Goal: Task Accomplishment & Management: Manage account settings

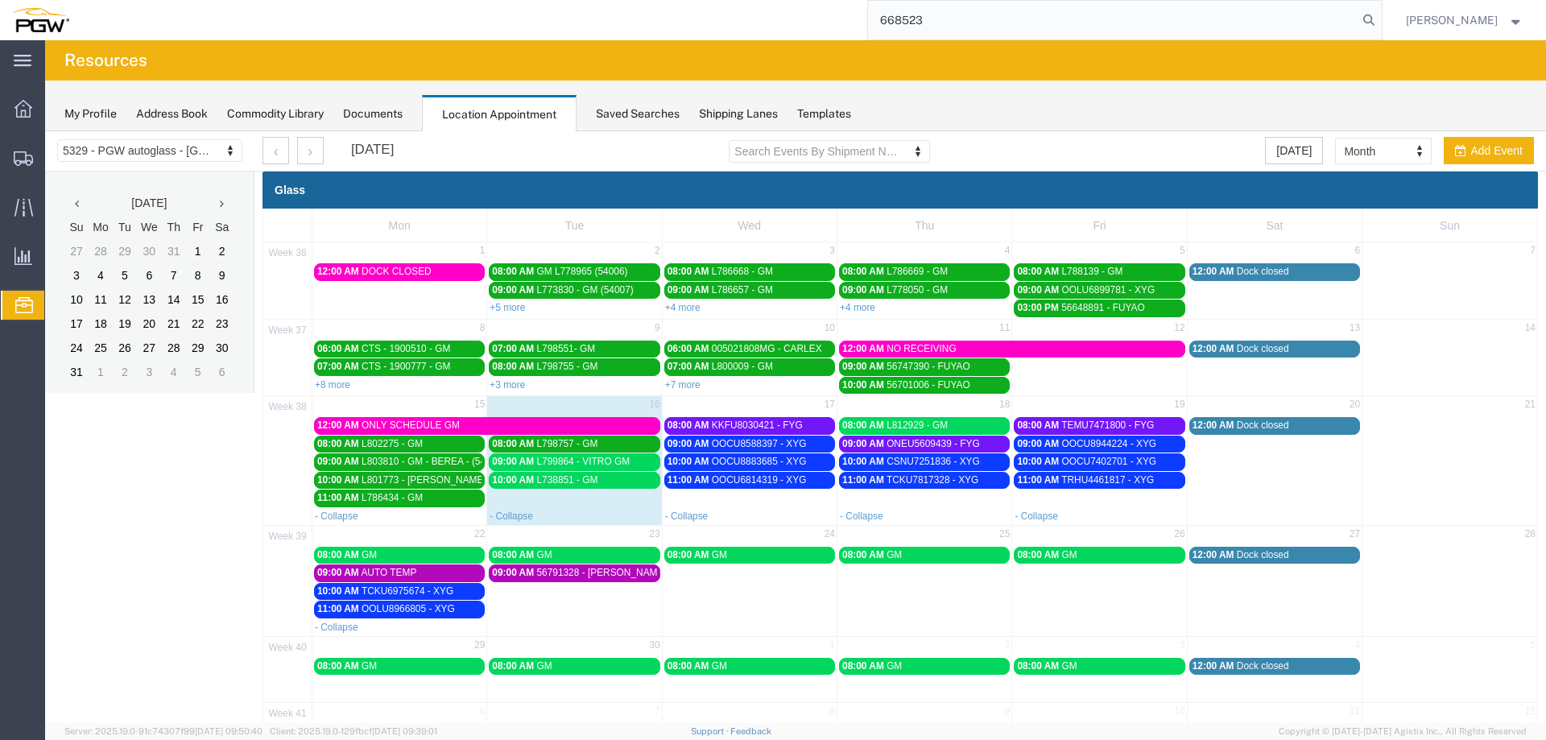
type input "668523"
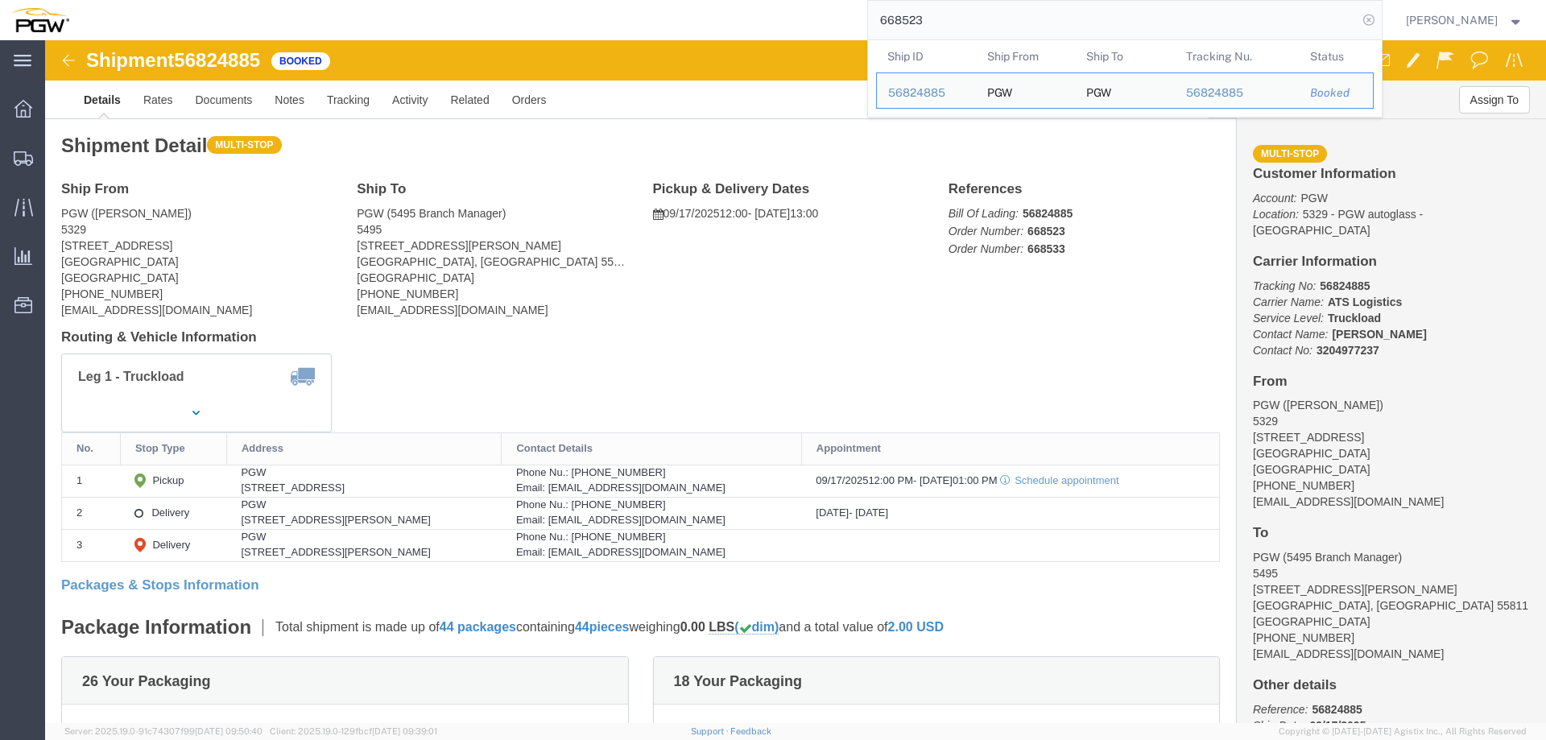
click at [1380, 27] on icon at bounding box center [1368, 20] width 23 height 23
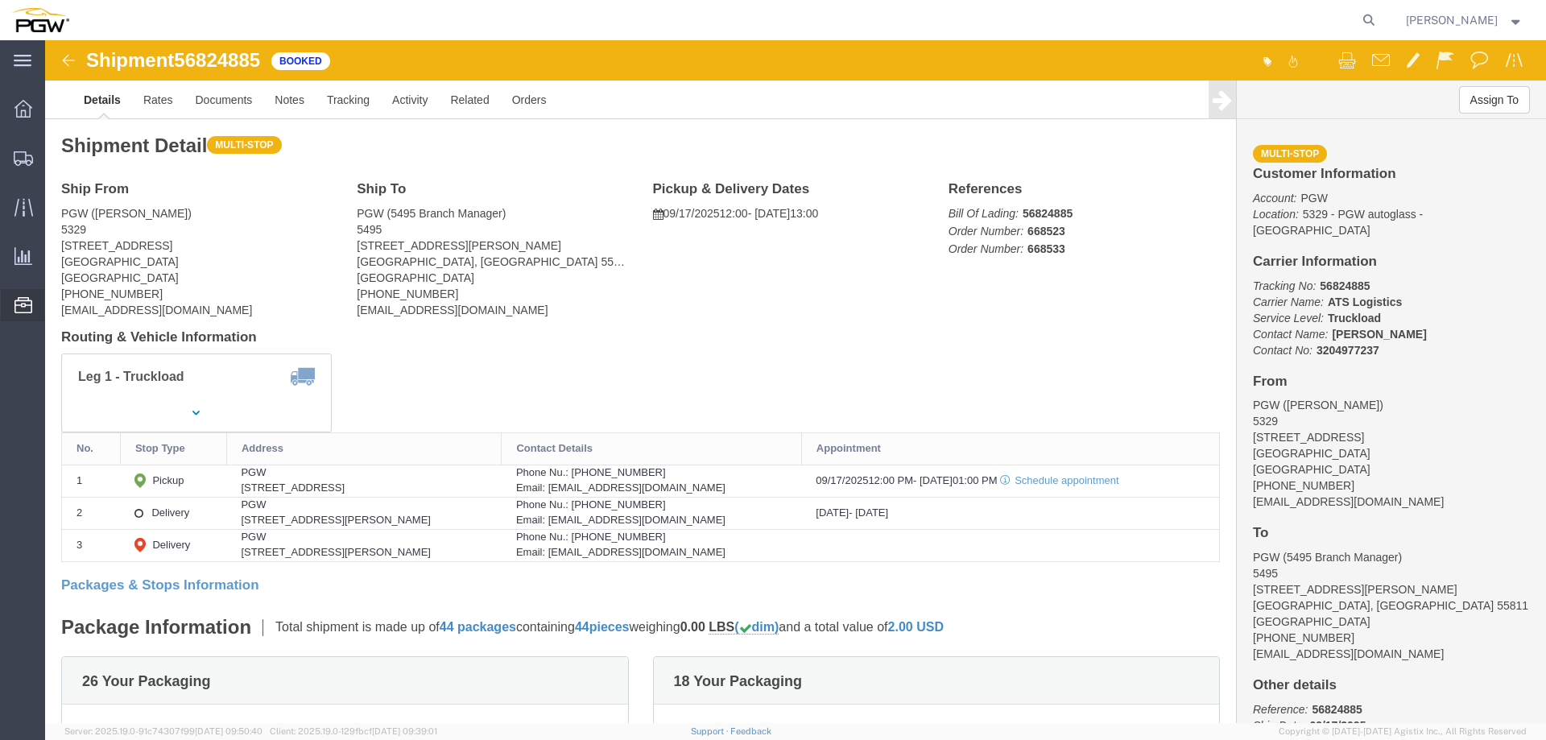
click at [0, 0] on span "Location Appointment" at bounding box center [0, 0] width 0 height 0
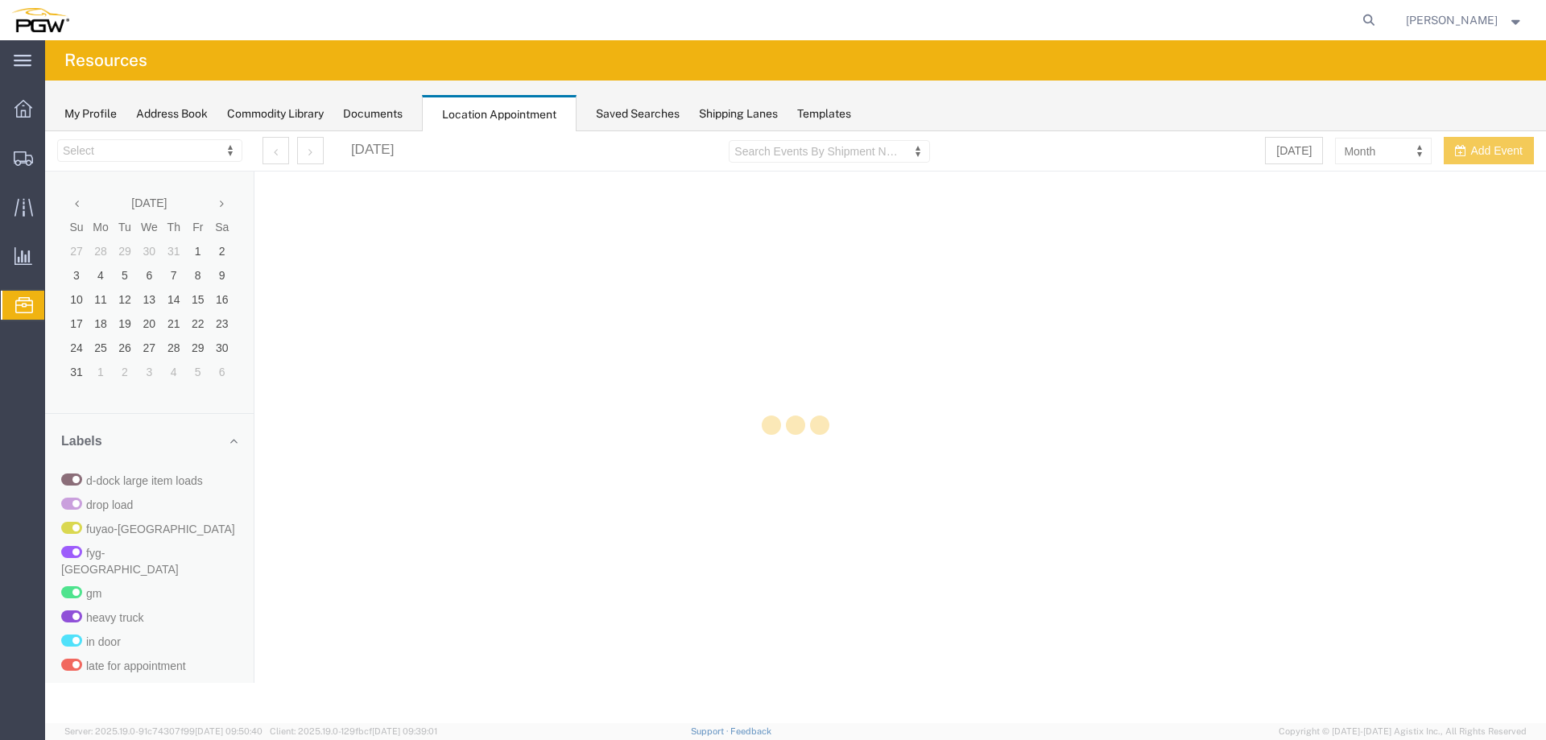
select select "28253"
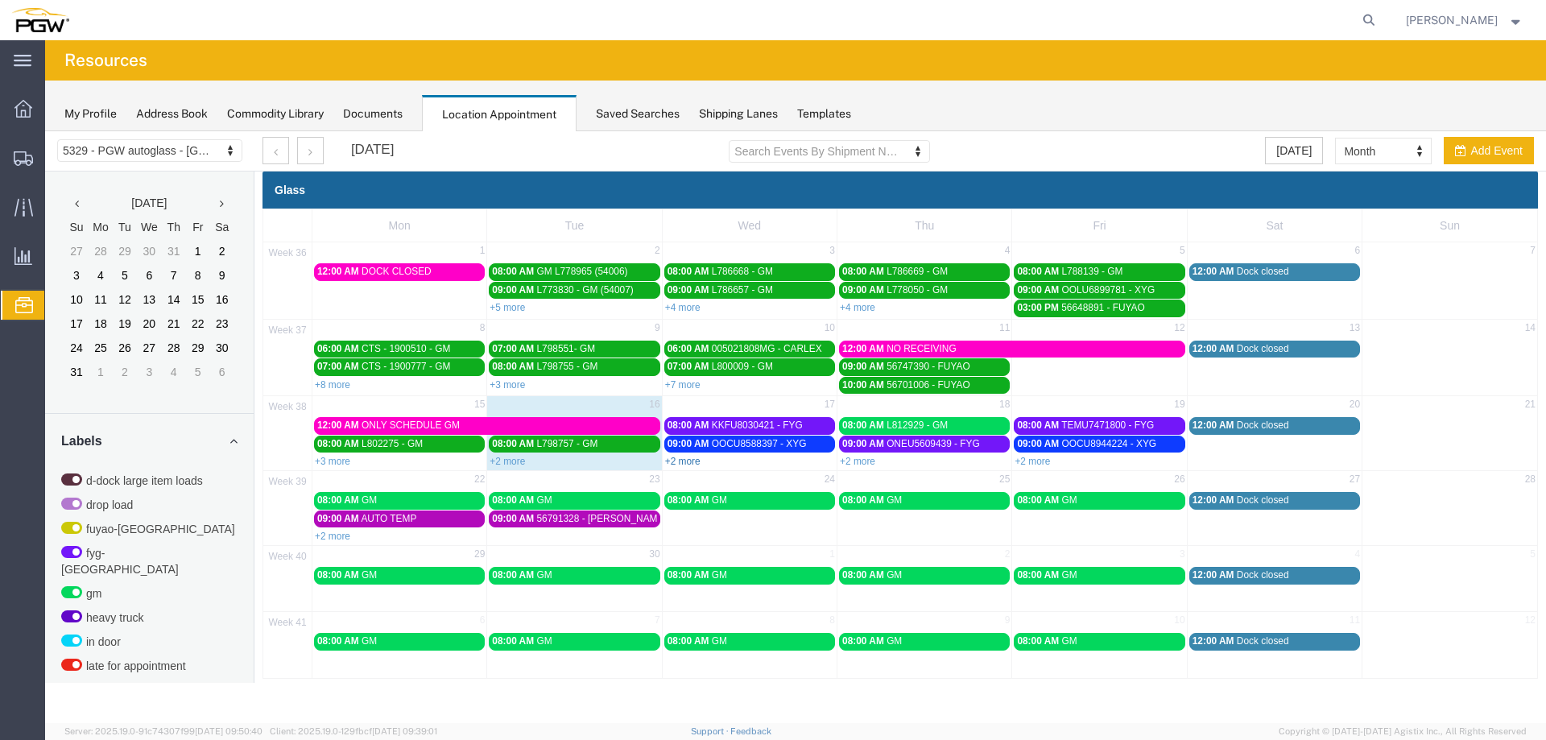
click at [683, 459] on link "+2 more" at bounding box center [682, 461] width 35 height 11
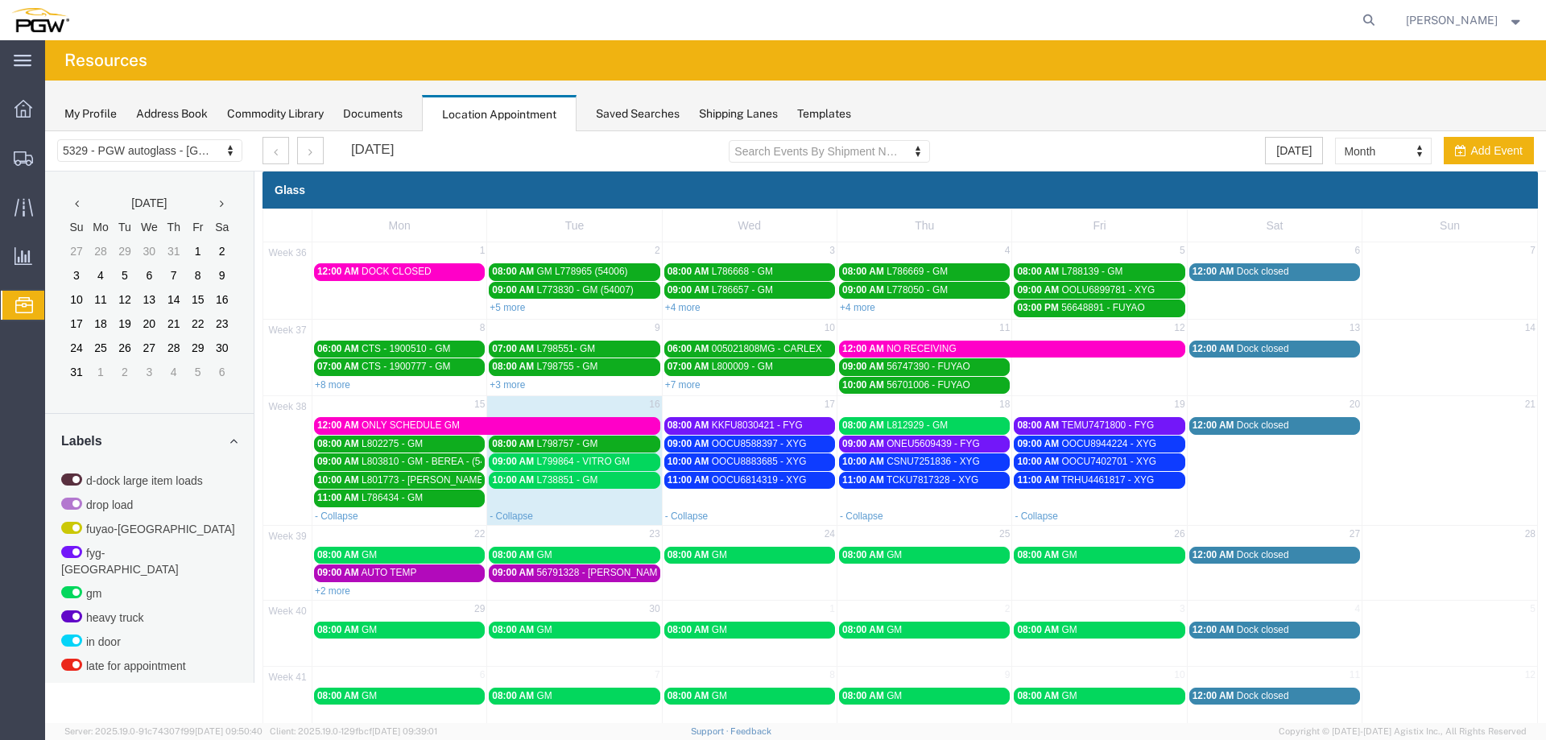
click at [427, 552] on div "08:00 AM GM" at bounding box center [399, 555] width 164 height 12
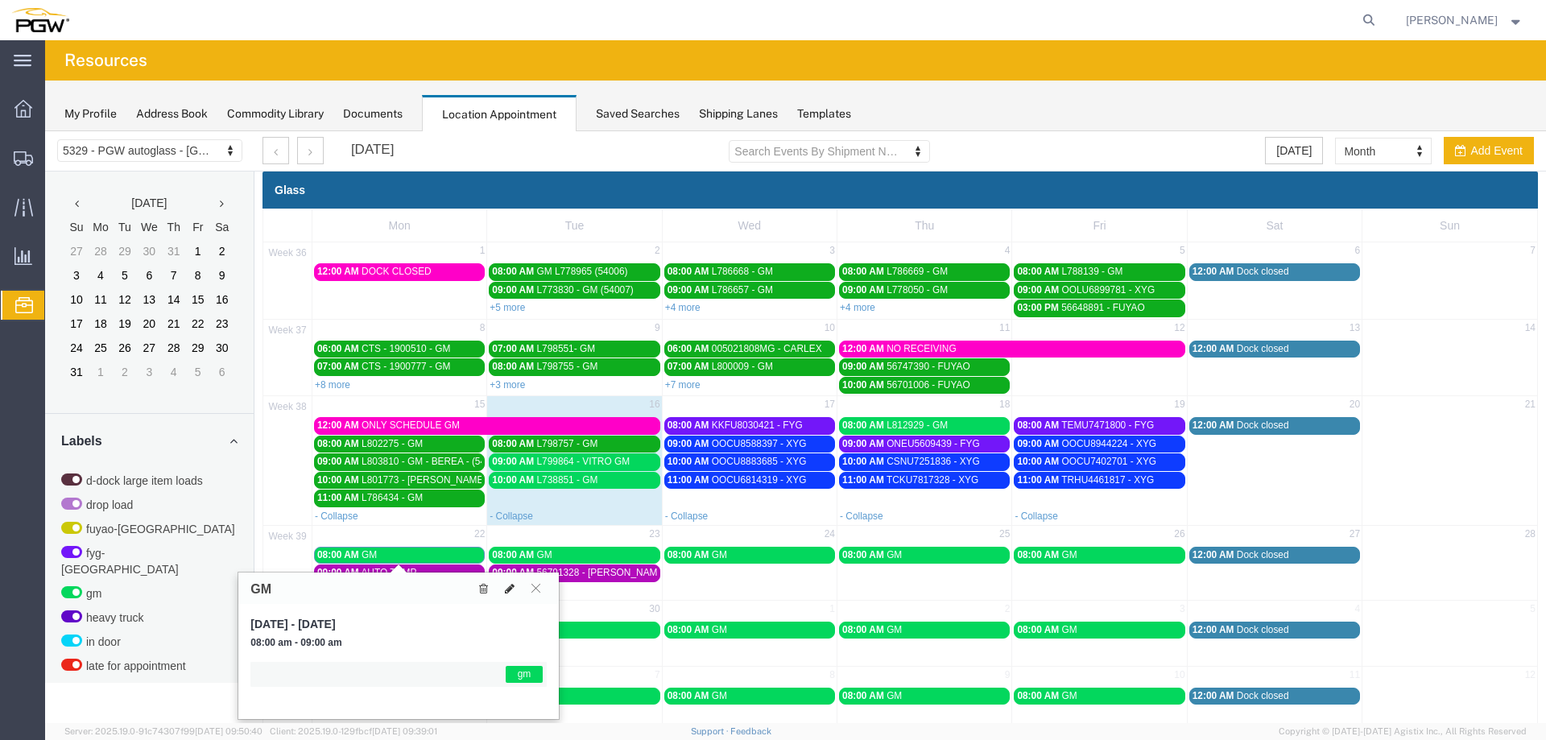
click at [502, 592] on button at bounding box center [509, 588] width 23 height 17
select select "1"
select select "340"
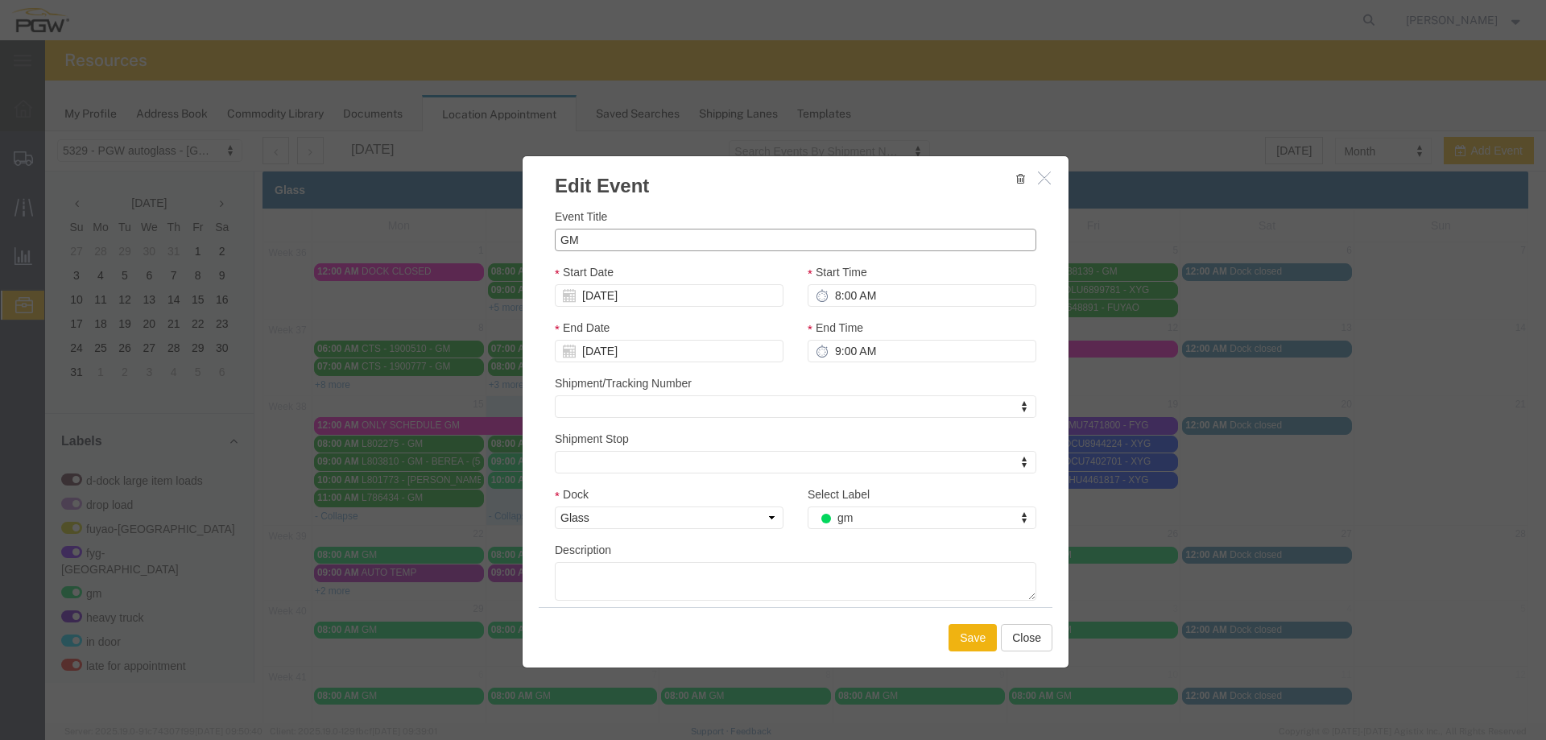
click at [559, 242] on input "GM" at bounding box center [795, 240] width 481 height 23
paste input "L810617"
type input "L810617 - GM"
click at [952, 634] on button "Save" at bounding box center [972, 637] width 48 height 27
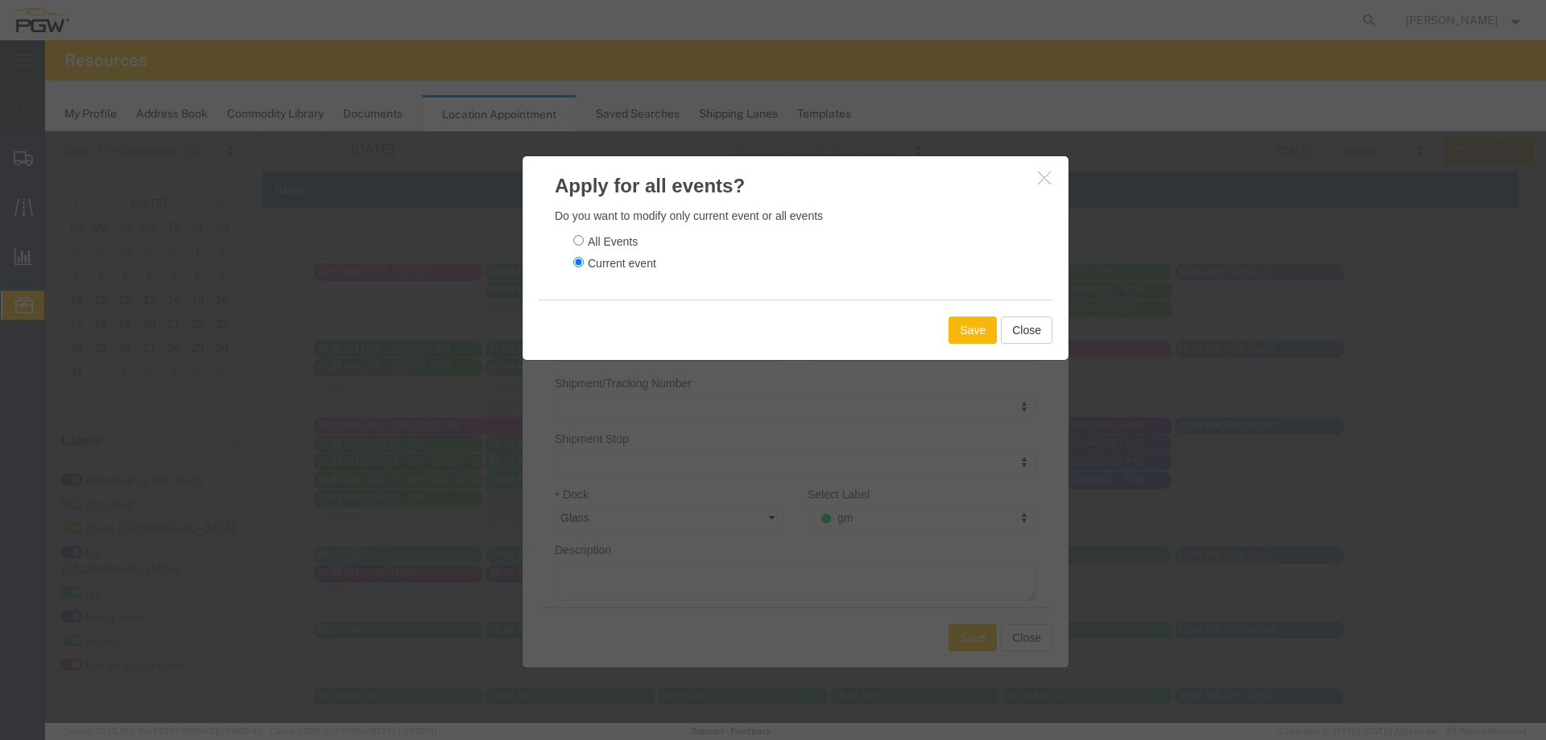
click at [965, 319] on button "Save" at bounding box center [972, 329] width 48 height 27
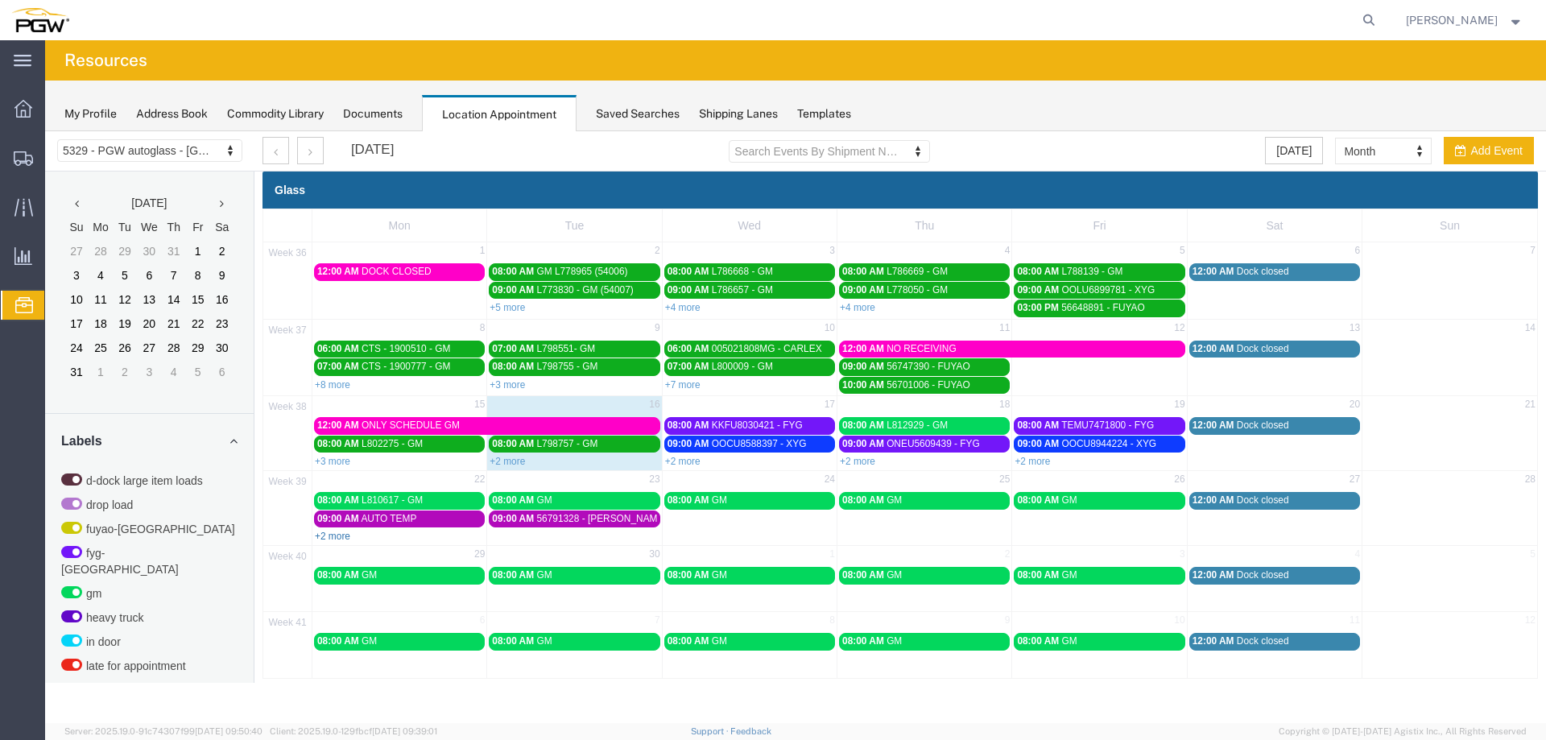
click at [336, 535] on link "+2 more" at bounding box center [332, 536] width 35 height 11
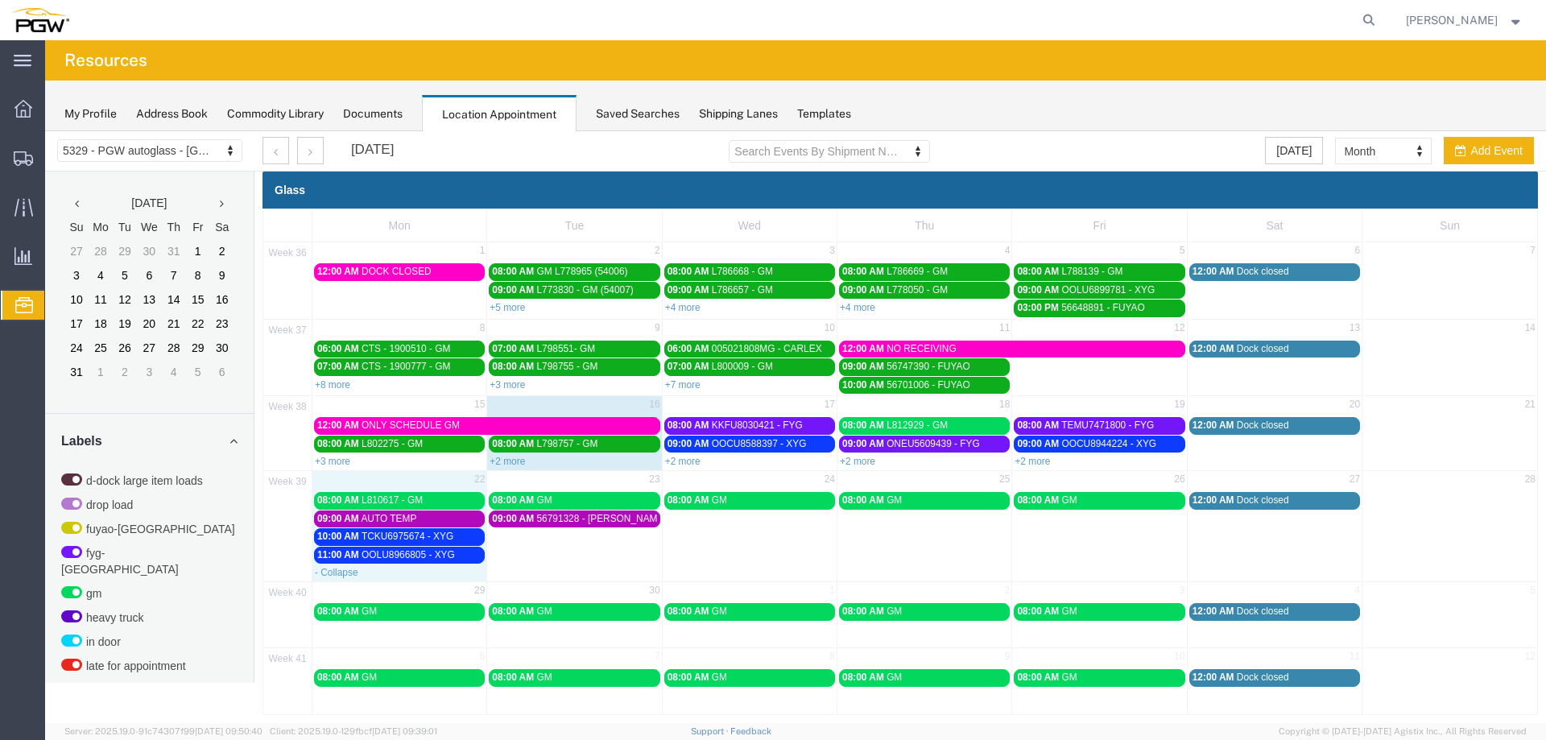
click at [402, 576] on div "- Collapse" at bounding box center [399, 572] width 174 height 16
select select "1"
select select
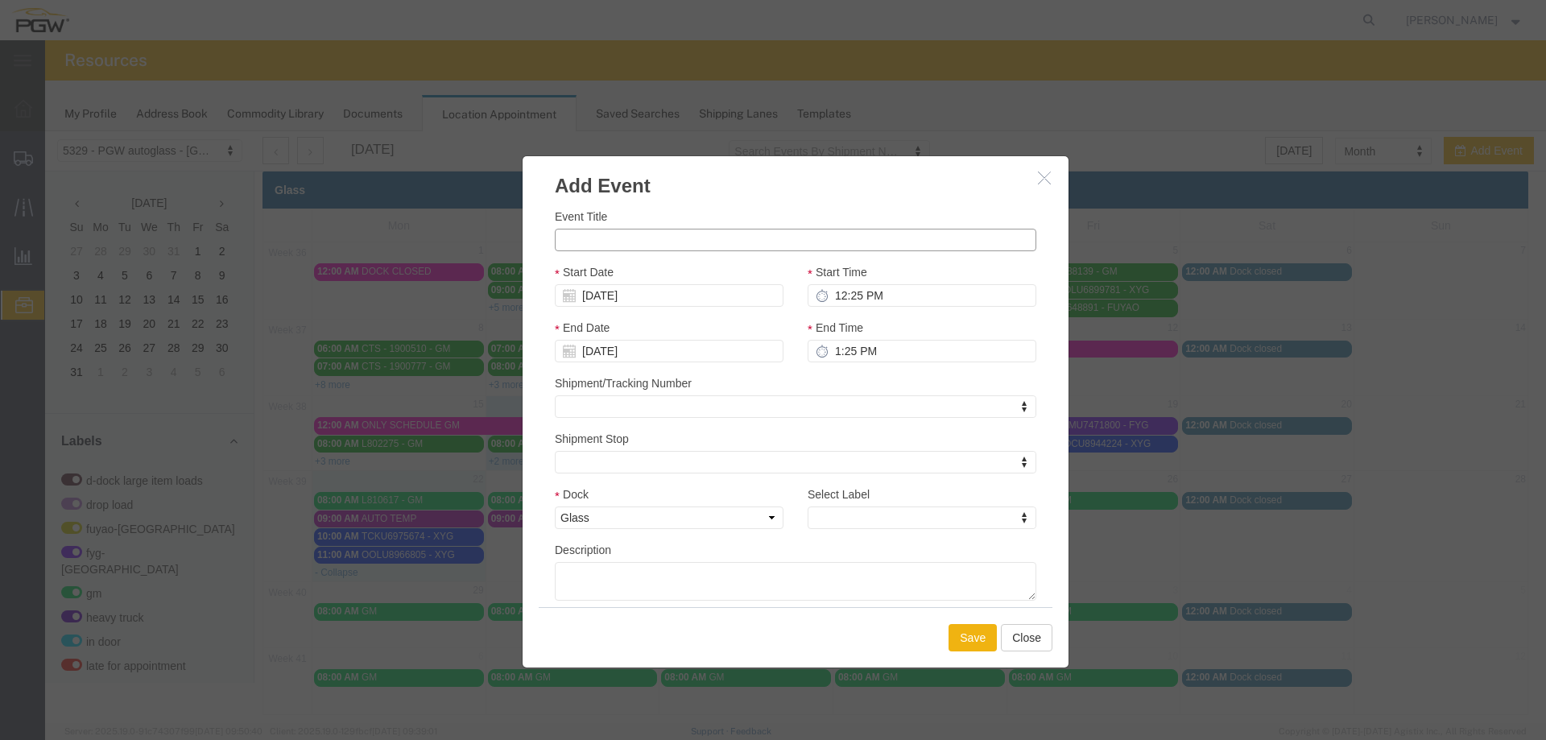
click at [609, 244] on input "Event Title" at bounding box center [795, 240] width 481 height 23
paste input "L808983"
type input "L808983 - GM"
click at [732, 214] on div "Event Title L808983 - GM" at bounding box center [795, 229] width 481 height 43
click at [829, 287] on input "12:25 PM" at bounding box center [922, 295] width 229 height 23
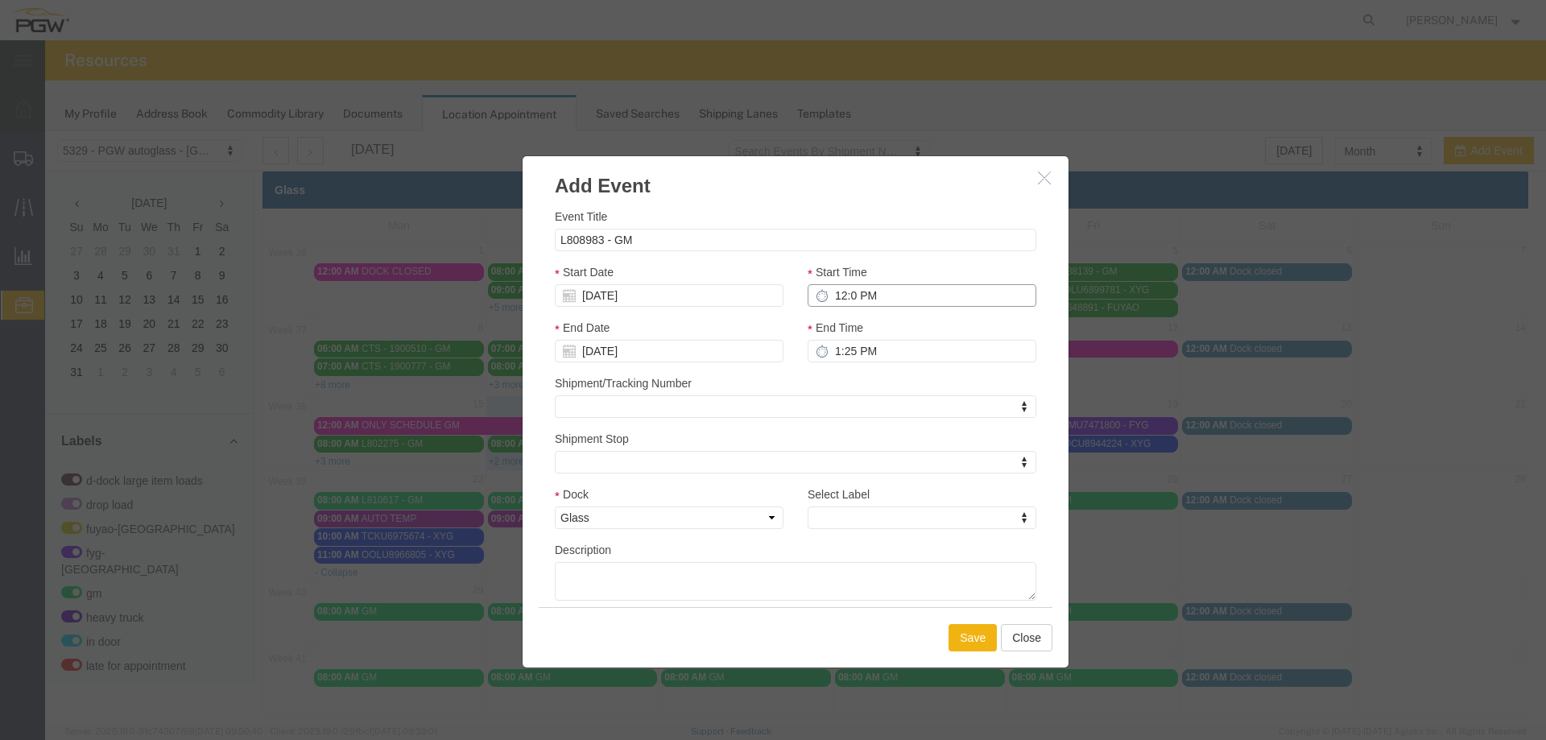
type input "12:00 PM"
type input "1:00 PM"
type input "12:00 PM"
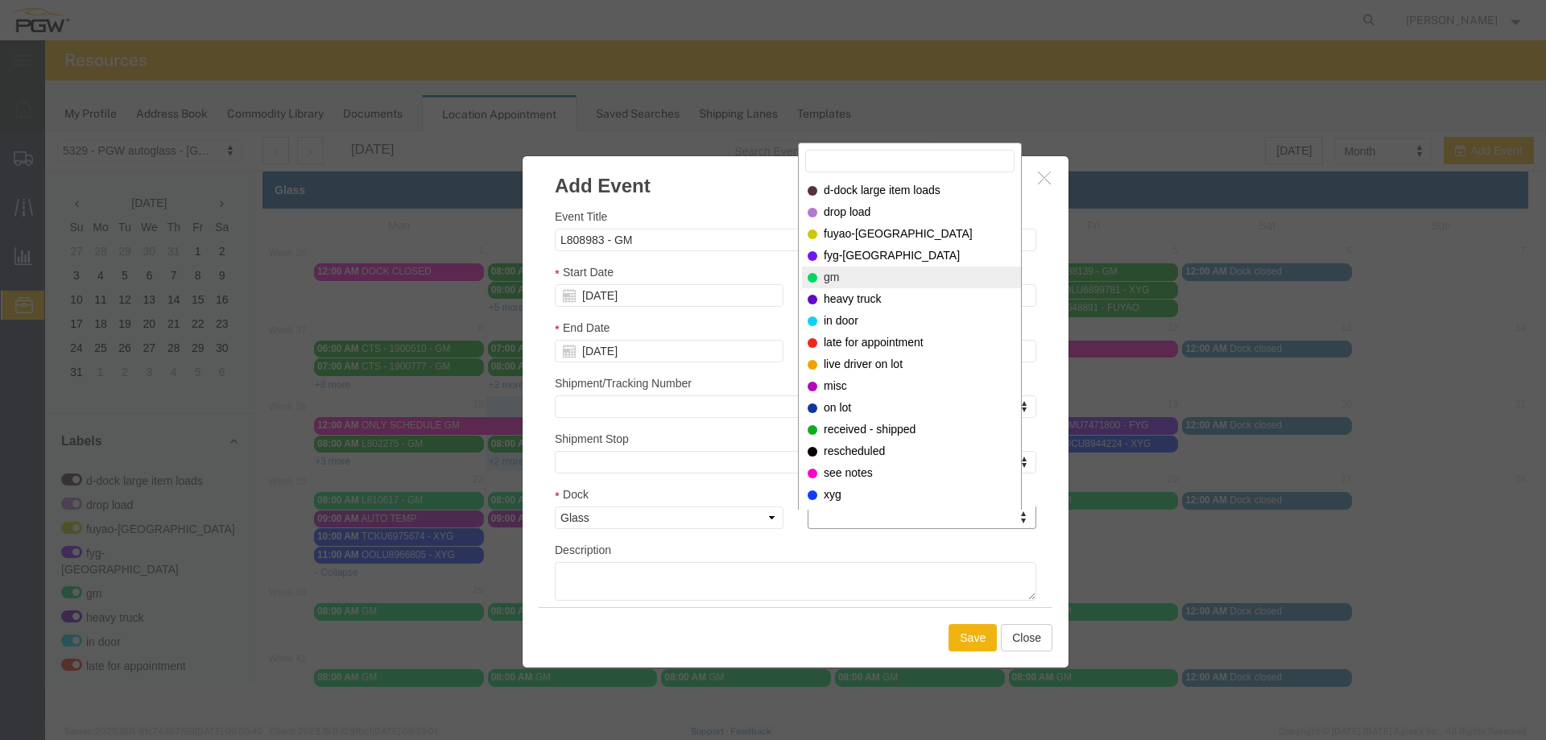
select select "340"
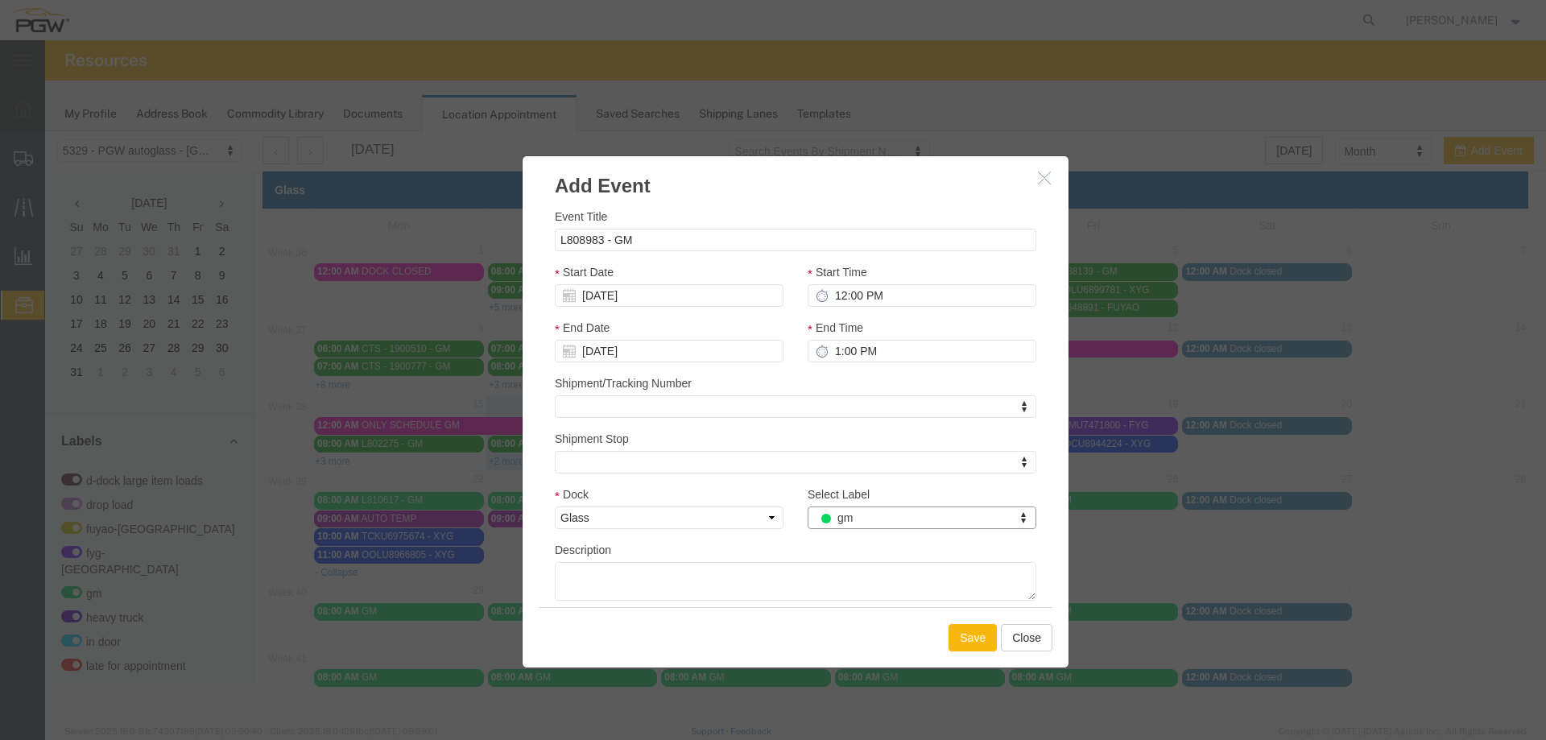
click at [957, 641] on button "Save" at bounding box center [972, 637] width 48 height 27
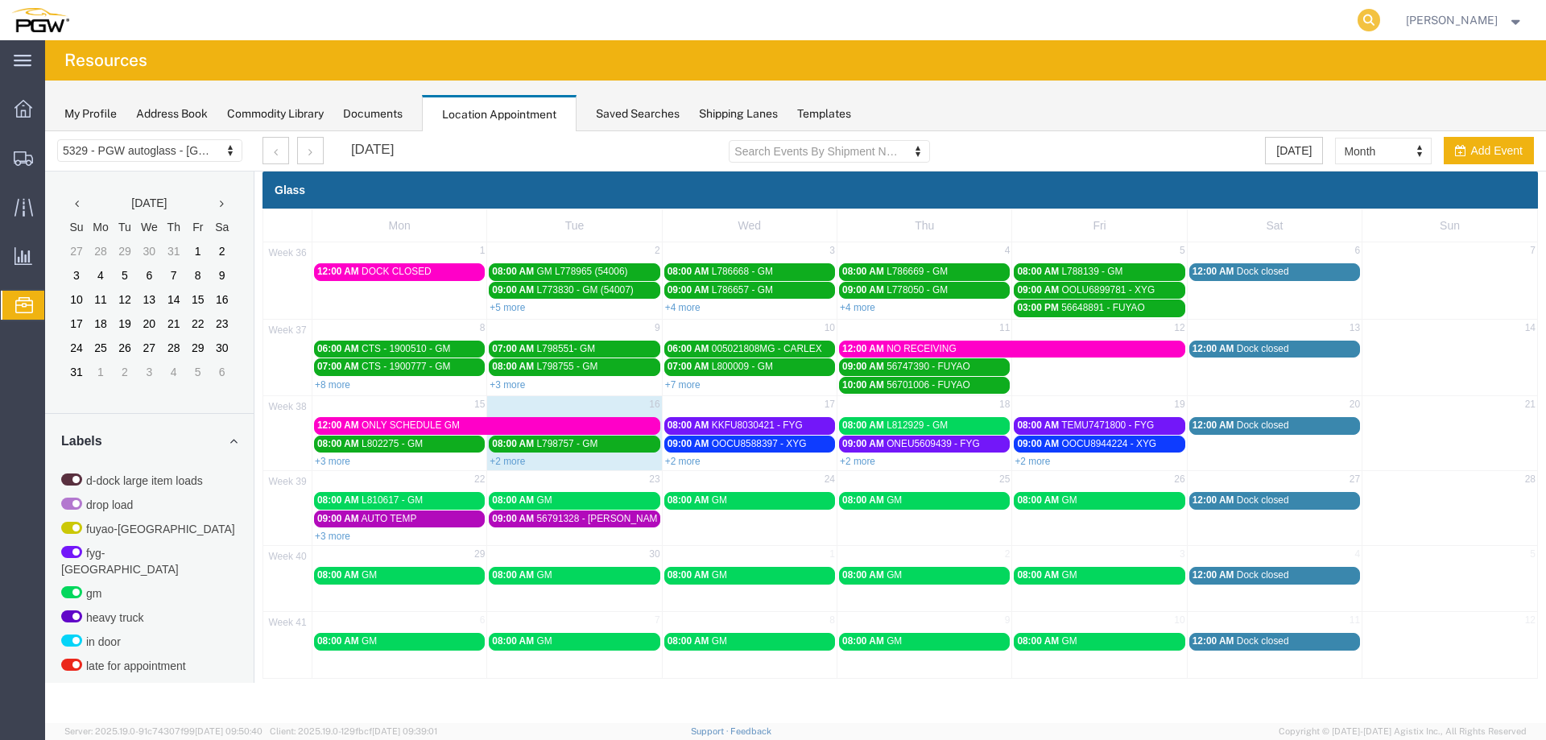
click at [1380, 22] on icon at bounding box center [1368, 20] width 23 height 23
click at [1371, 22] on icon at bounding box center [1368, 20] width 23 height 23
click at [1349, 27] on input "search" at bounding box center [1113, 20] width 490 height 39
type input "56824885"
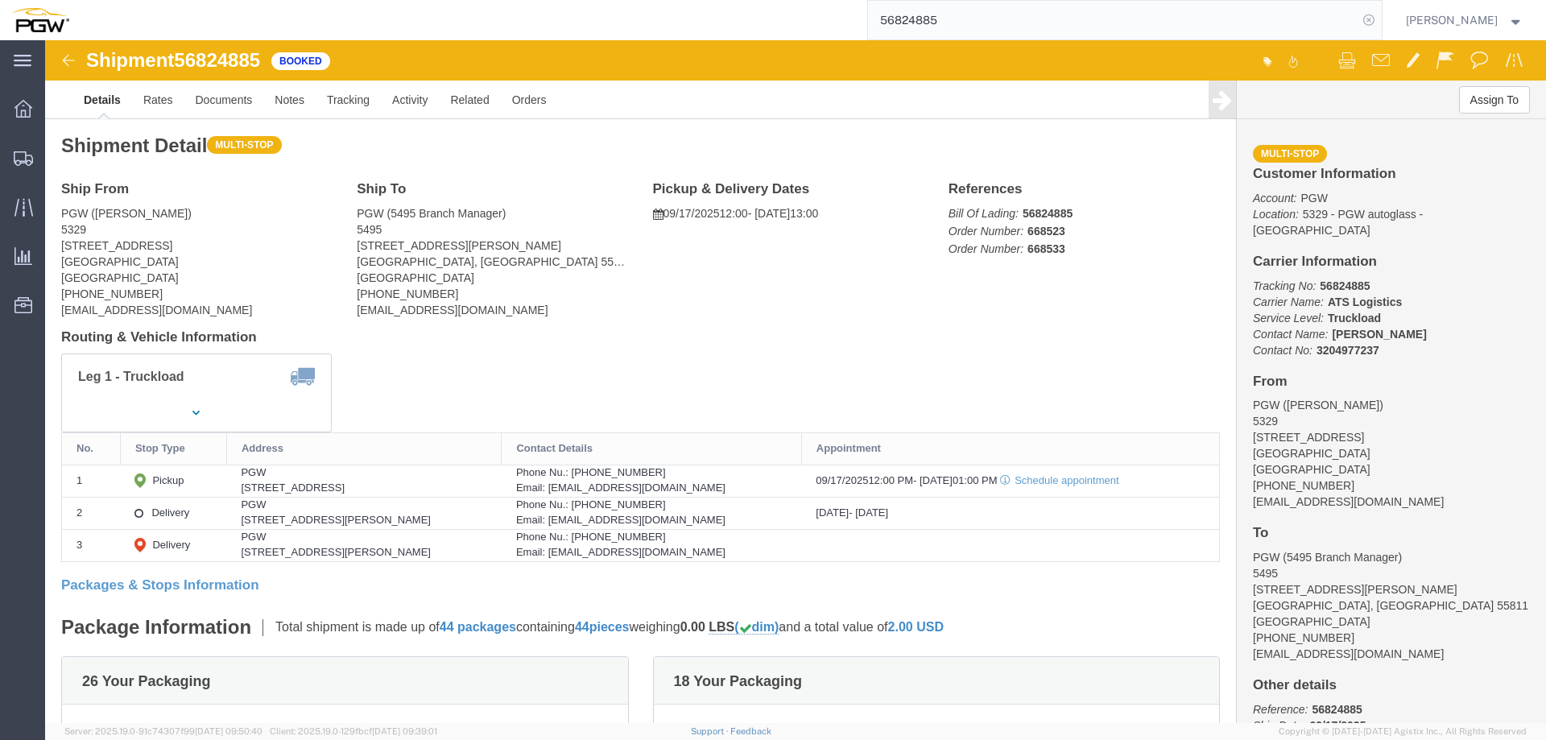
click at [1370, 23] on icon at bounding box center [1368, 20] width 23 height 23
click at [0, 0] on span "Location Appointment" at bounding box center [0, 0] width 0 height 0
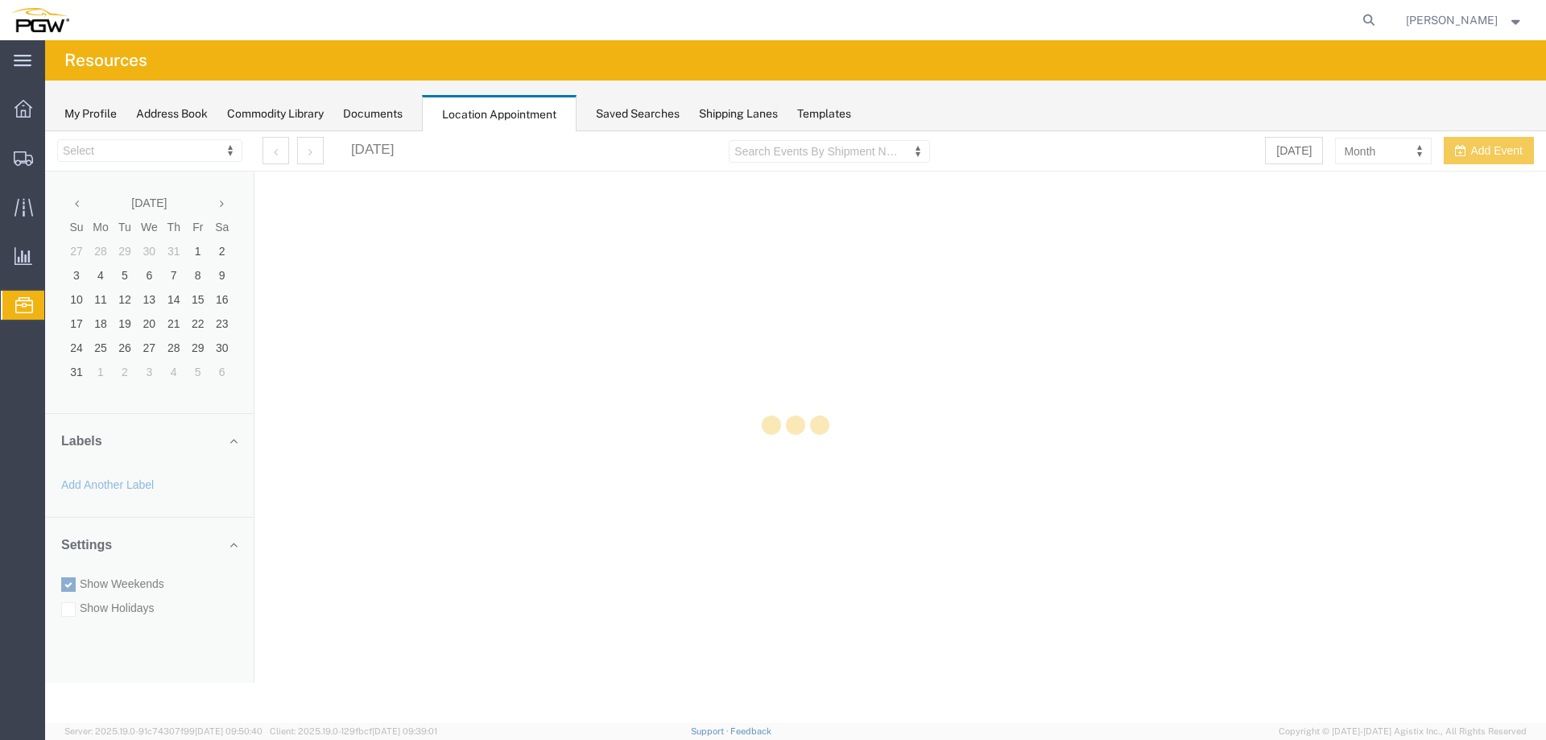
select select "28253"
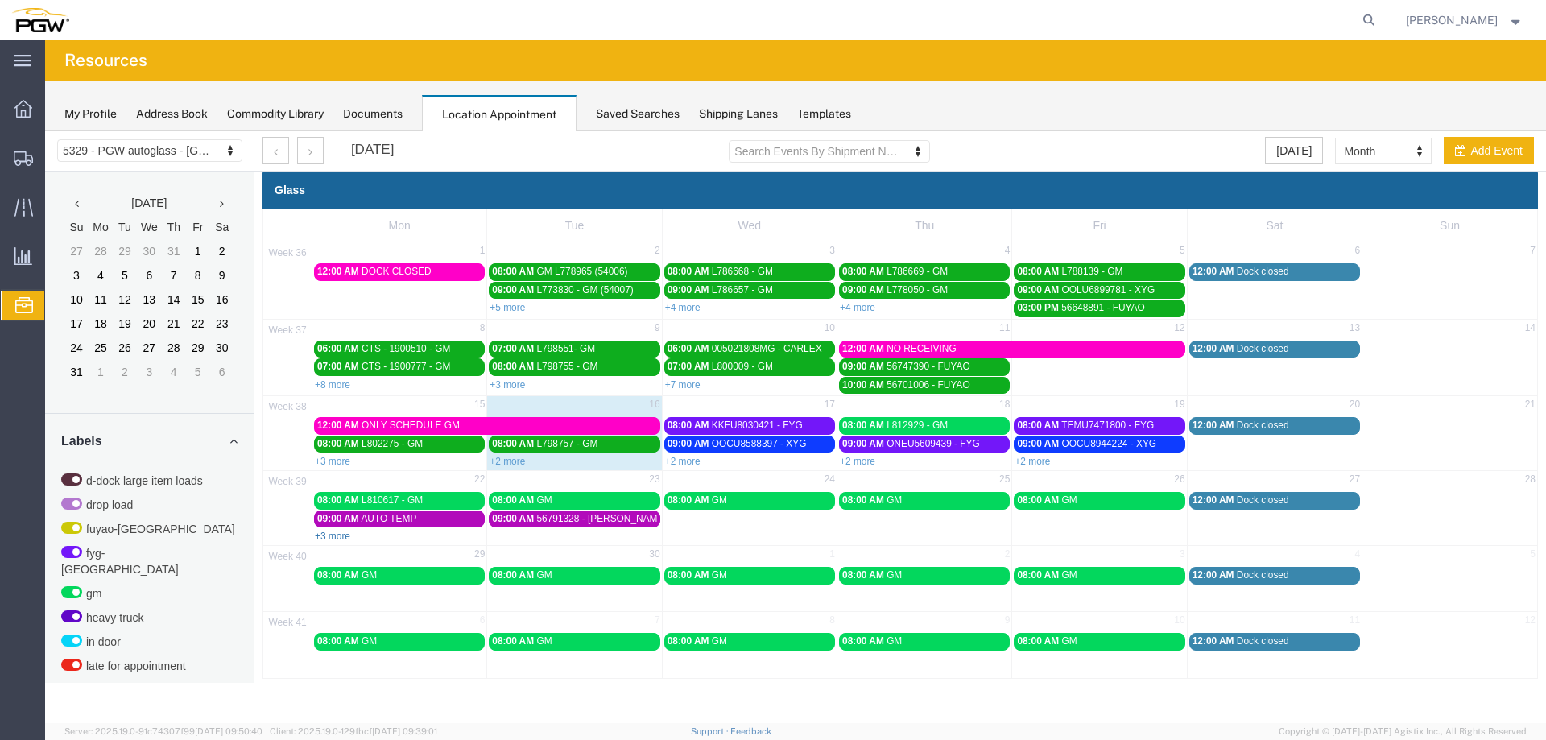
click at [329, 536] on link "+3 more" at bounding box center [332, 536] width 35 height 11
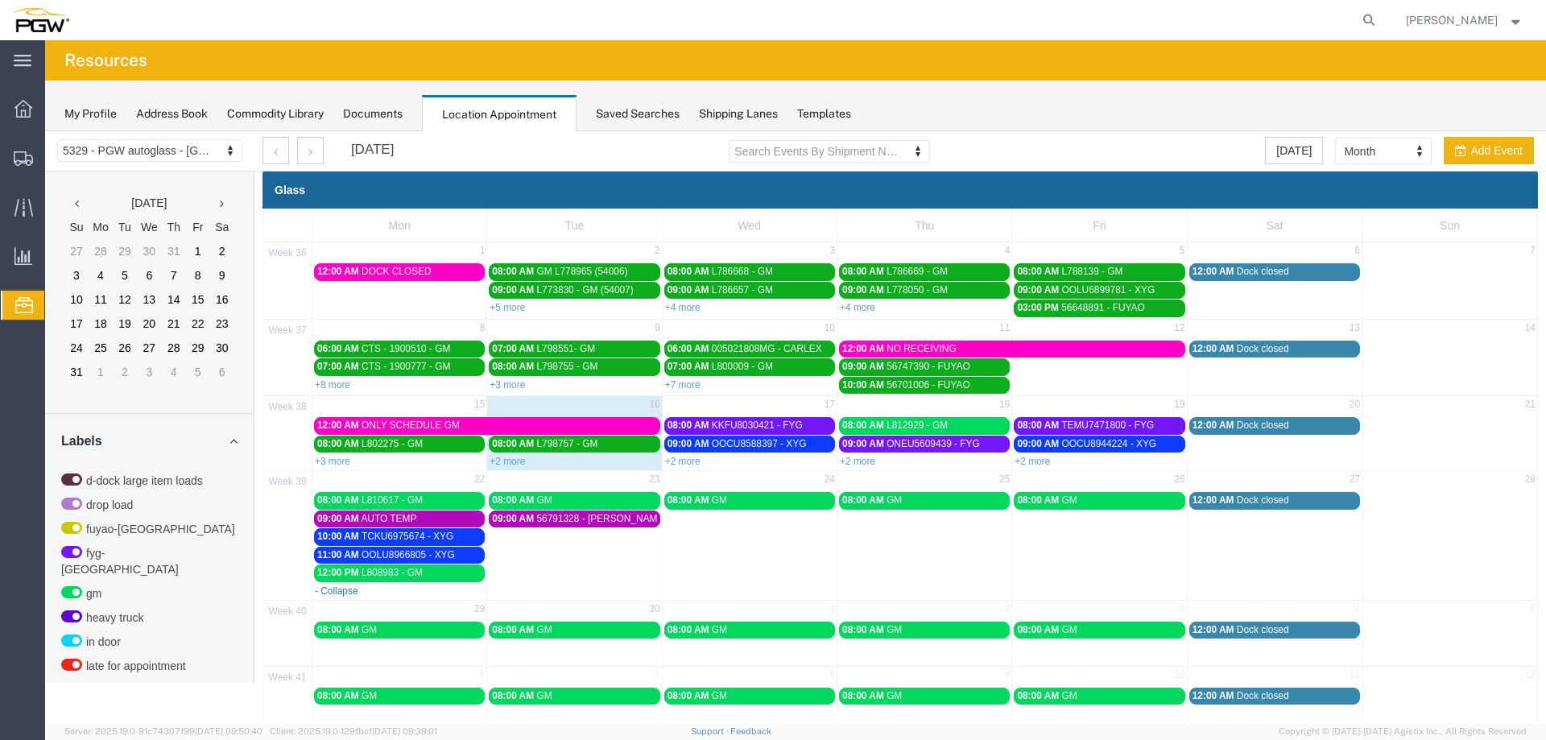
click at [340, 596] on link "- Collapse" at bounding box center [336, 590] width 43 height 11
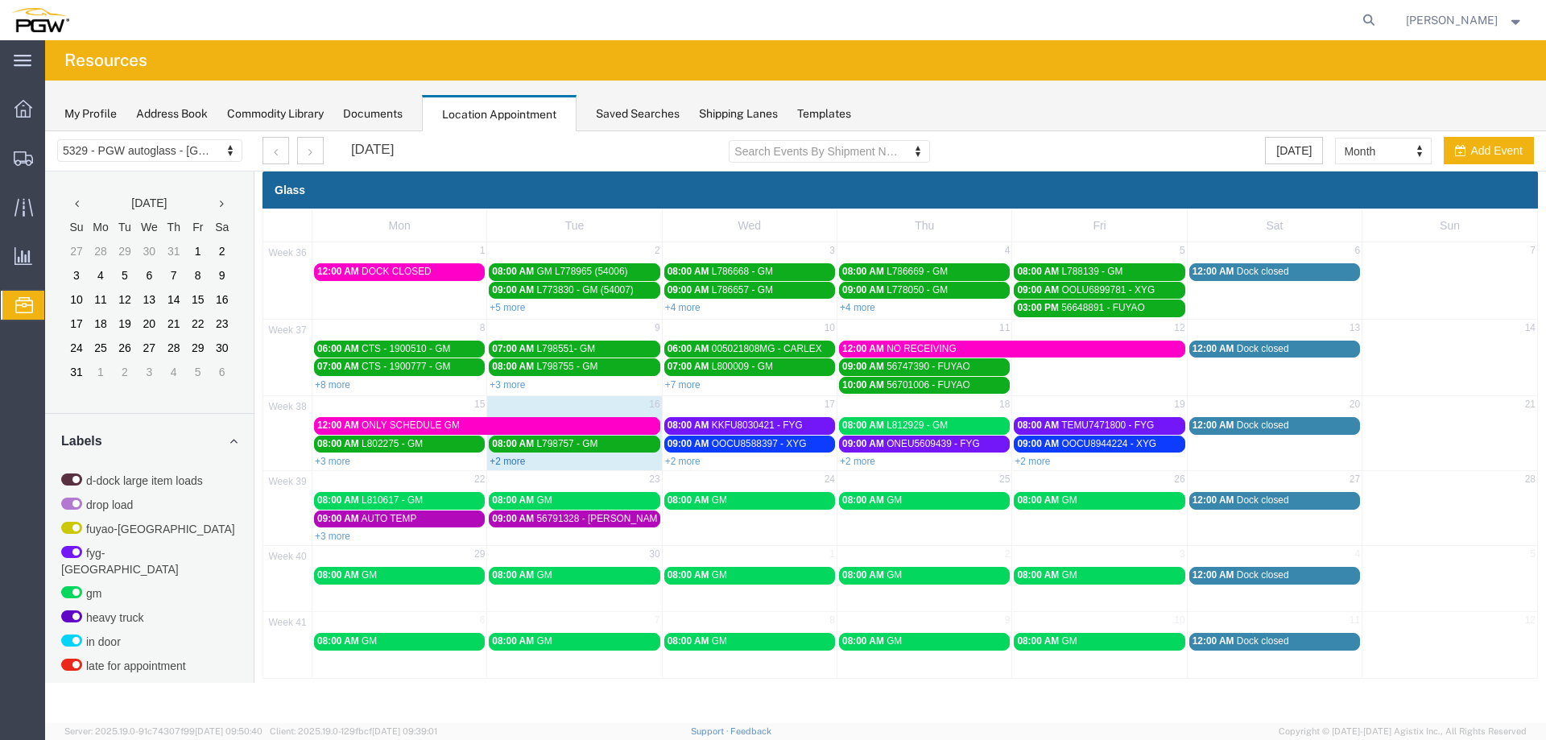
click at [492, 461] on link "+2 more" at bounding box center [507, 461] width 35 height 11
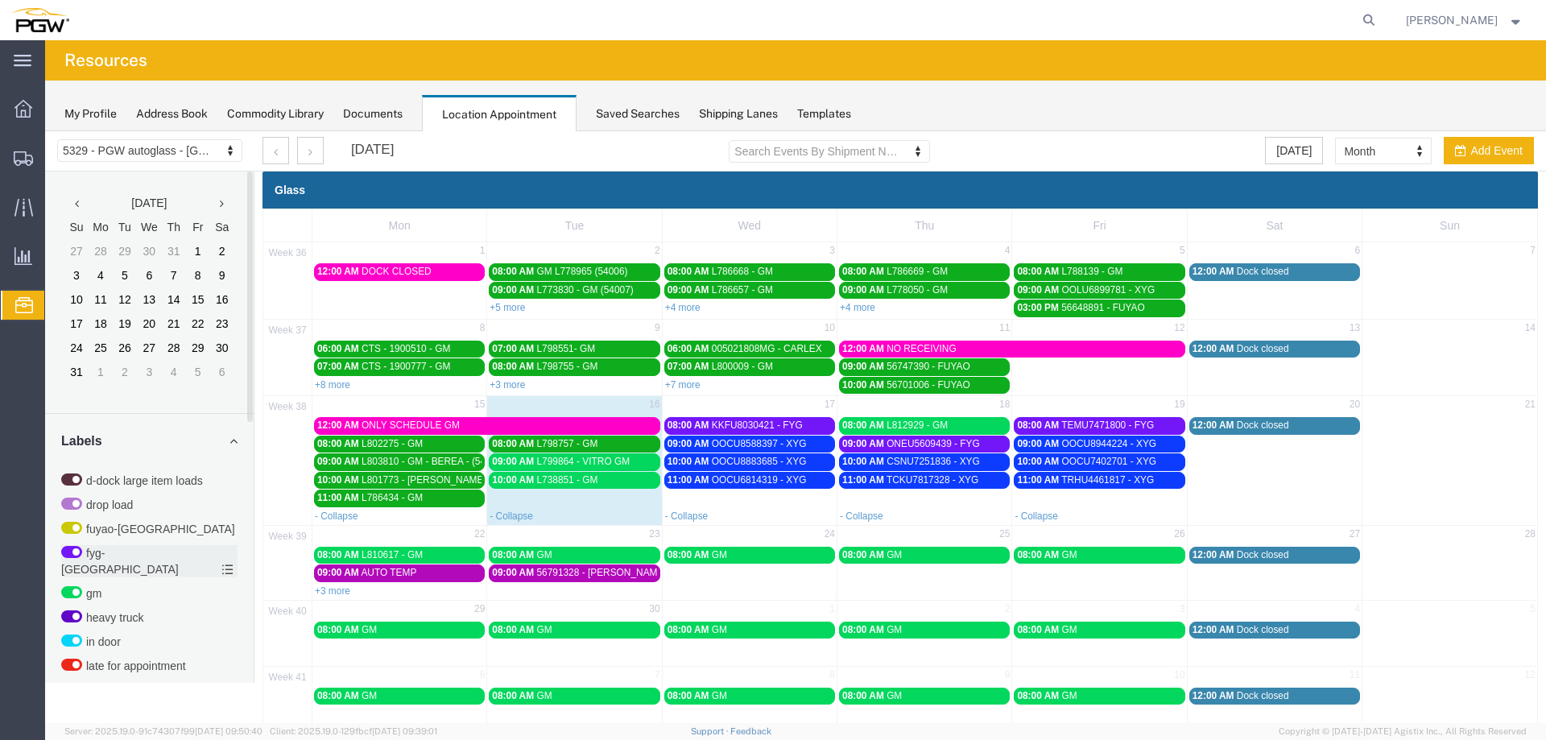
scroll to position [518, 0]
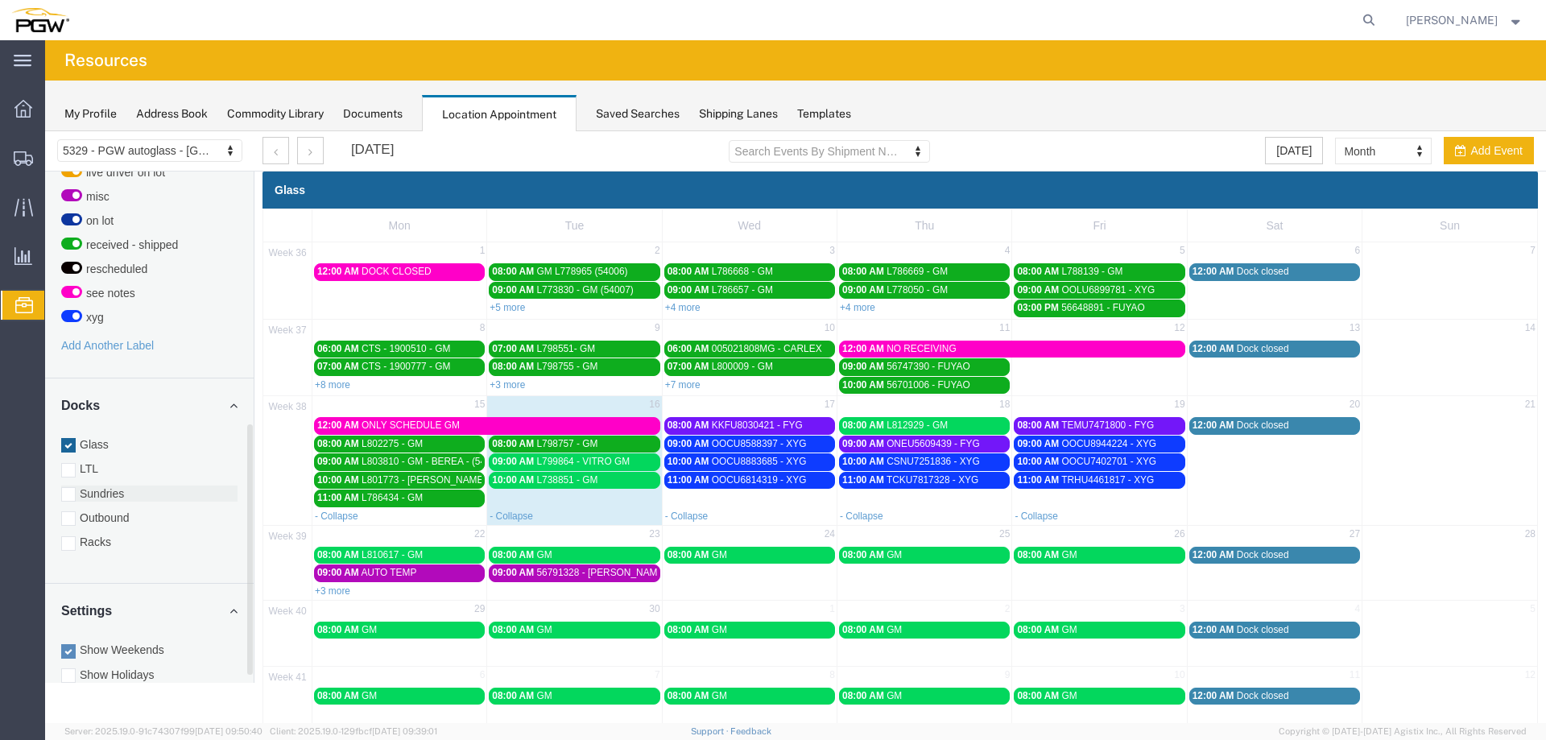
click at [105, 486] on label "Sundries" at bounding box center [149, 494] width 176 height 16
click at [45, 131] on input "Sundries" at bounding box center [45, 131] width 0 height 0
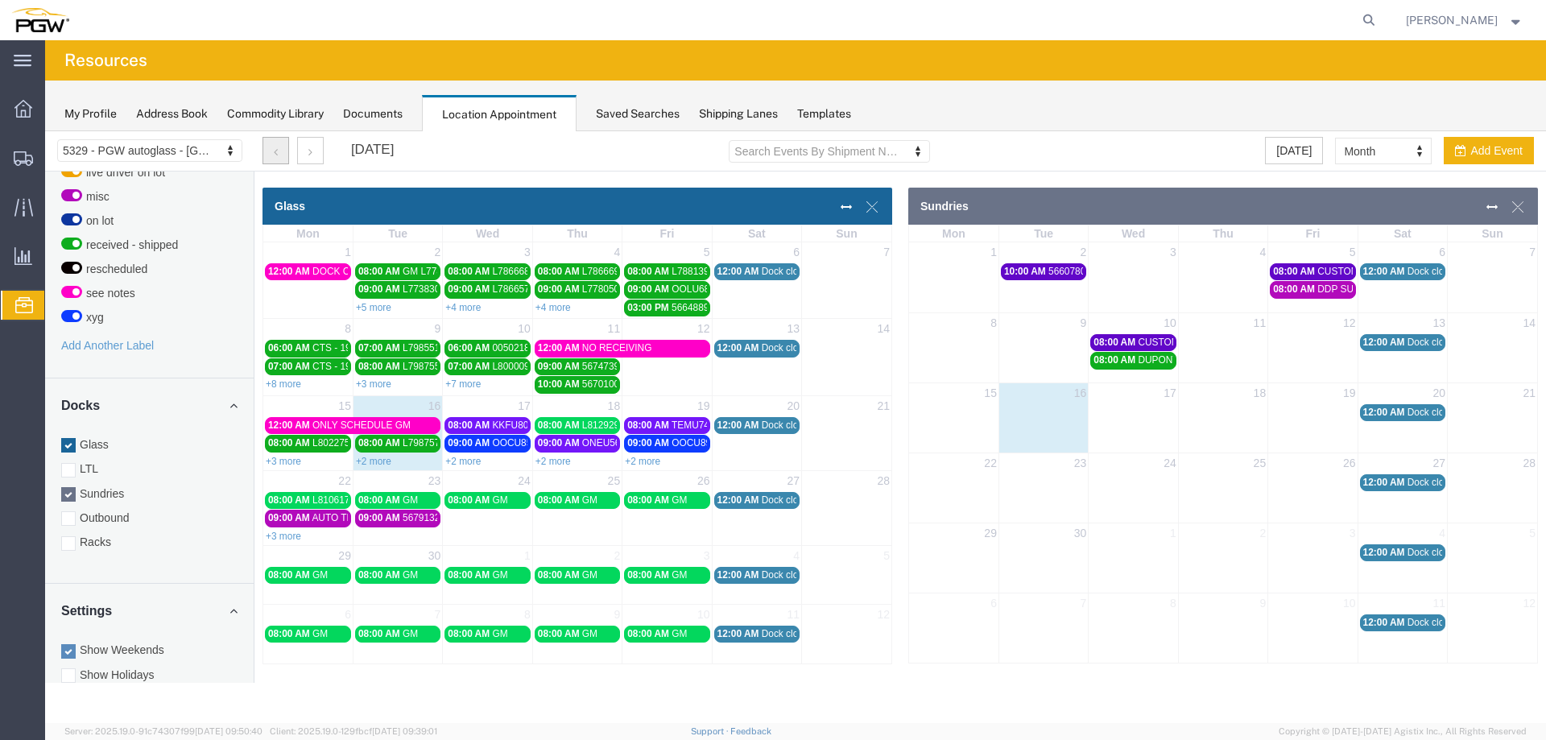
click at [288, 150] on button "button" at bounding box center [275, 150] width 27 height 27
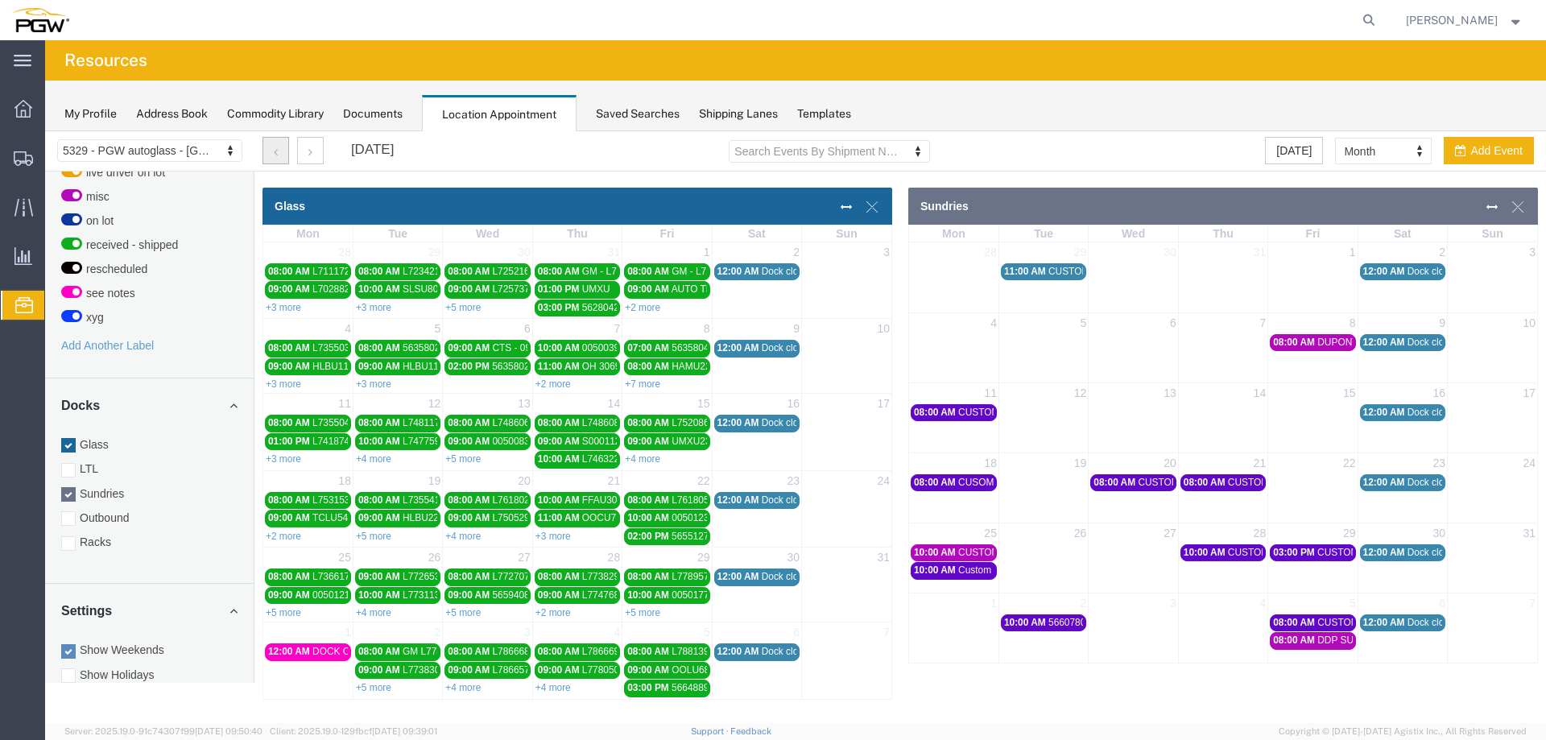
click at [1315, 556] on div "03:00 PM CUSTOM GLASS" at bounding box center [1312, 553] width 79 height 12
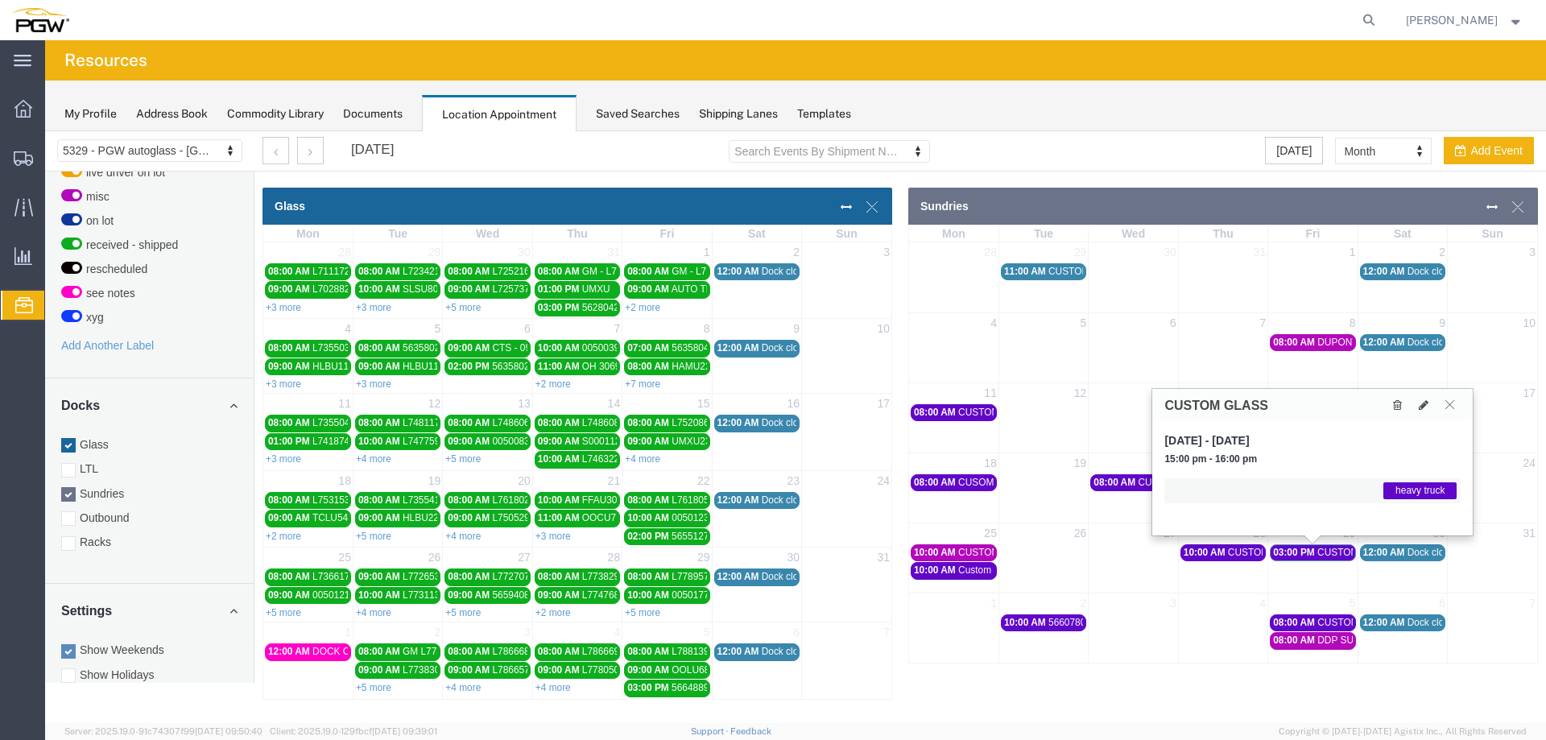
click at [1448, 404] on icon at bounding box center [1449, 404] width 9 height 10
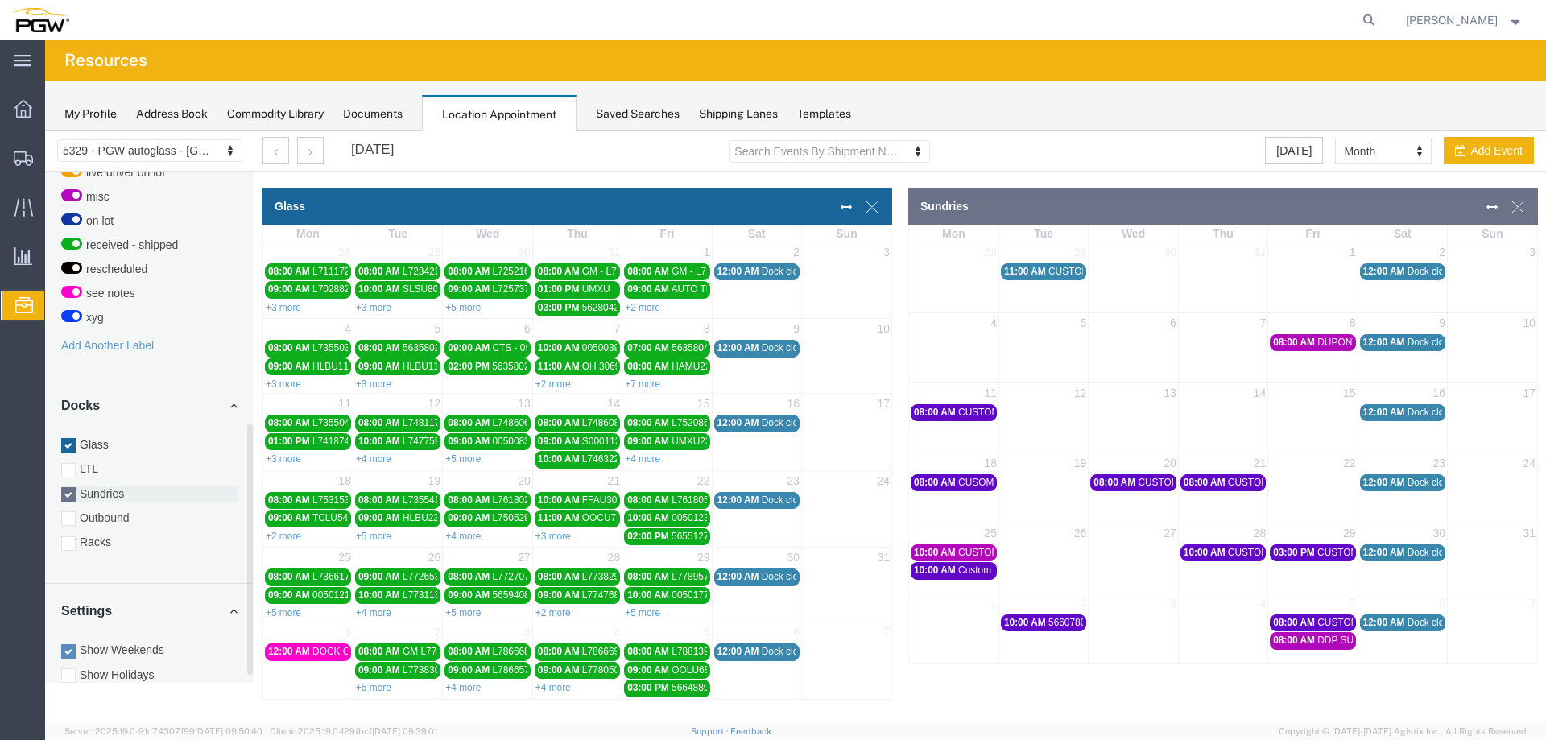
click at [105, 486] on label "Sundries" at bounding box center [149, 494] width 176 height 16
click at [45, 131] on input "Sundries" at bounding box center [45, 131] width 0 height 0
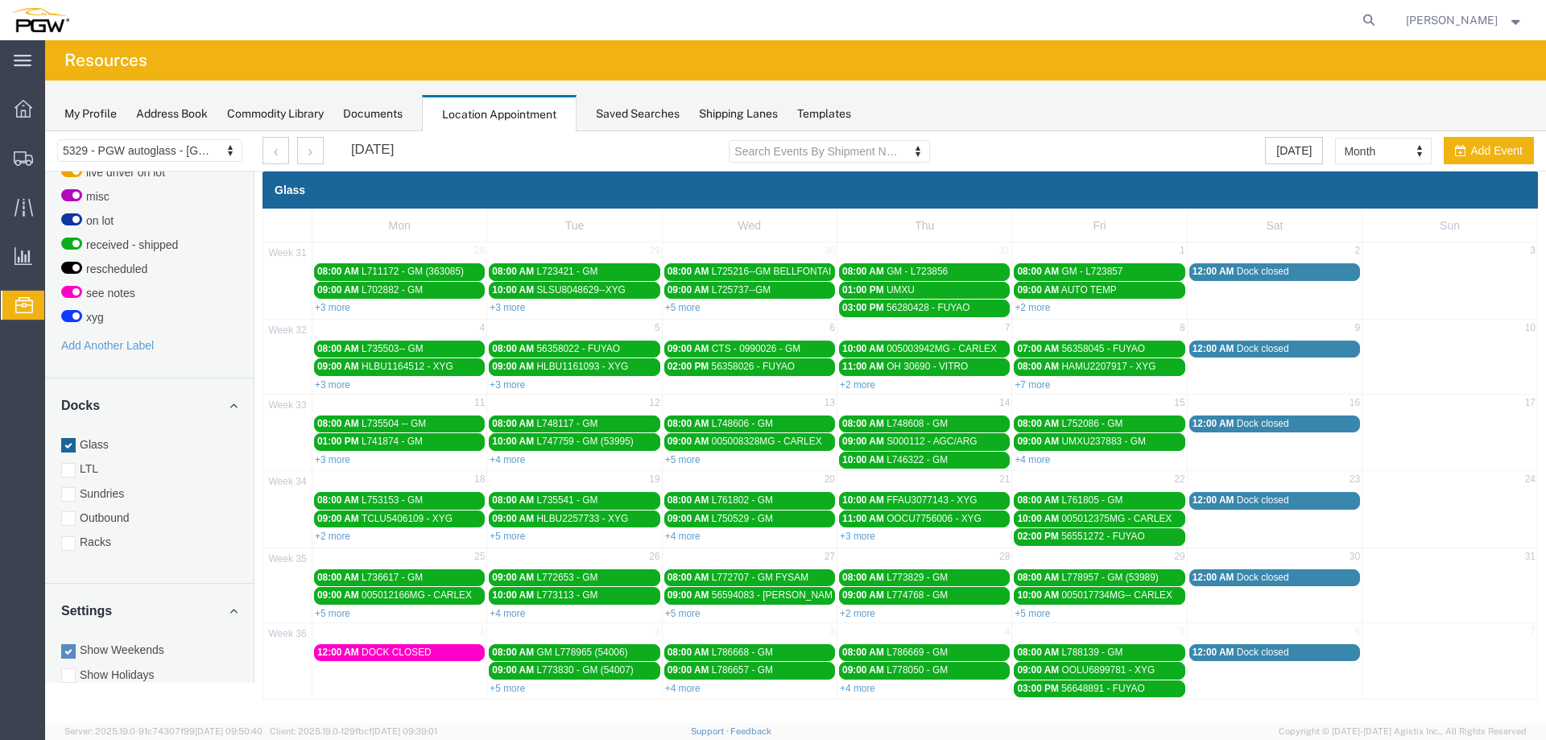
click at [324, 159] on div "[DATE]" at bounding box center [327, 150] width 131 height 27
click at [320, 155] on button "button" at bounding box center [310, 150] width 27 height 27
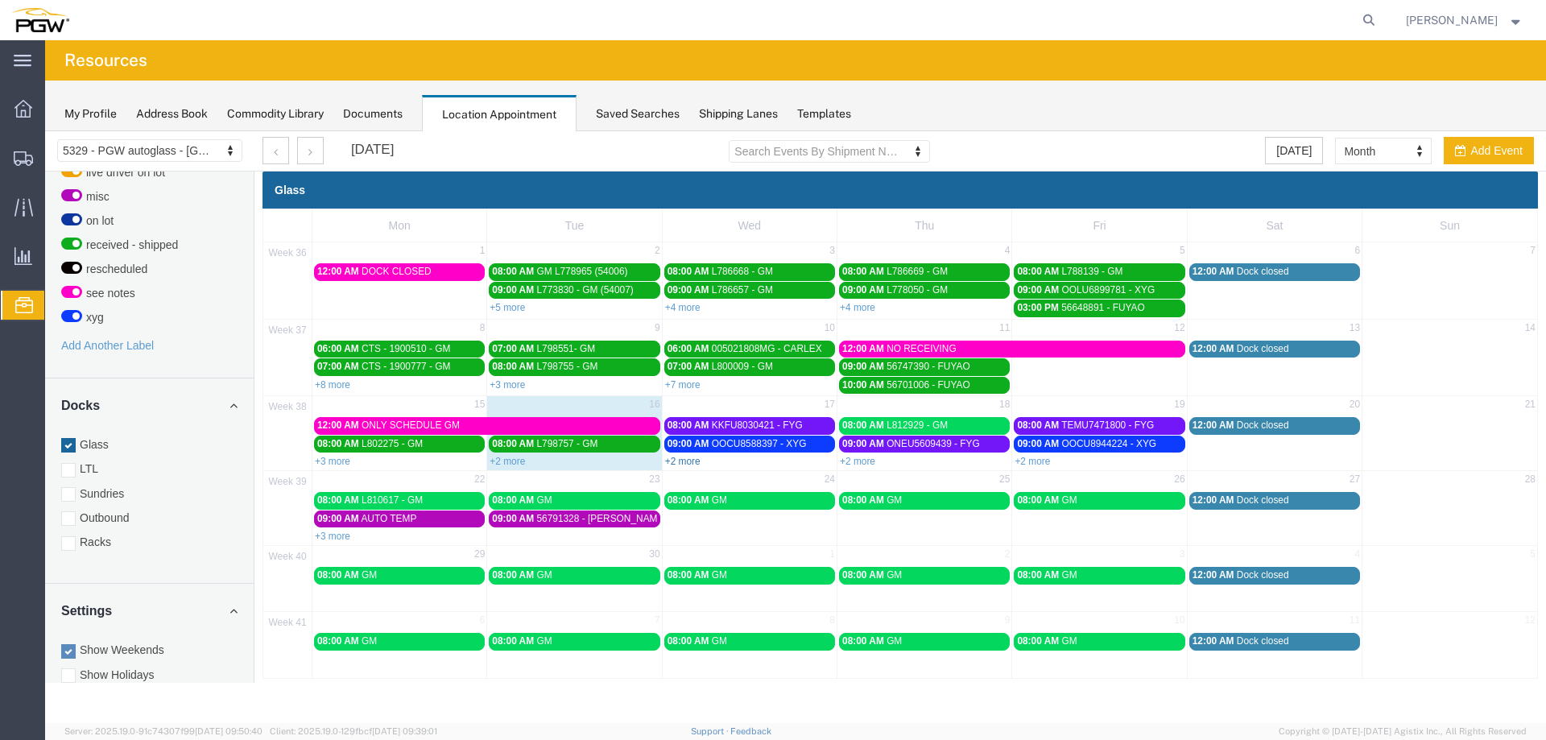
click at [683, 461] on link "+2 more" at bounding box center [682, 461] width 35 height 11
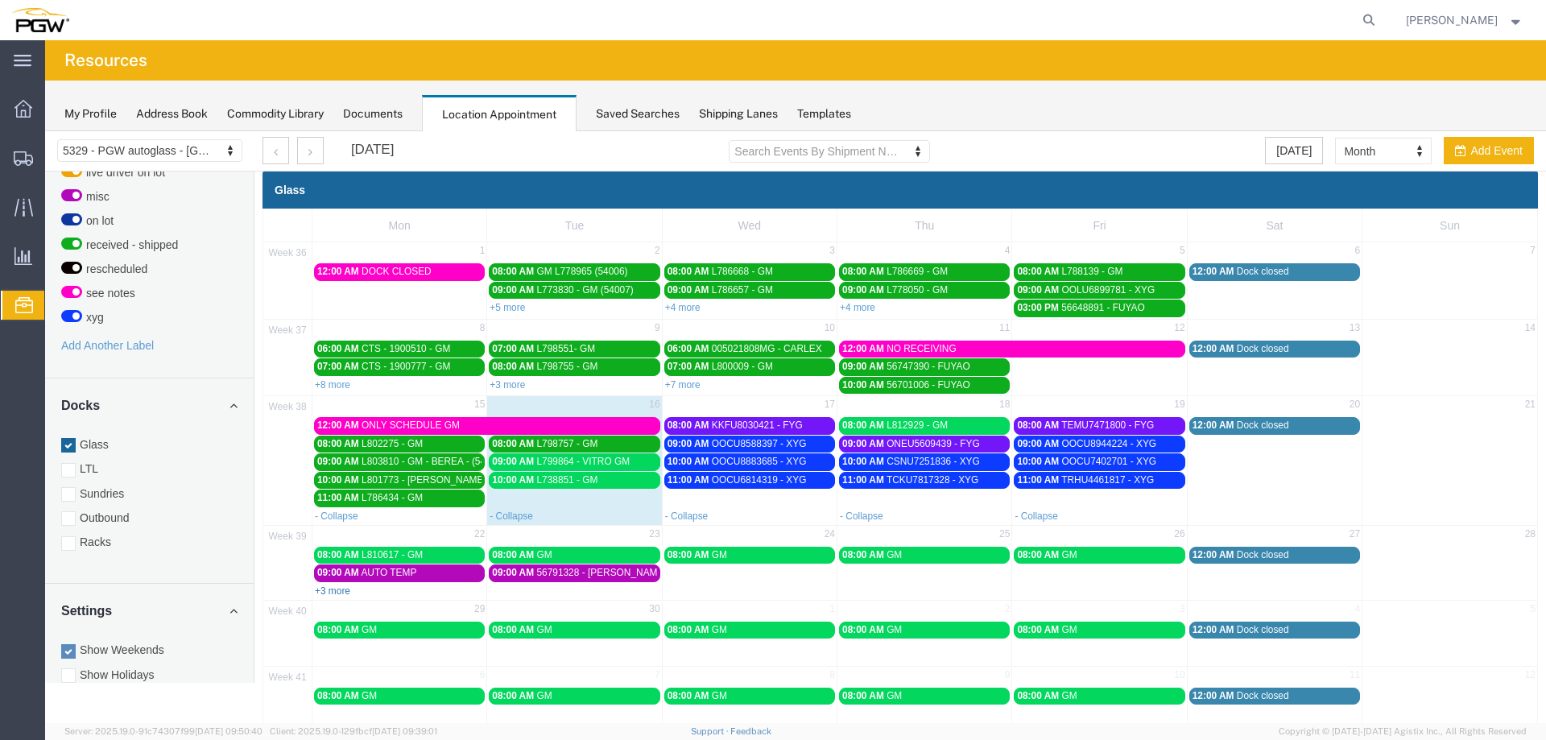
click at [324, 593] on link "+3 more" at bounding box center [332, 590] width 35 height 11
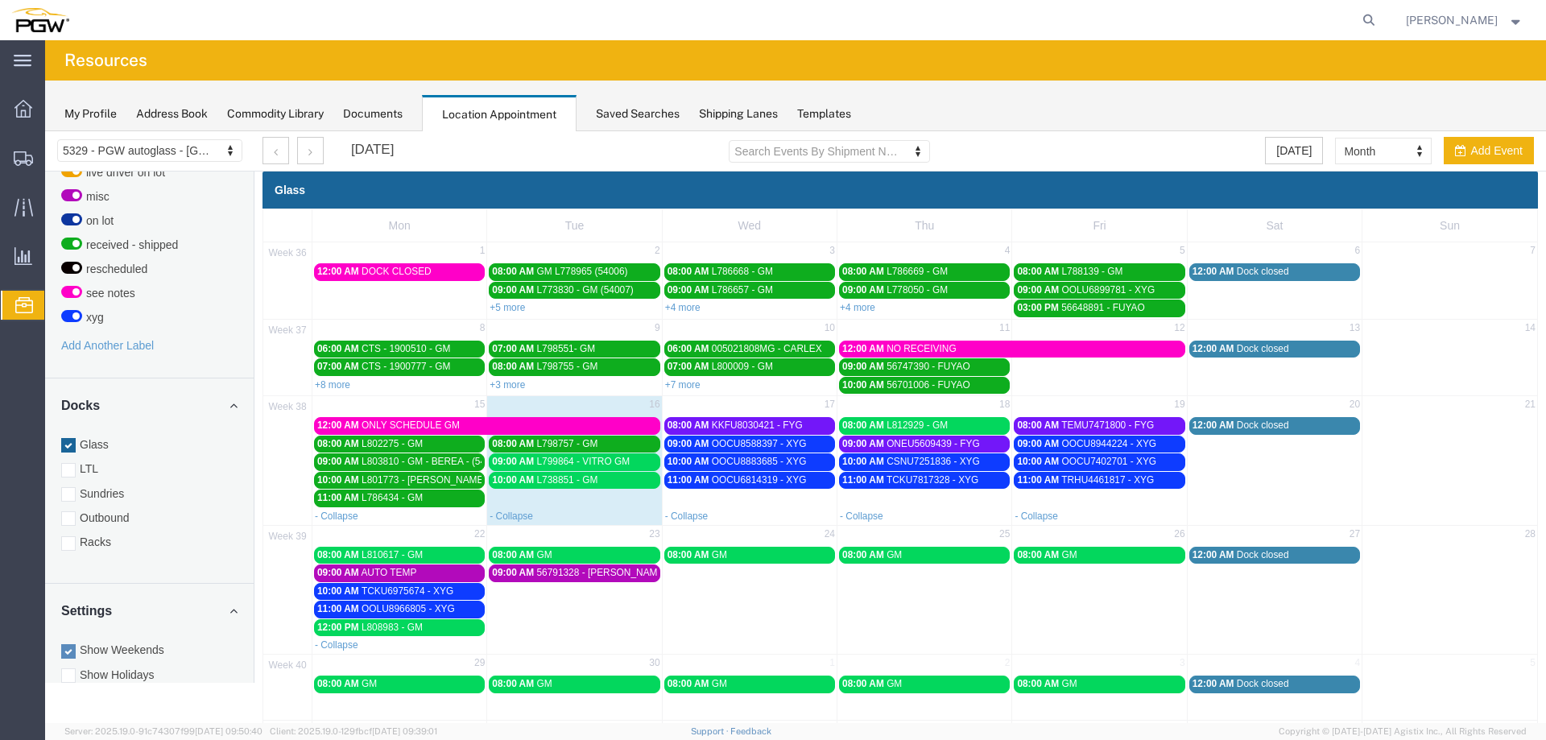
click at [1068, 108] on div "My Profile Address Book Commodity Library Documents Location Appointment Saved …" at bounding box center [795, 106] width 1501 height 51
click at [567, 576] on span "56791328 - [PERSON_NAME]" at bounding box center [601, 572] width 130 height 11
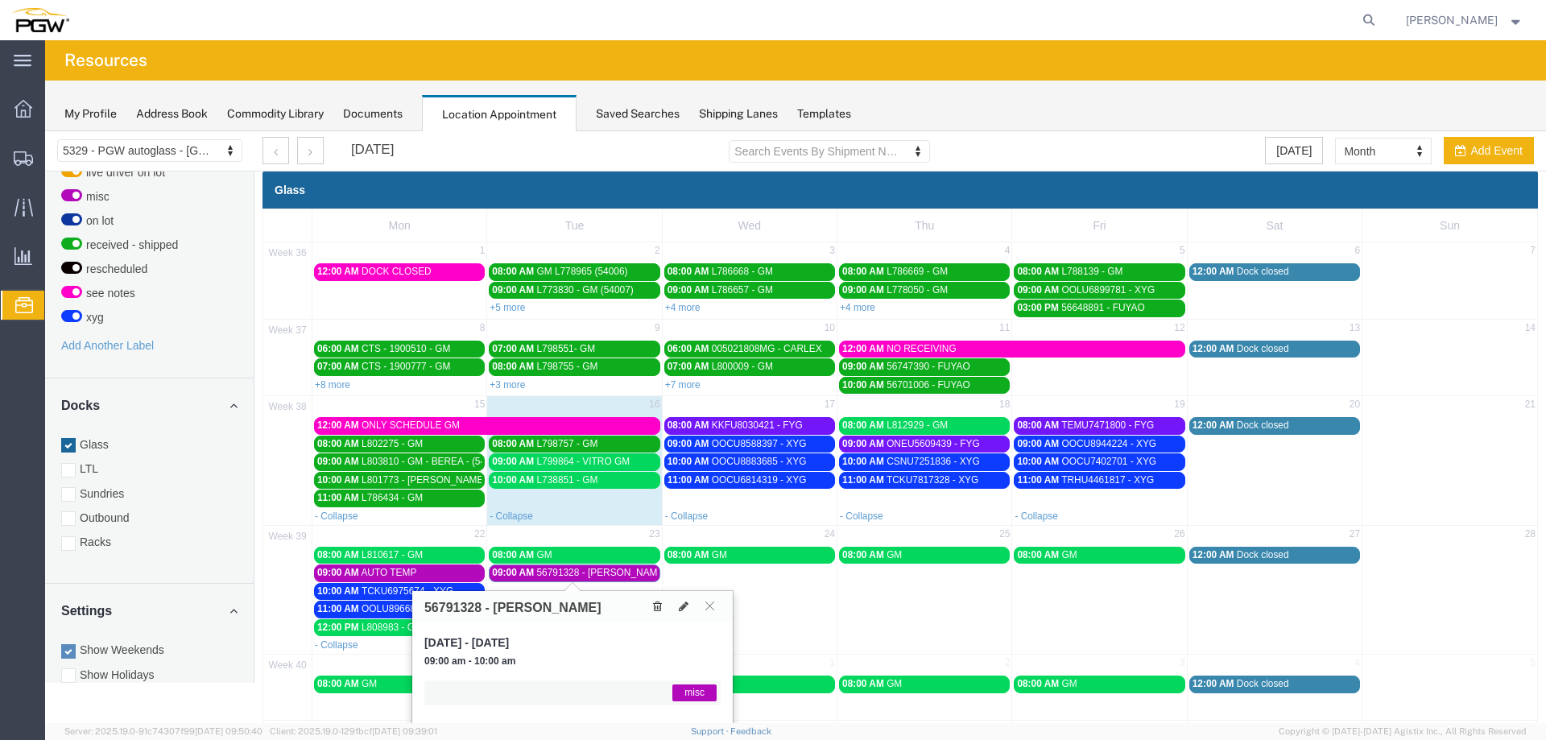
click at [660, 609] on icon at bounding box center [657, 606] width 9 height 11
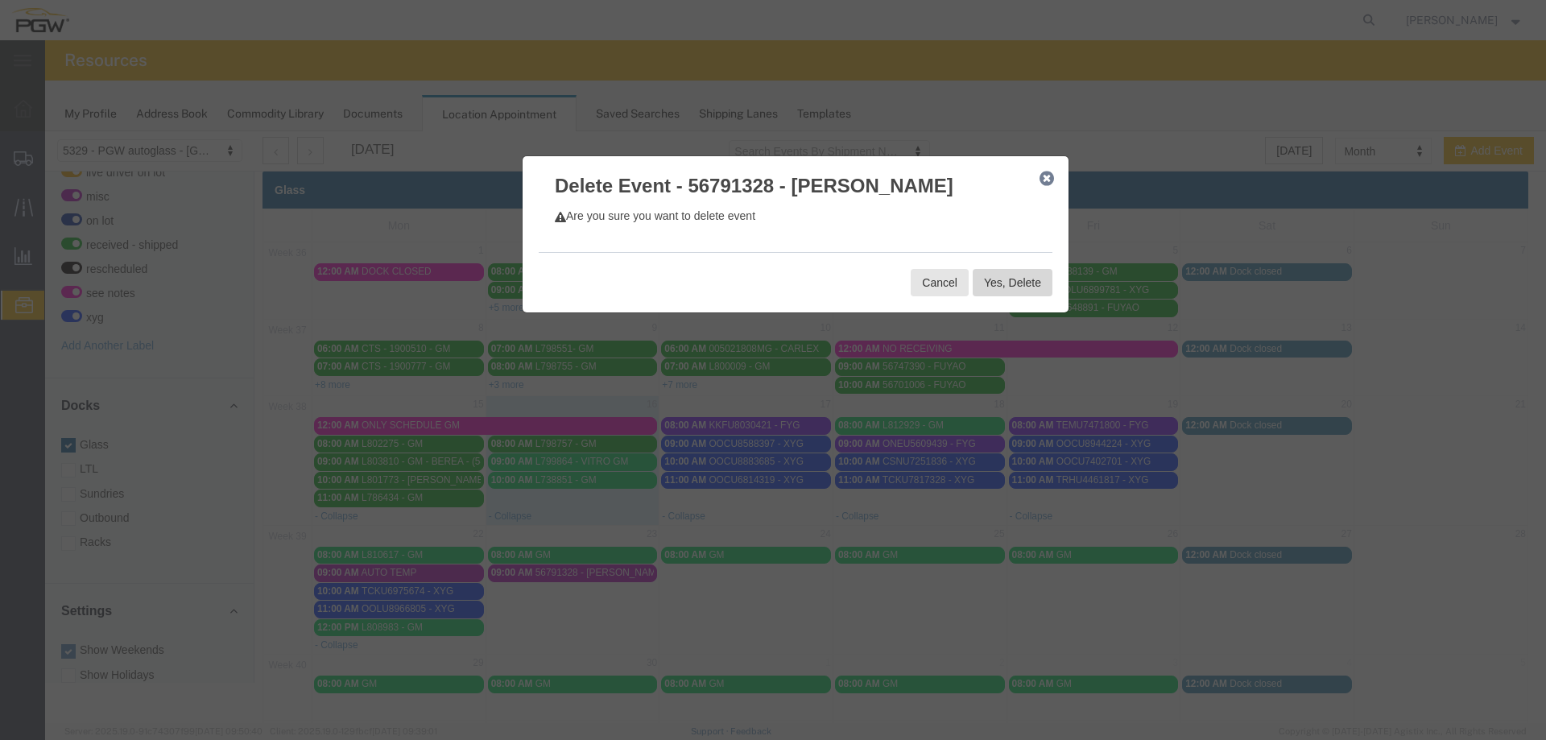
click at [1006, 287] on button "Yes, Delete" at bounding box center [1013, 282] width 80 height 27
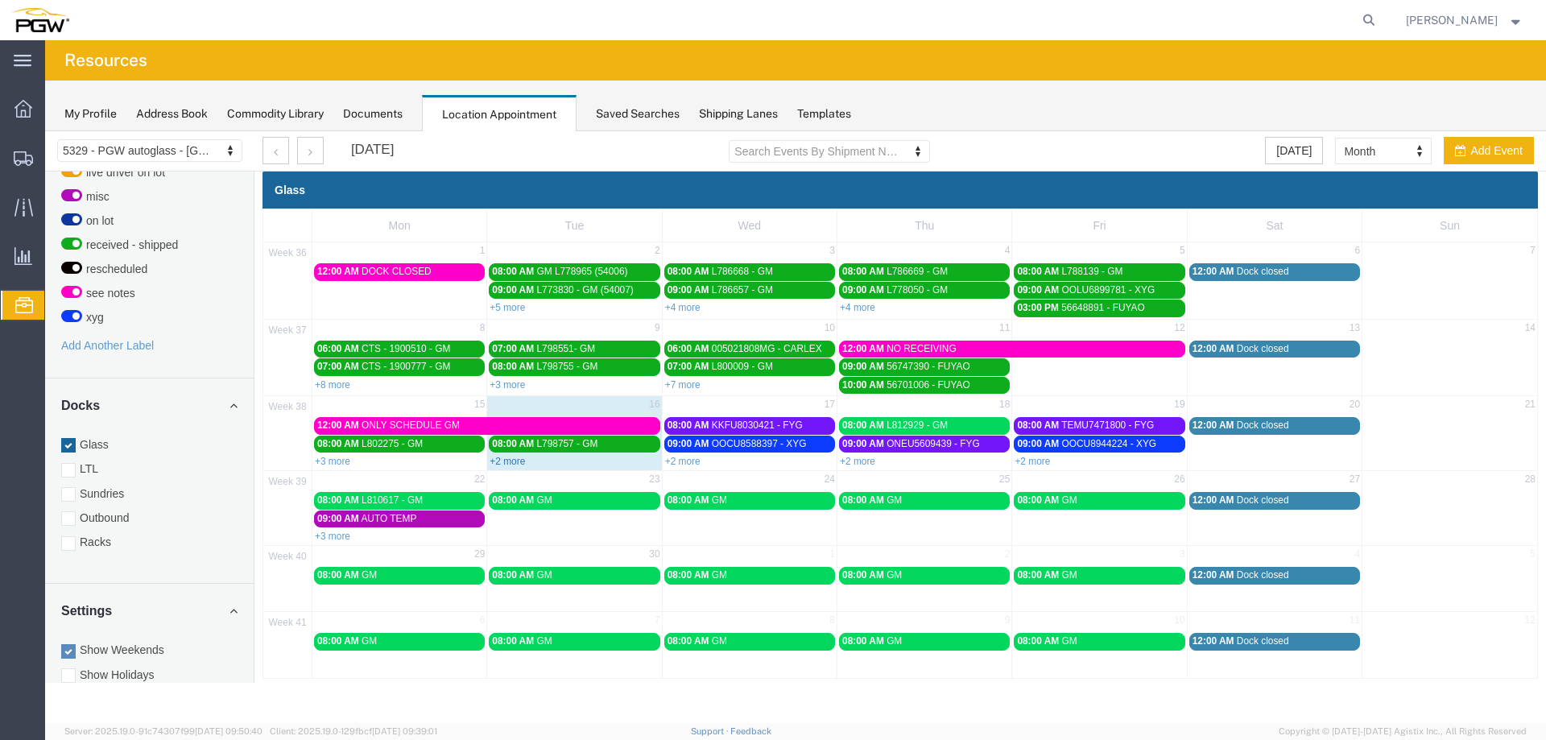
click at [506, 460] on link "+2 more" at bounding box center [507, 461] width 35 height 11
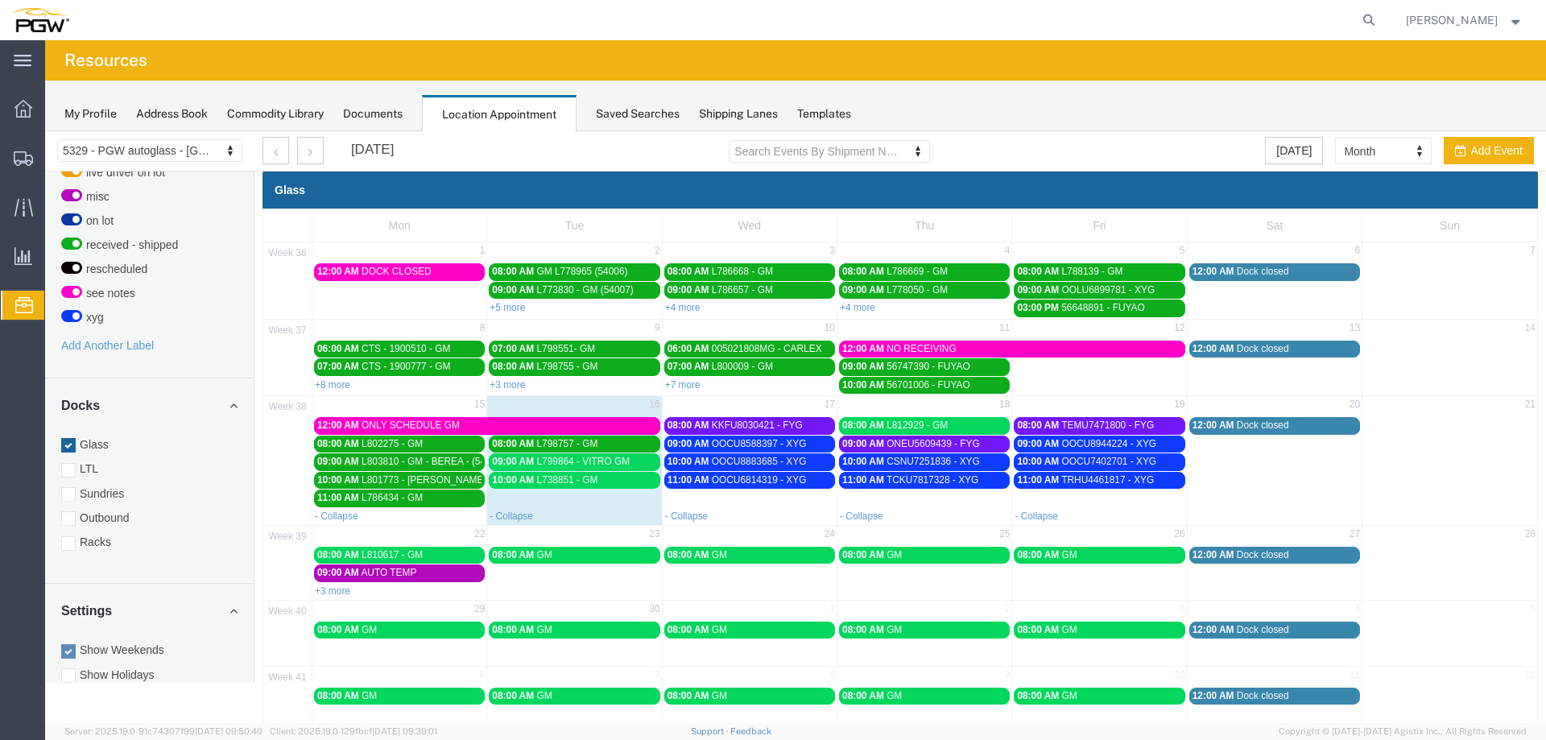
click at [601, 456] on span "L799864 - VITRO GM" at bounding box center [582, 461] width 93 height 11
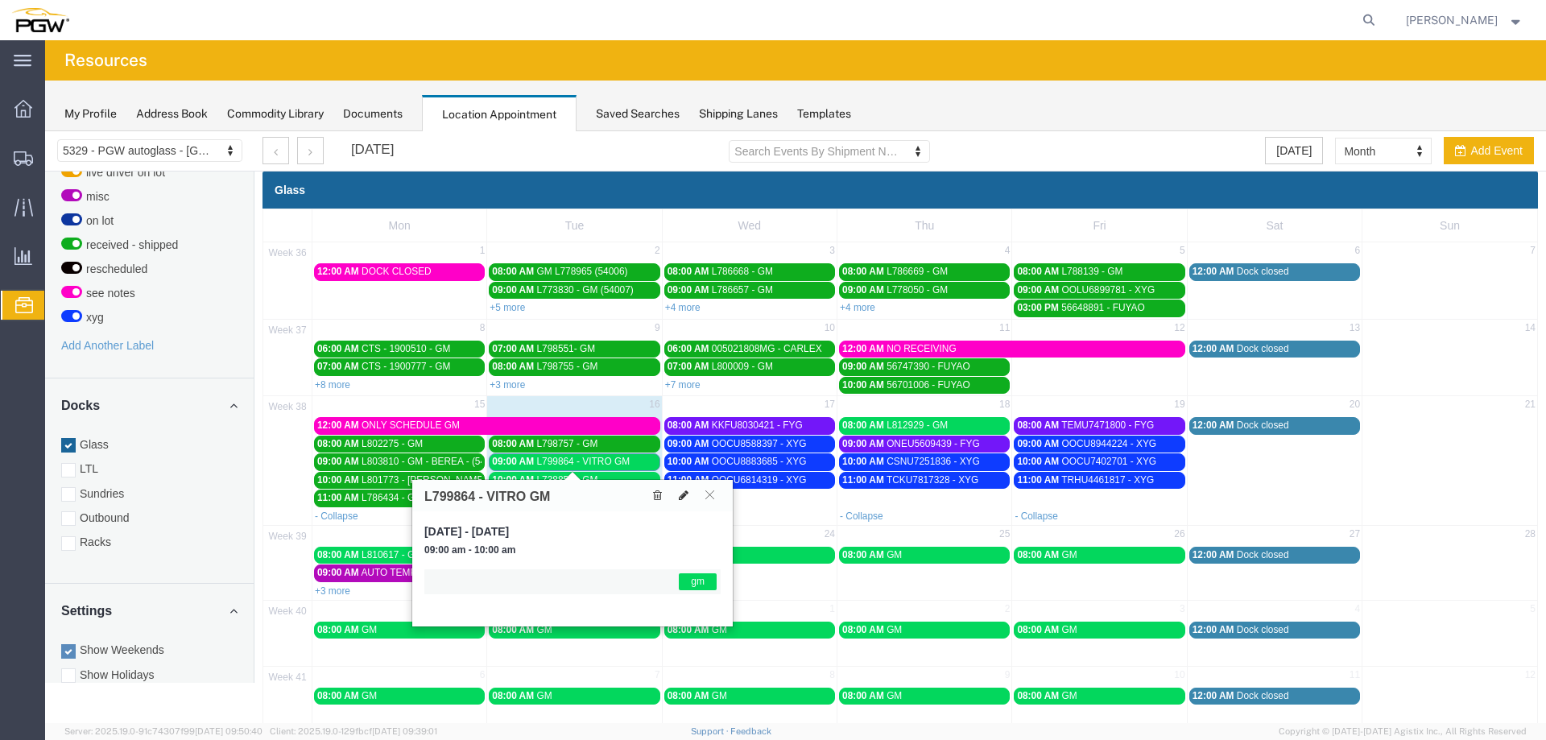
click at [680, 492] on icon at bounding box center [684, 495] width 10 height 11
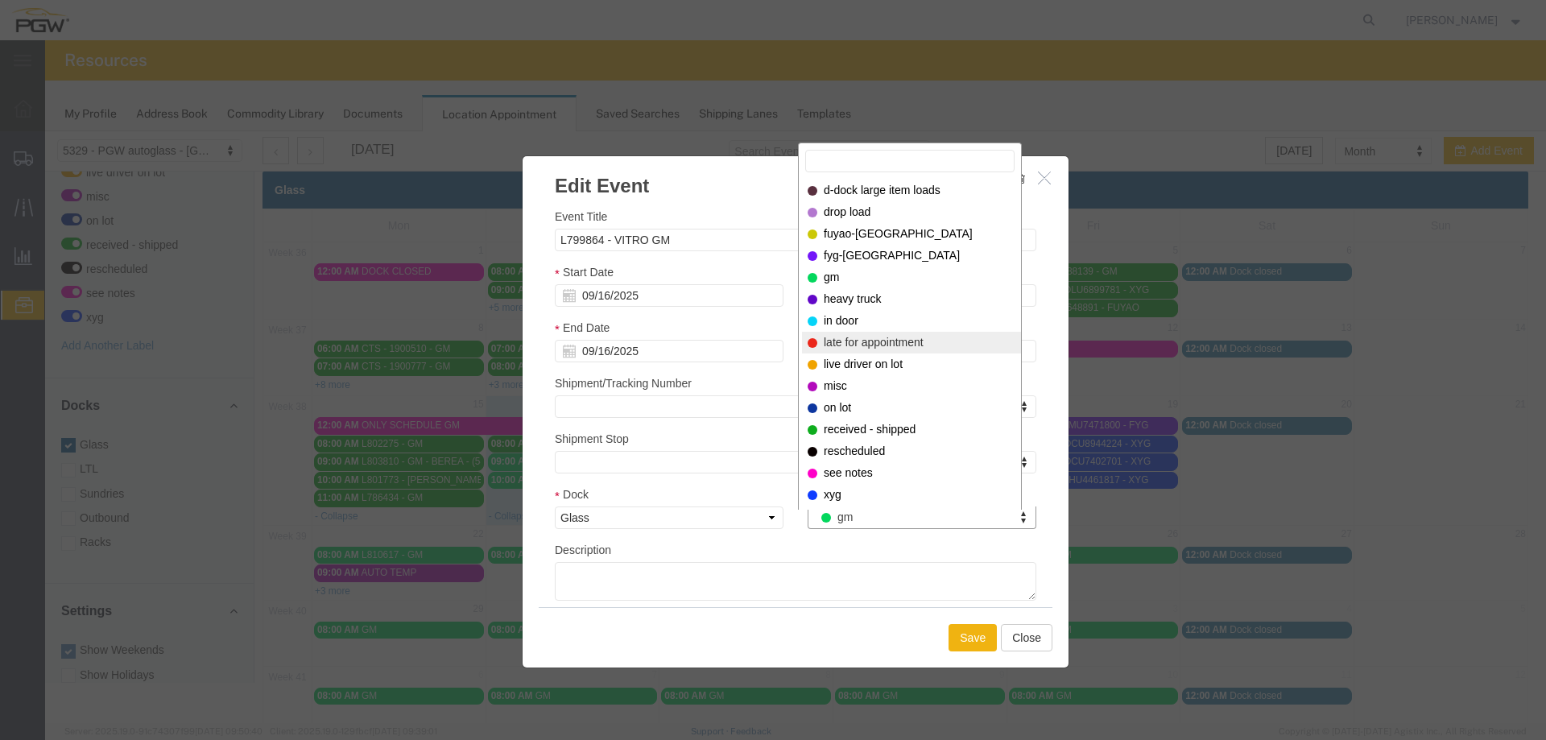
select select "260"
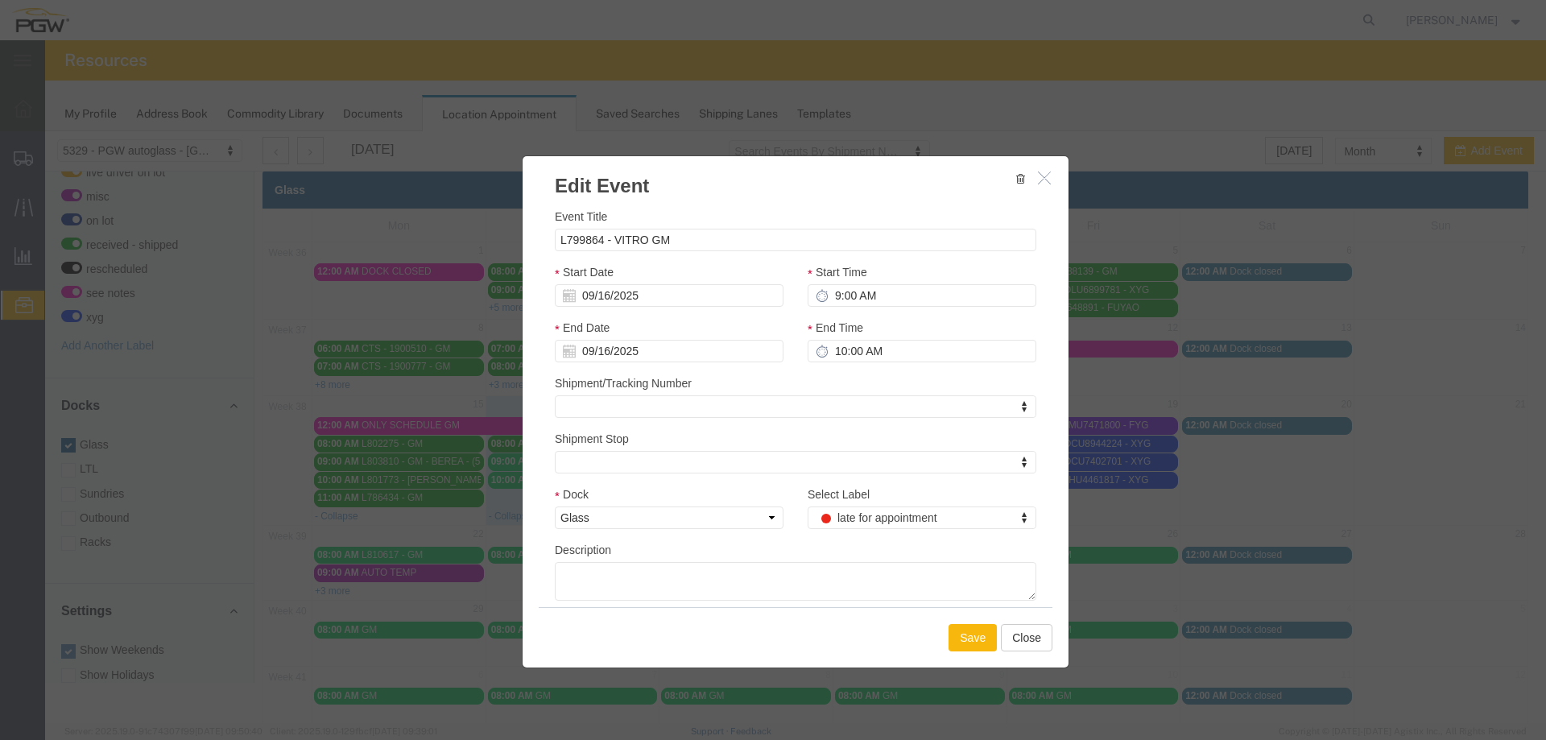
click at [972, 647] on button "Save" at bounding box center [972, 637] width 48 height 27
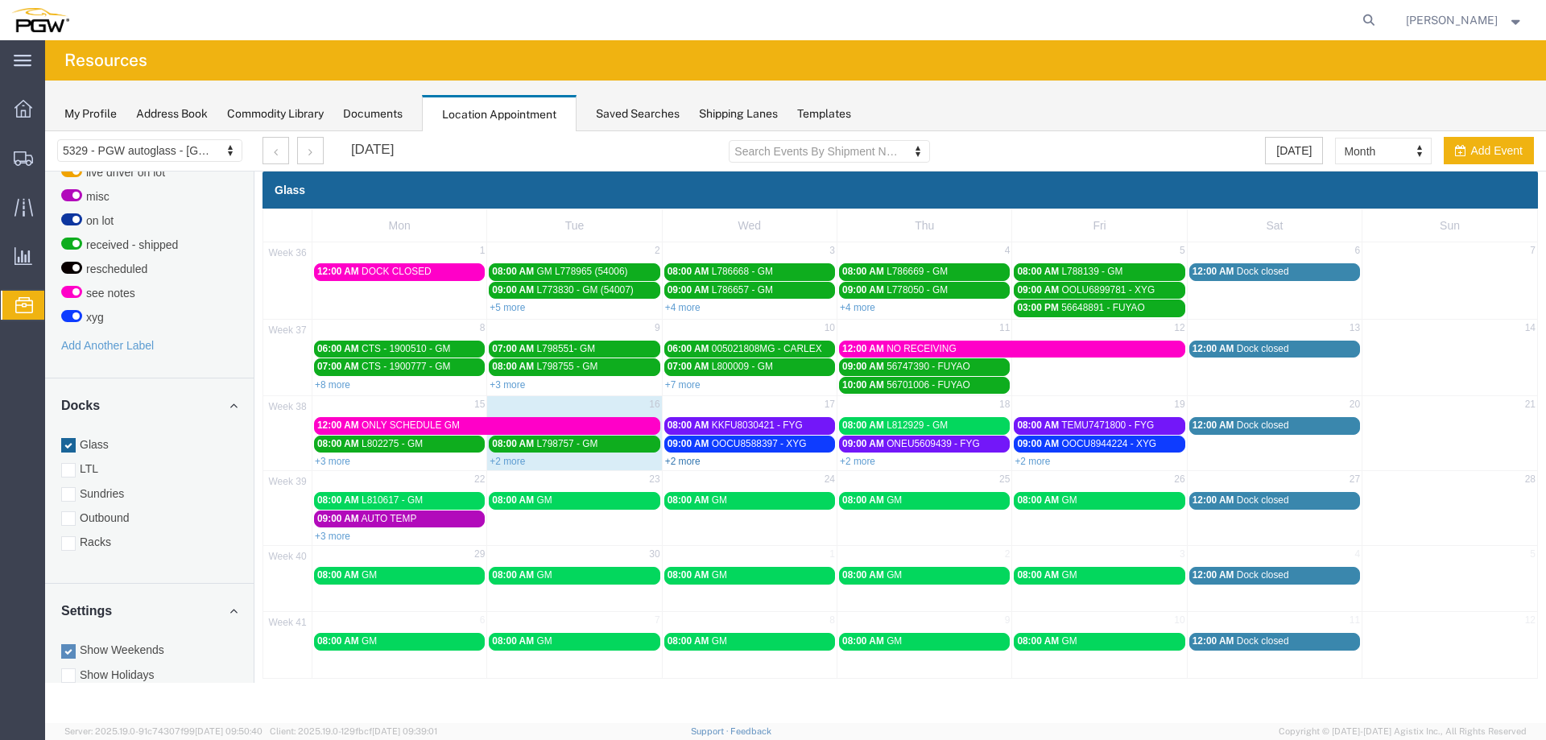
click at [678, 460] on link "+2 more" at bounding box center [682, 461] width 35 height 11
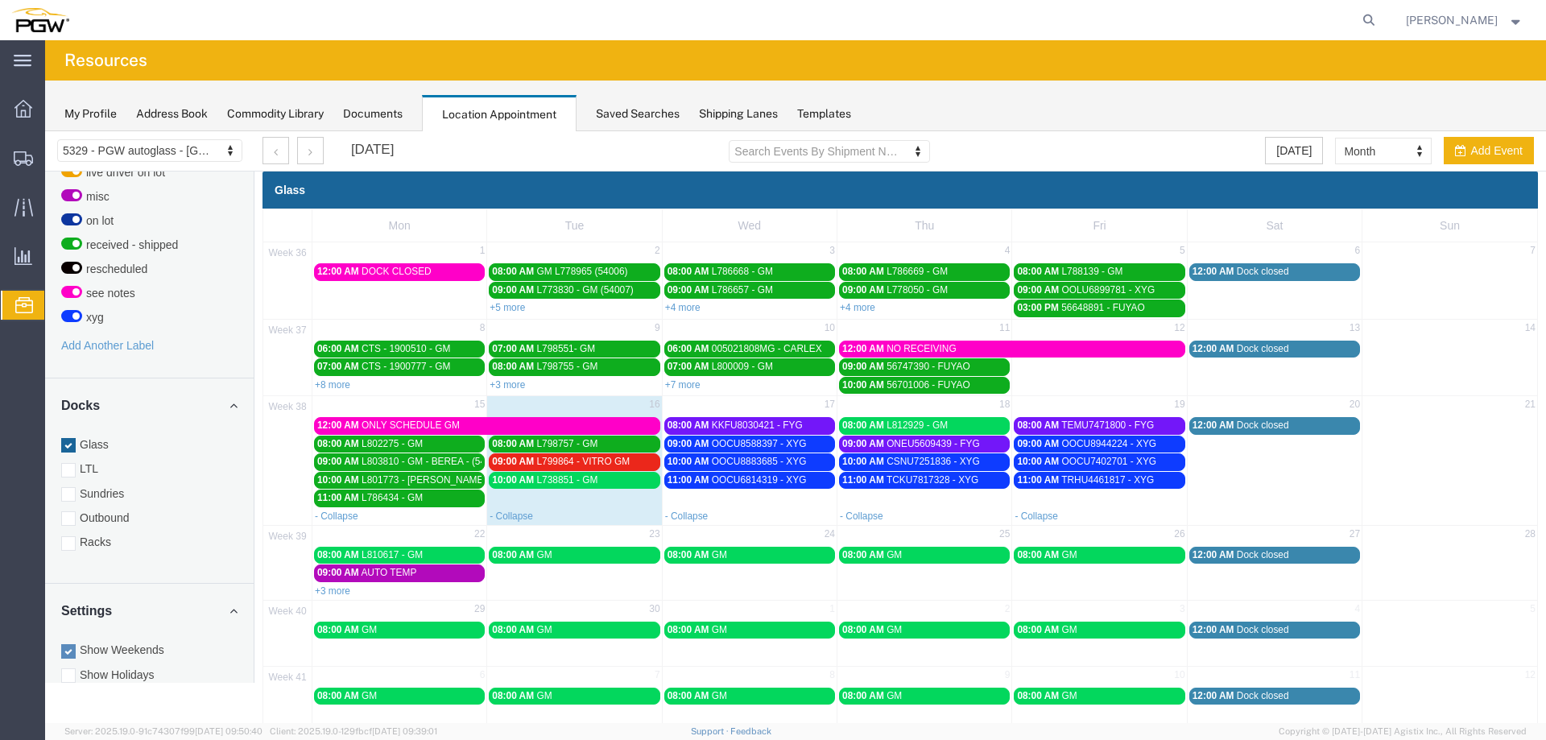
click at [587, 475] on span "L738851 - GM" at bounding box center [566, 479] width 61 height 11
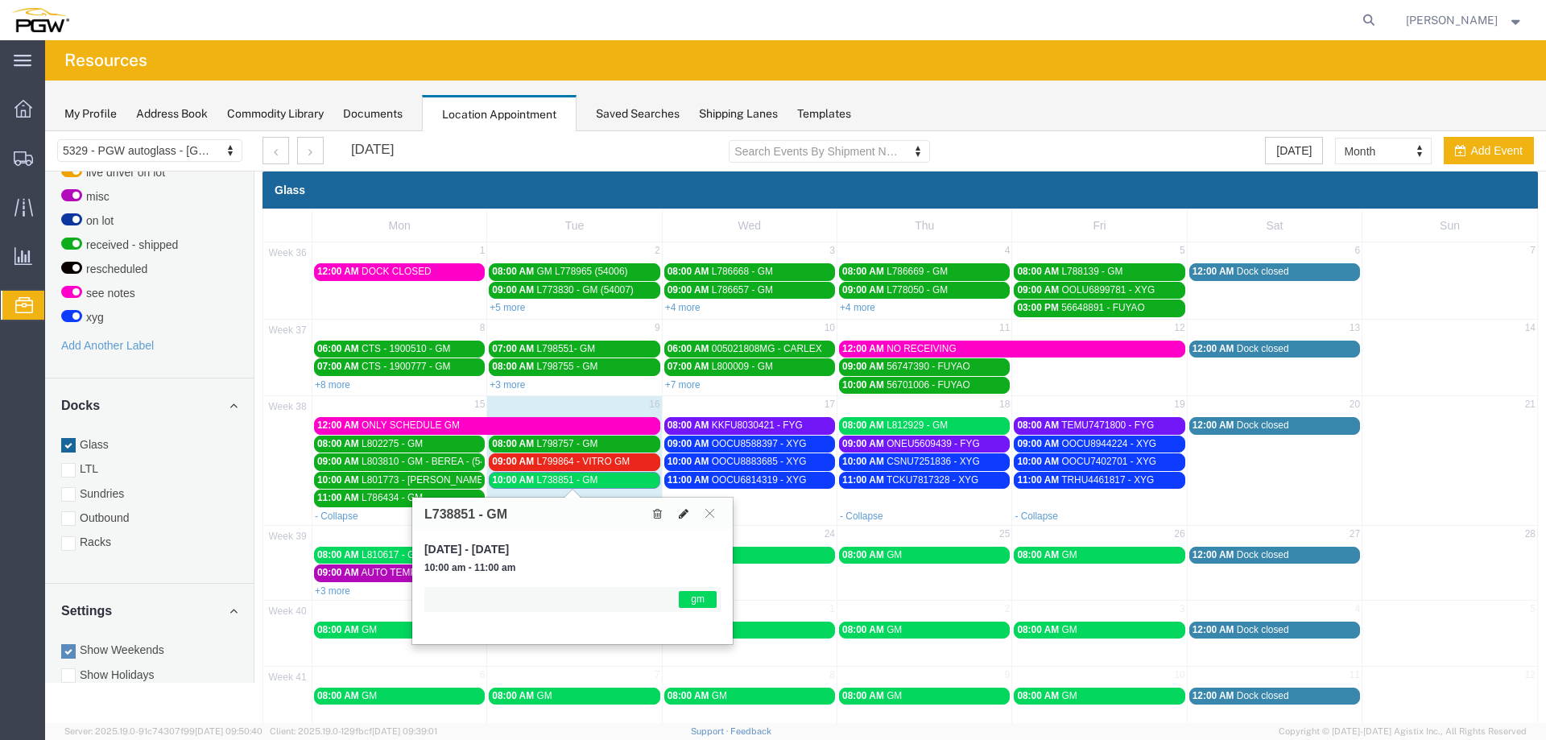
click at [685, 510] on icon at bounding box center [684, 513] width 10 height 11
select select "1"
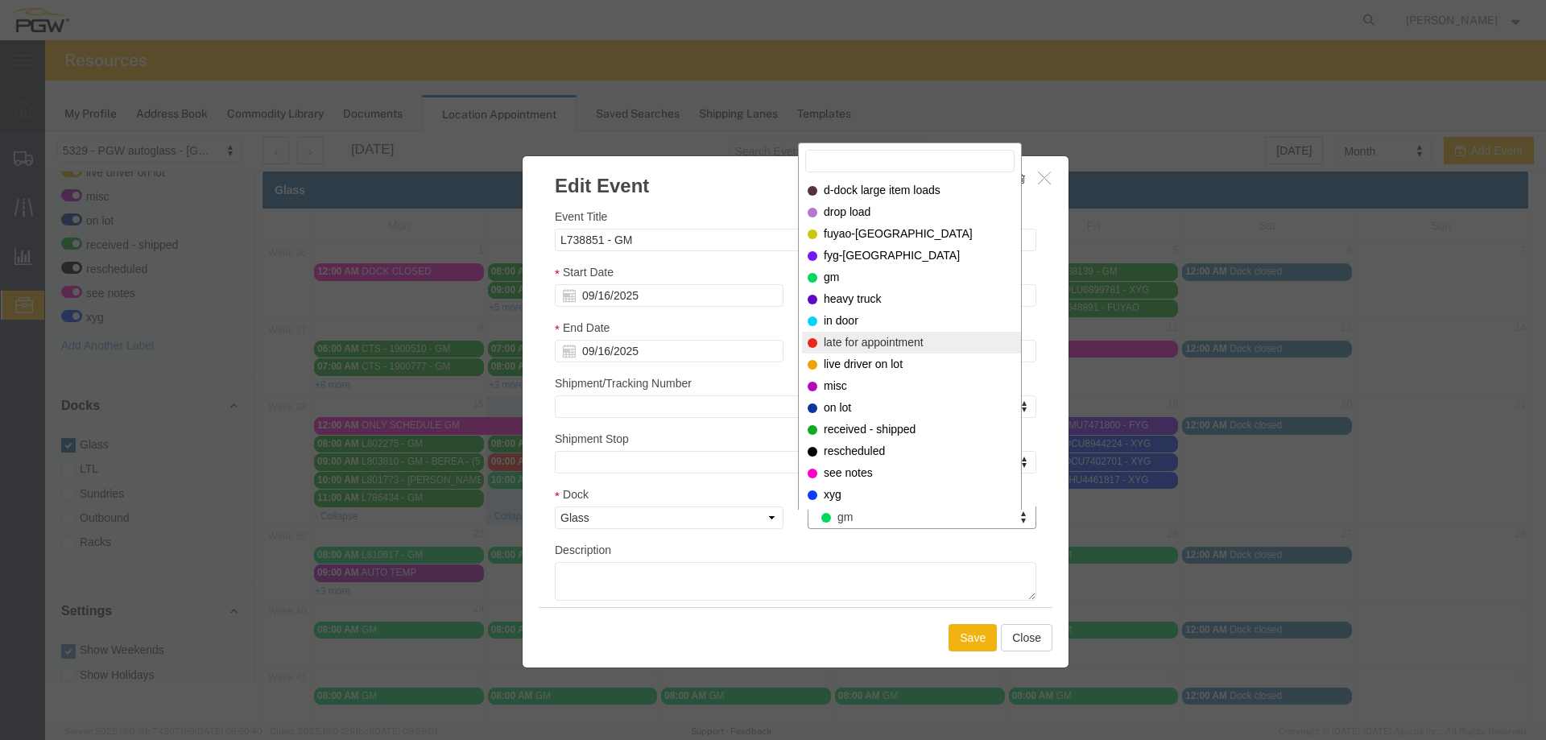
select select "260"
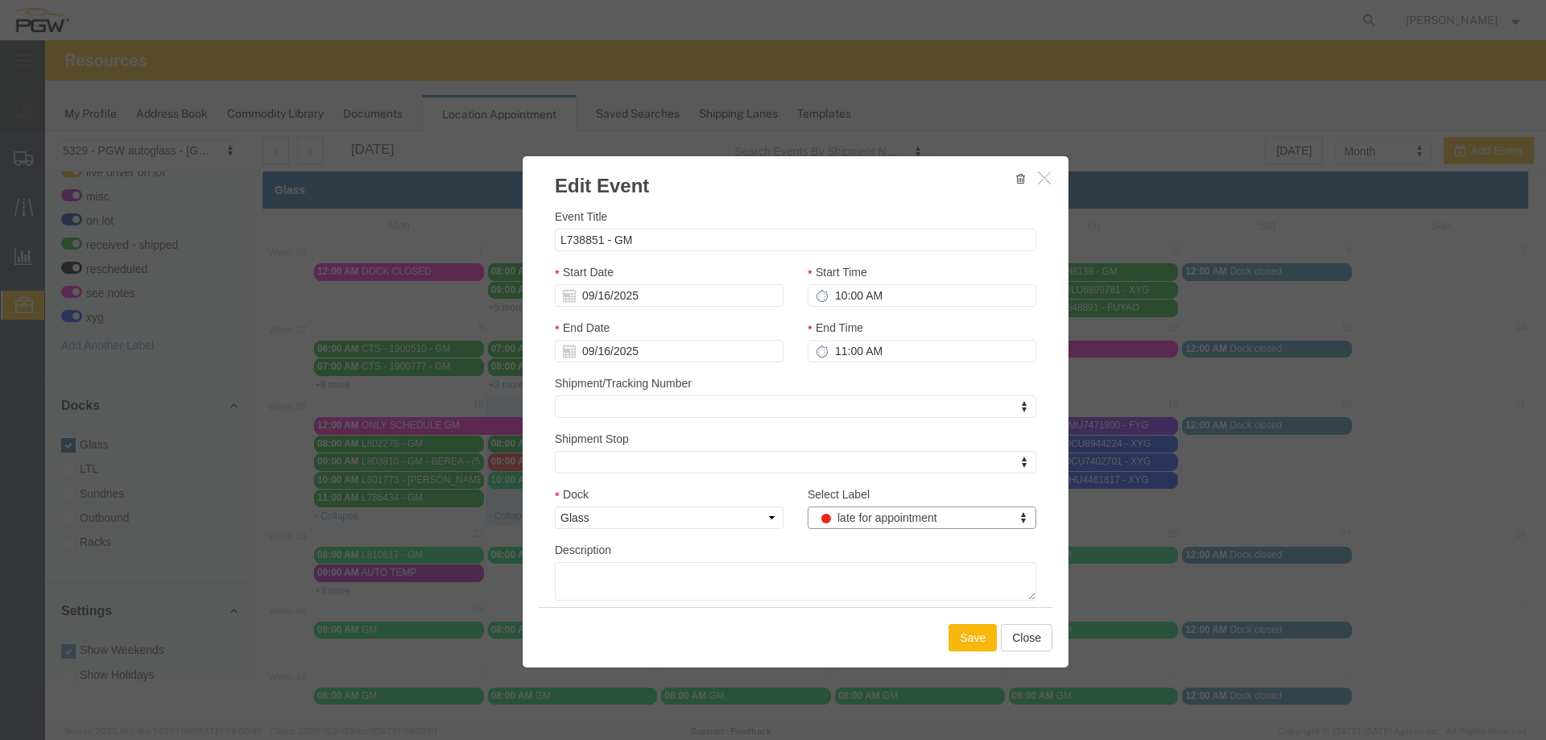
click at [965, 633] on button "Save" at bounding box center [972, 637] width 48 height 27
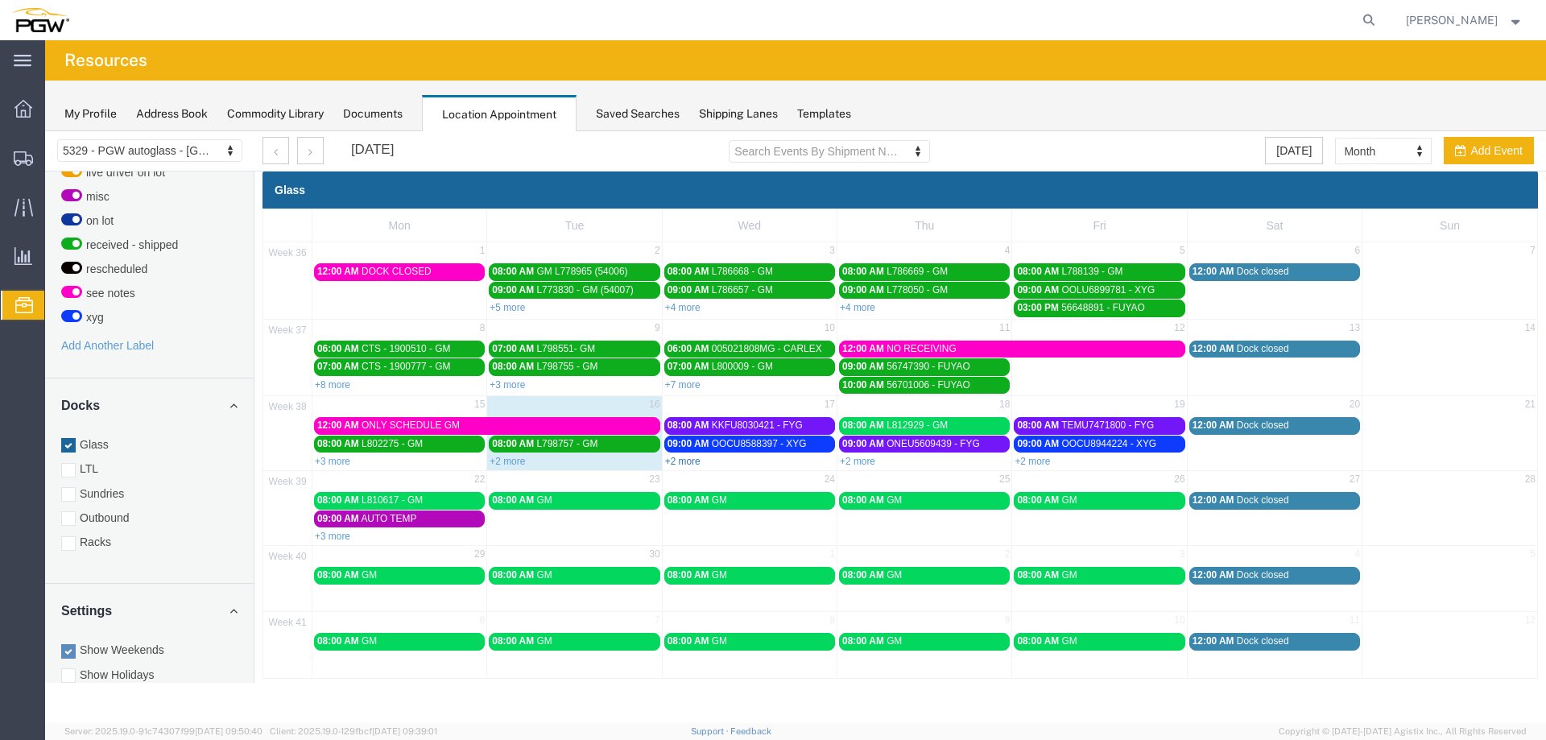
click at [692, 464] on link "+2 more" at bounding box center [682, 461] width 35 height 11
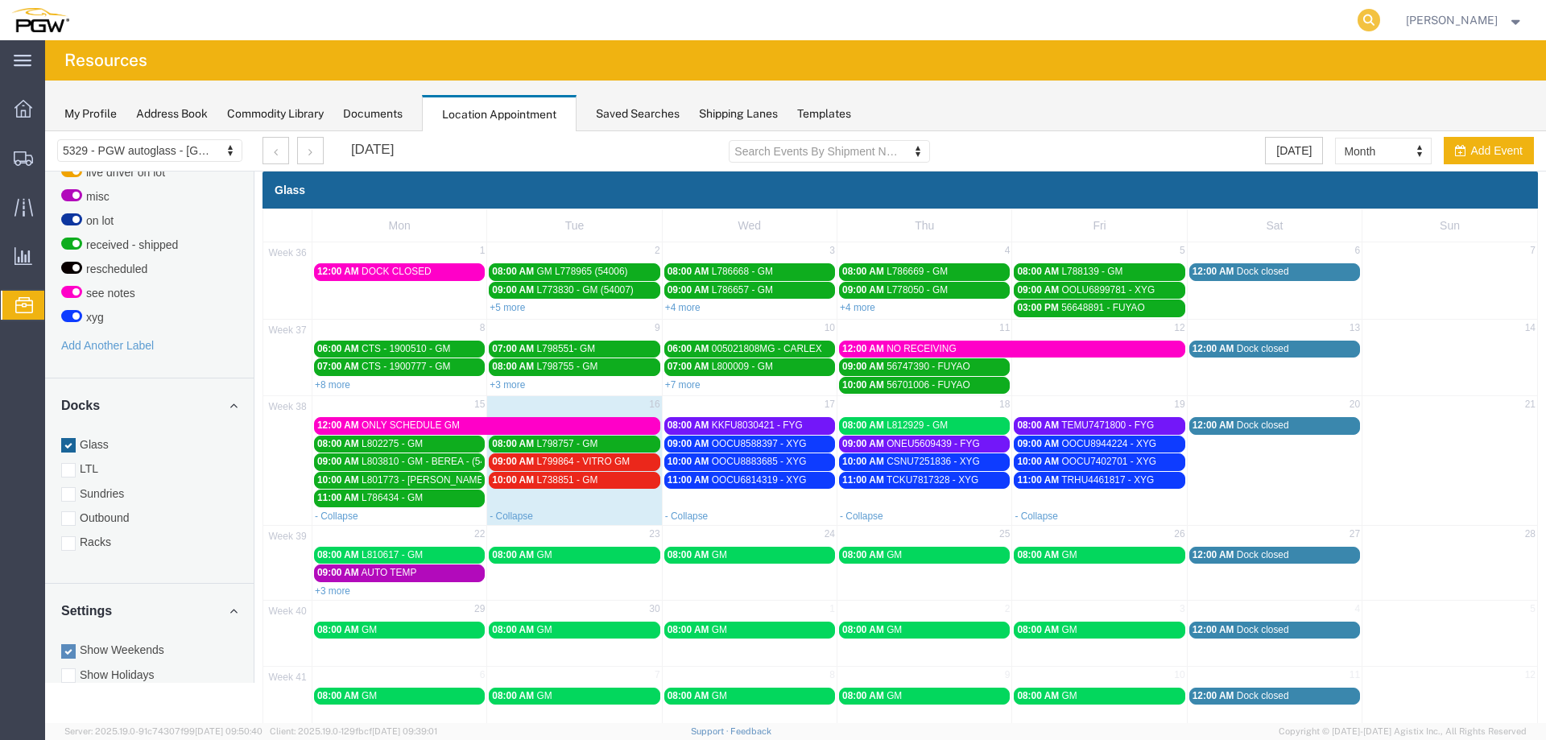
click at [1369, 21] on icon at bounding box center [1368, 20] width 23 height 23
paste input "668529"
type input "668529"
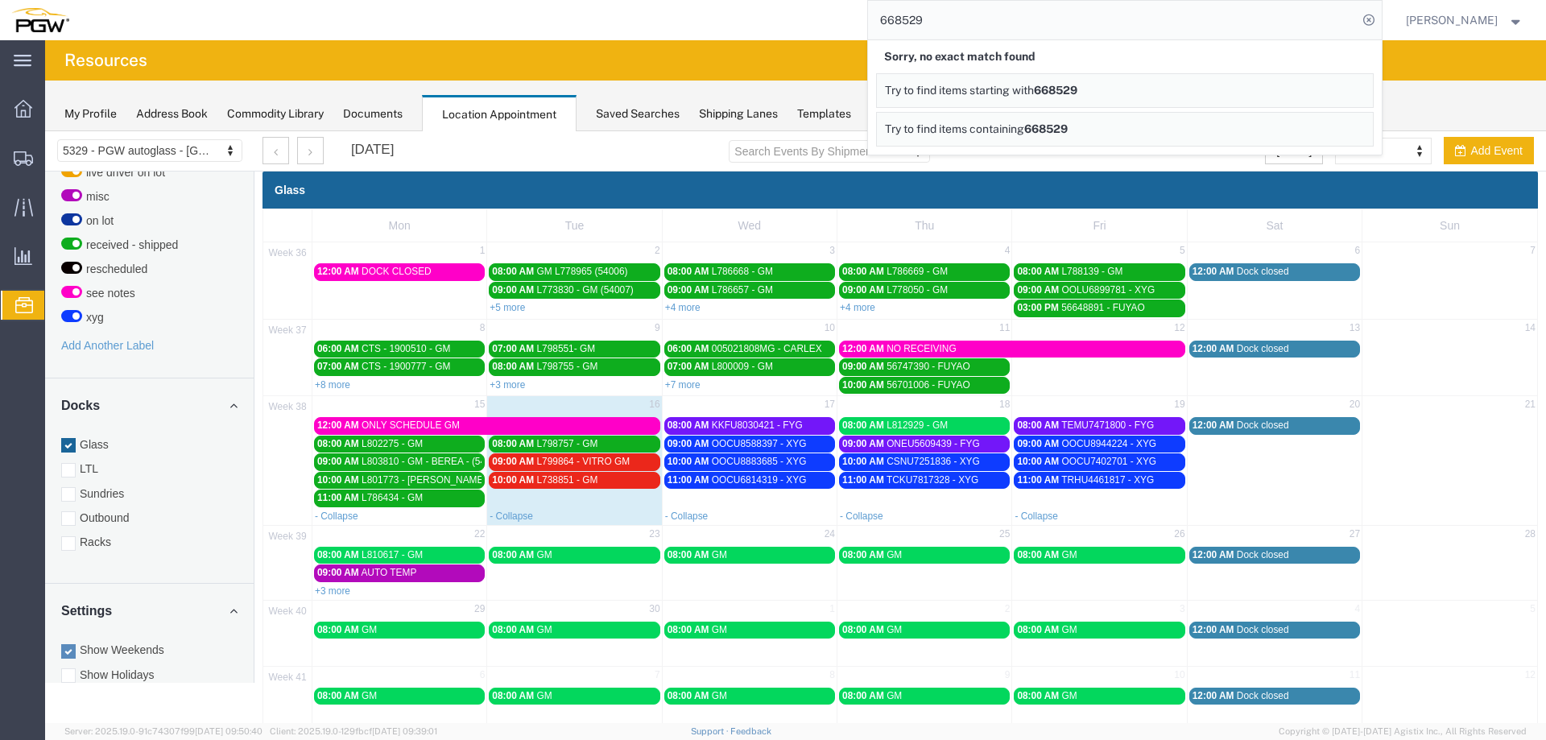
click at [1369, 21] on icon at bounding box center [1368, 20] width 23 height 23
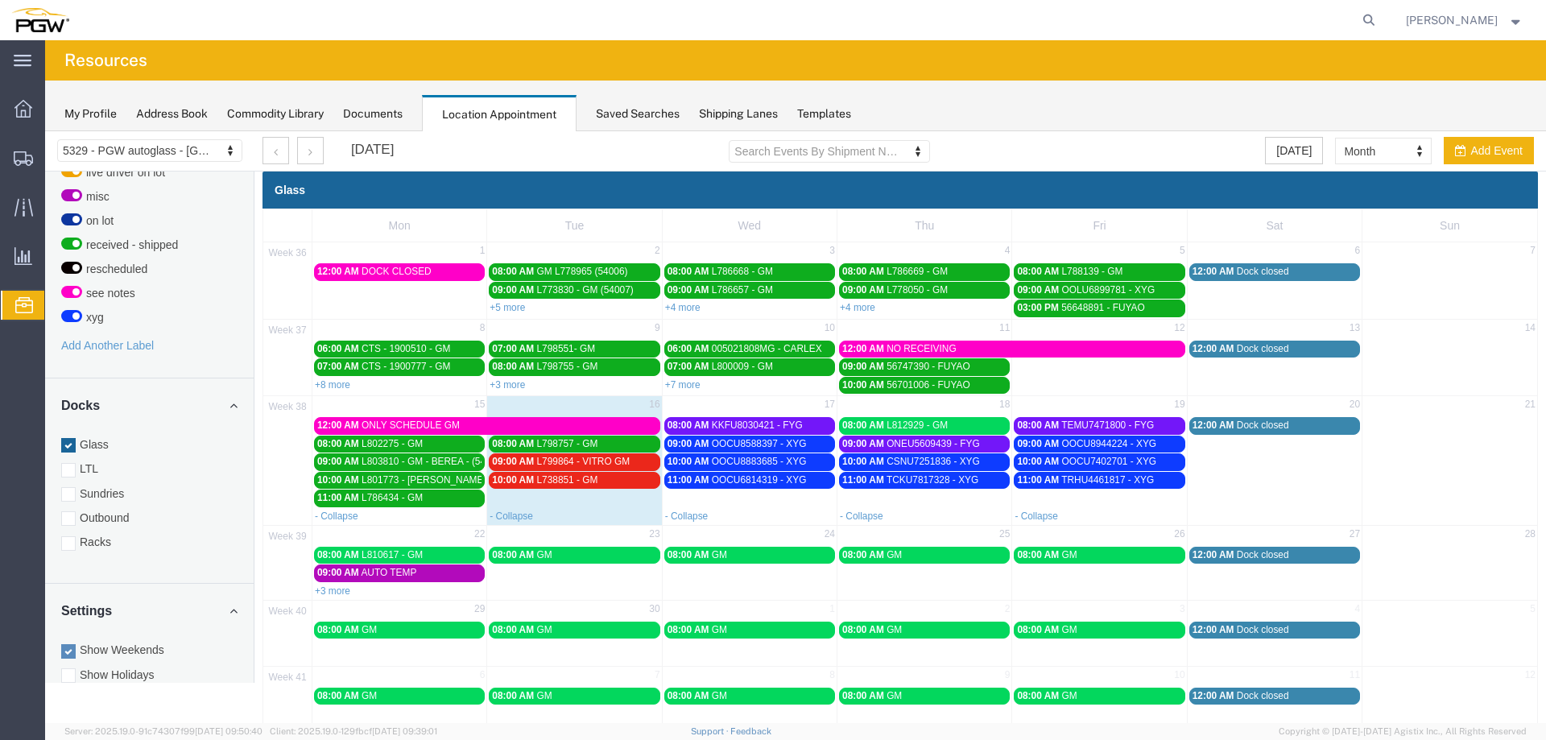
click at [1016, 48] on agx-page-header "Resources" at bounding box center [795, 60] width 1501 height 40
click at [529, 481] on span "10:00 AM" at bounding box center [513, 479] width 42 height 11
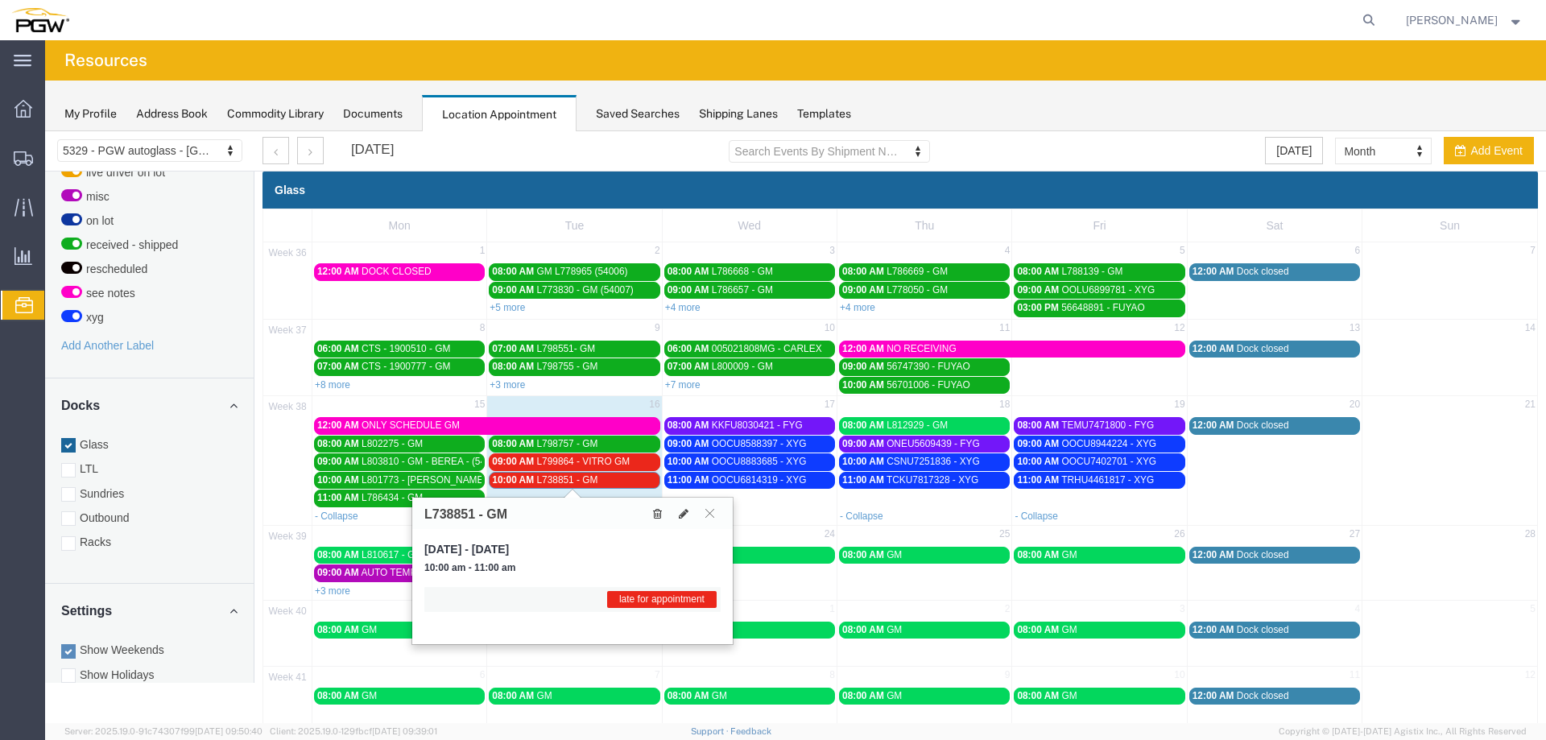
click at [655, 514] on icon at bounding box center [657, 513] width 9 height 11
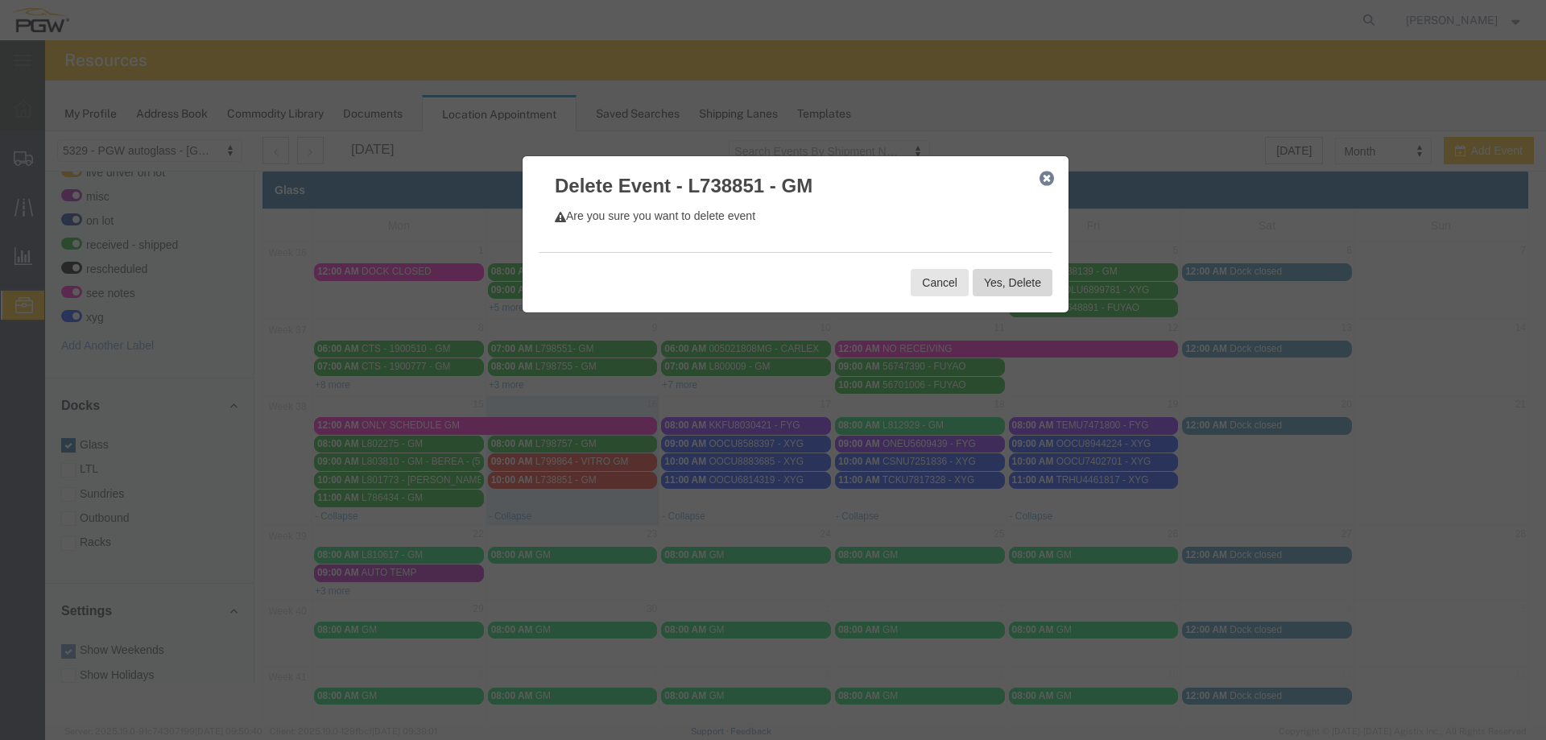
click at [987, 282] on button "Yes, Delete" at bounding box center [1013, 282] width 80 height 27
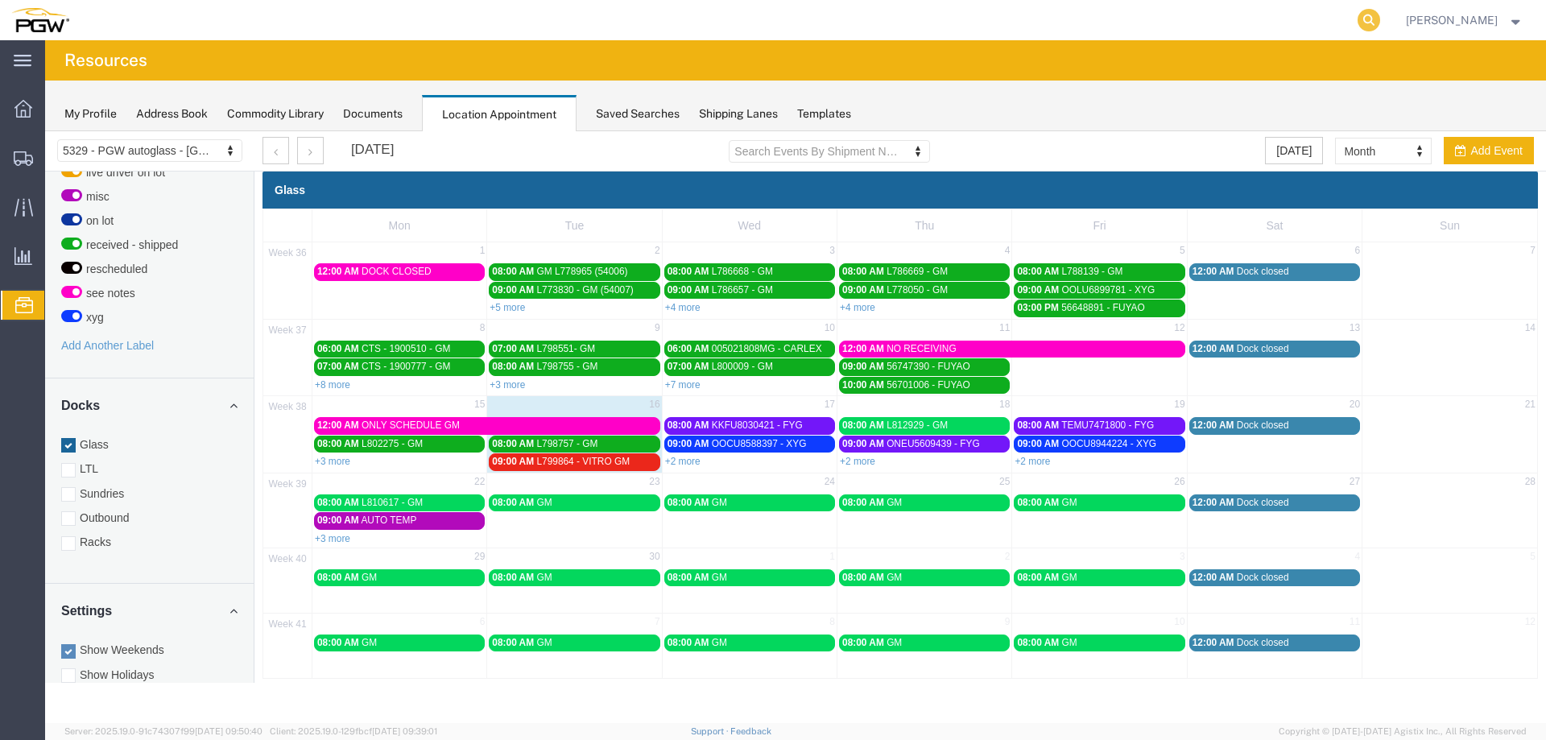
click at [1380, 21] on icon at bounding box center [1368, 20] width 23 height 23
paste input "668529"
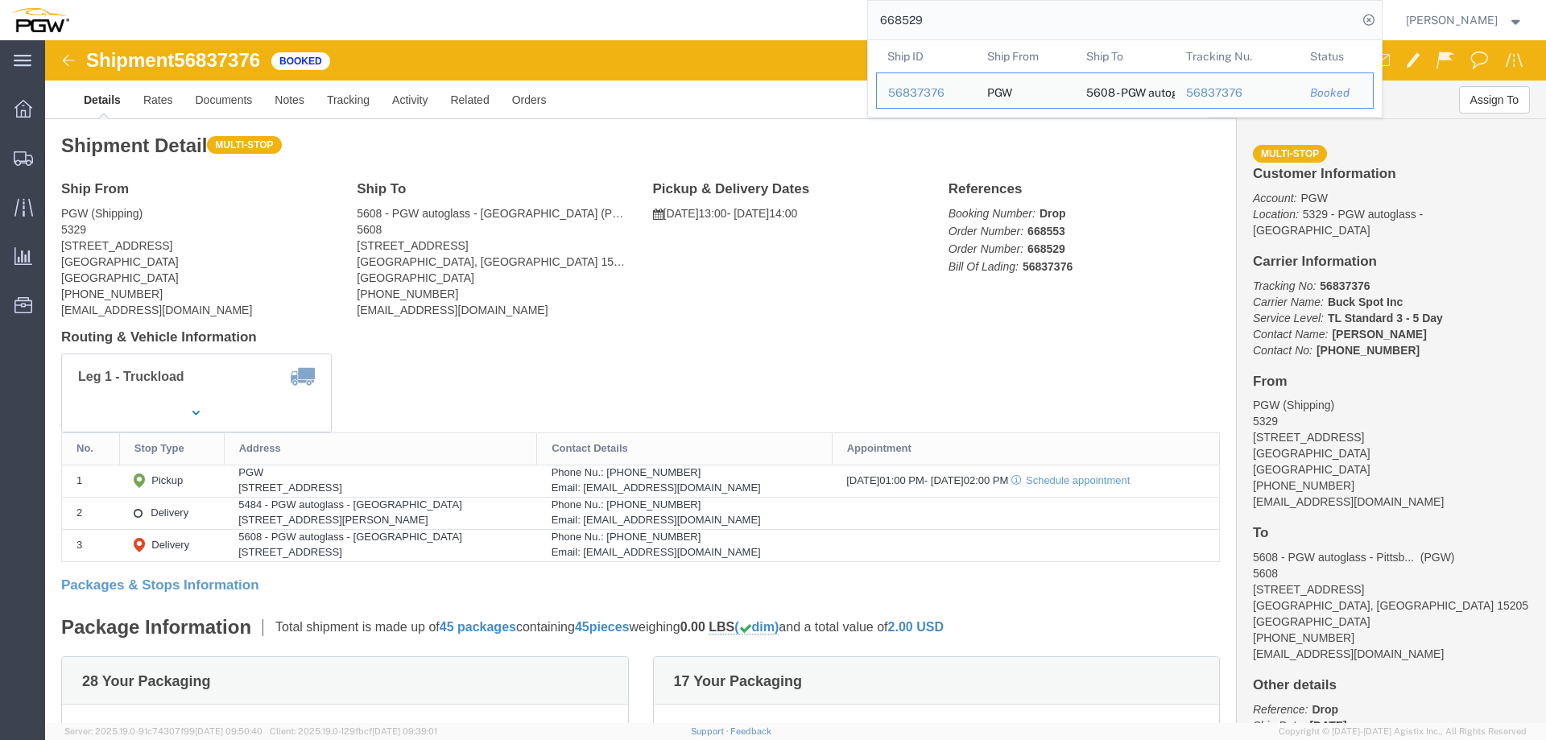
click at [928, 19] on input "668529" at bounding box center [1113, 20] width 490 height 39
paste input "3"
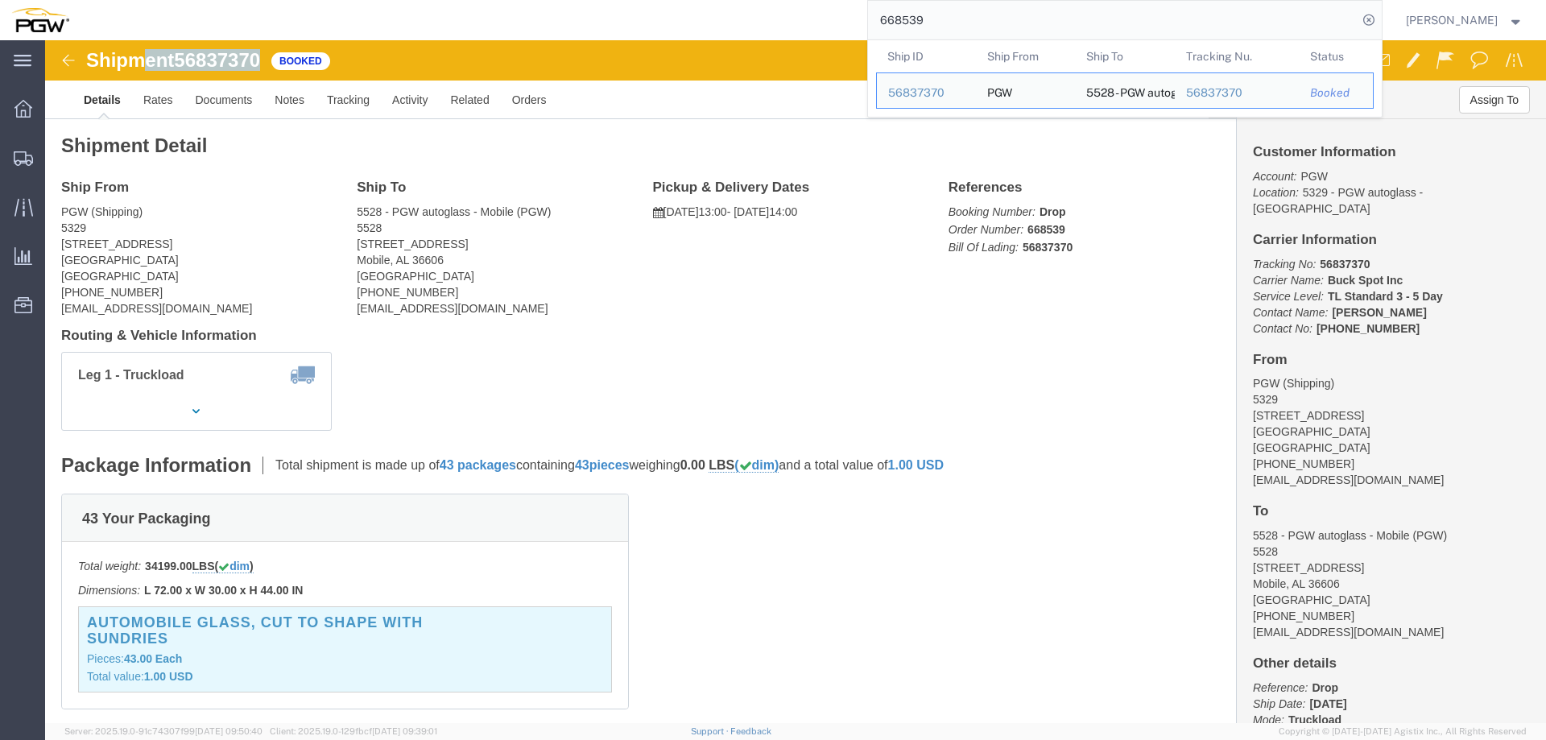
drag, startPoint x: 221, startPoint y: 21, endPoint x: 97, endPoint y: 29, distance: 124.3
click div "Shipment 56837370 Booked"
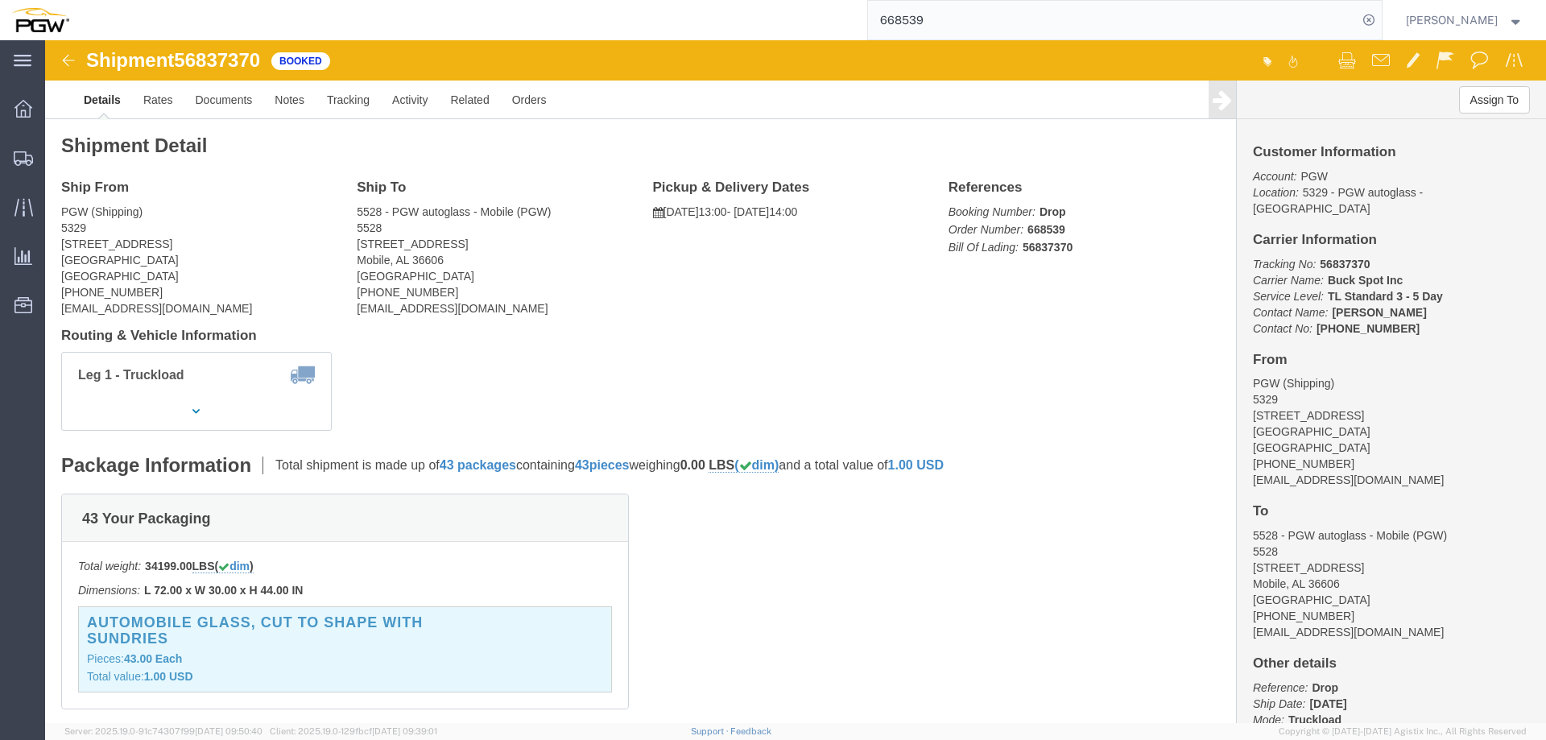
click div "Shipment 56837370 Booked"
drag, startPoint x: 214, startPoint y: 22, endPoint x: 138, endPoint y: 22, distance: 76.5
click div "Shipment 56837370 Booked"
copy span "56837370"
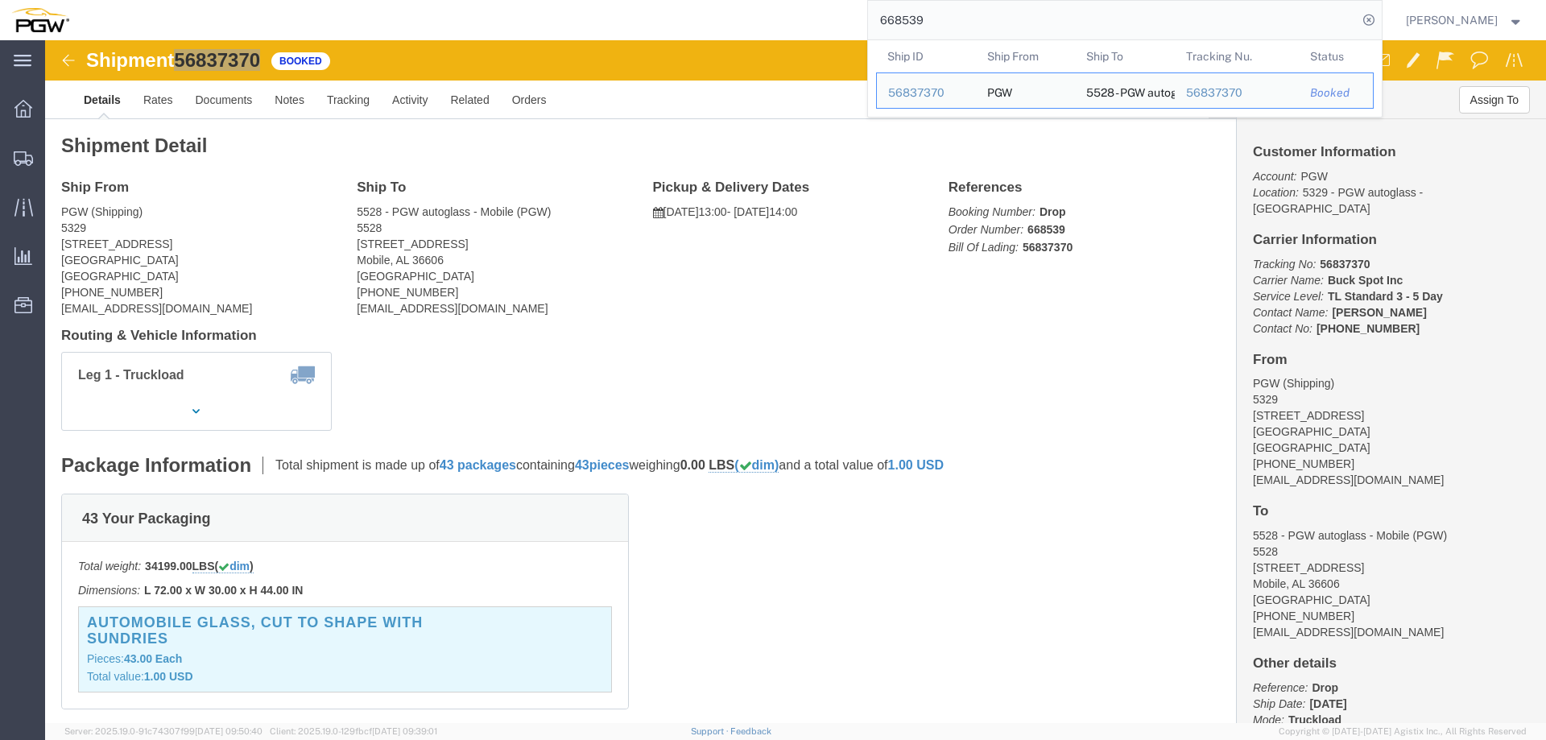
click at [995, 19] on input "668539" at bounding box center [1113, 20] width 490 height 39
paste input "66852"
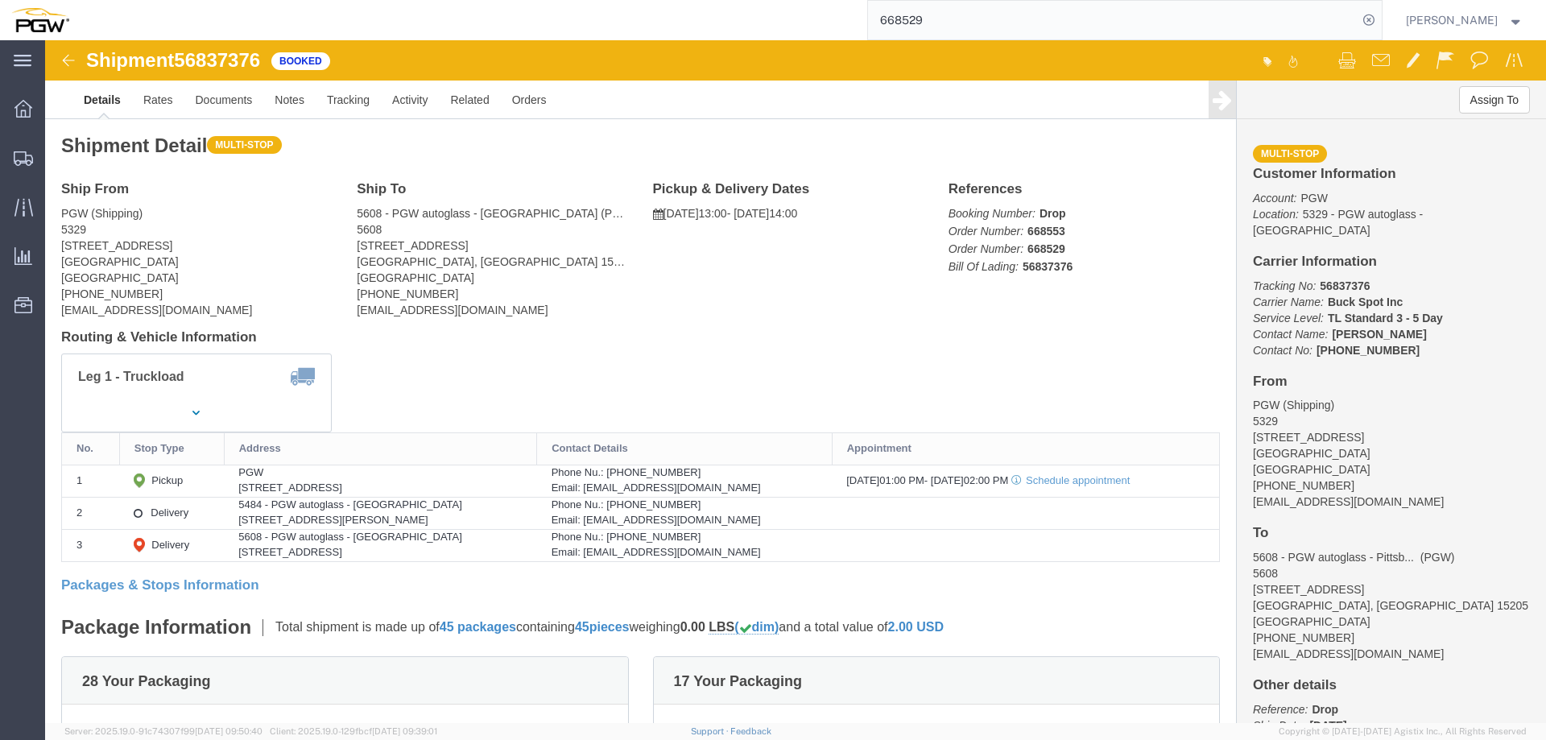
click span "56837376"
copy span "56837376"
click at [949, 22] on input "668529" at bounding box center [1113, 20] width 490 height 39
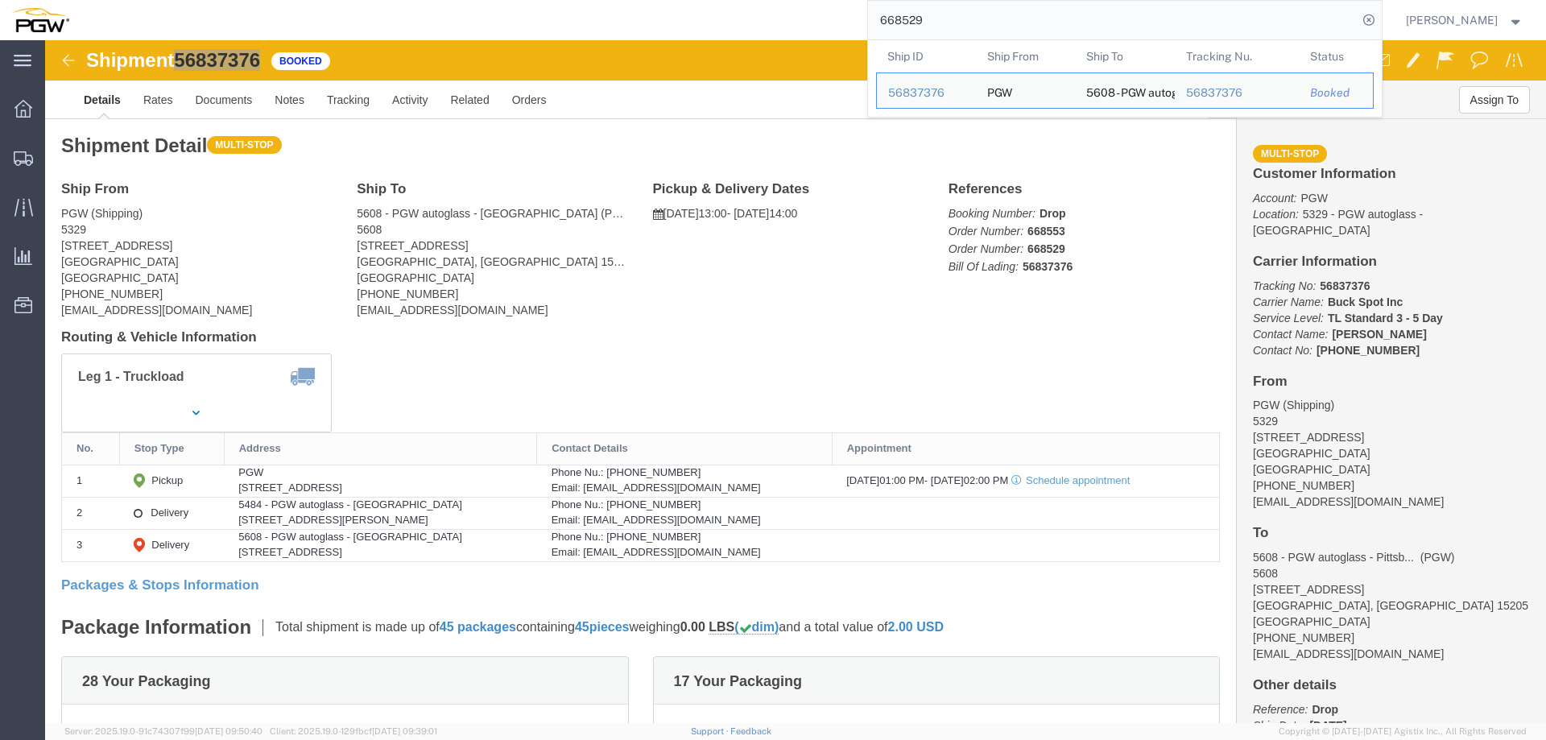
click at [949, 22] on input "668529" at bounding box center [1113, 20] width 490 height 39
paste input "047"
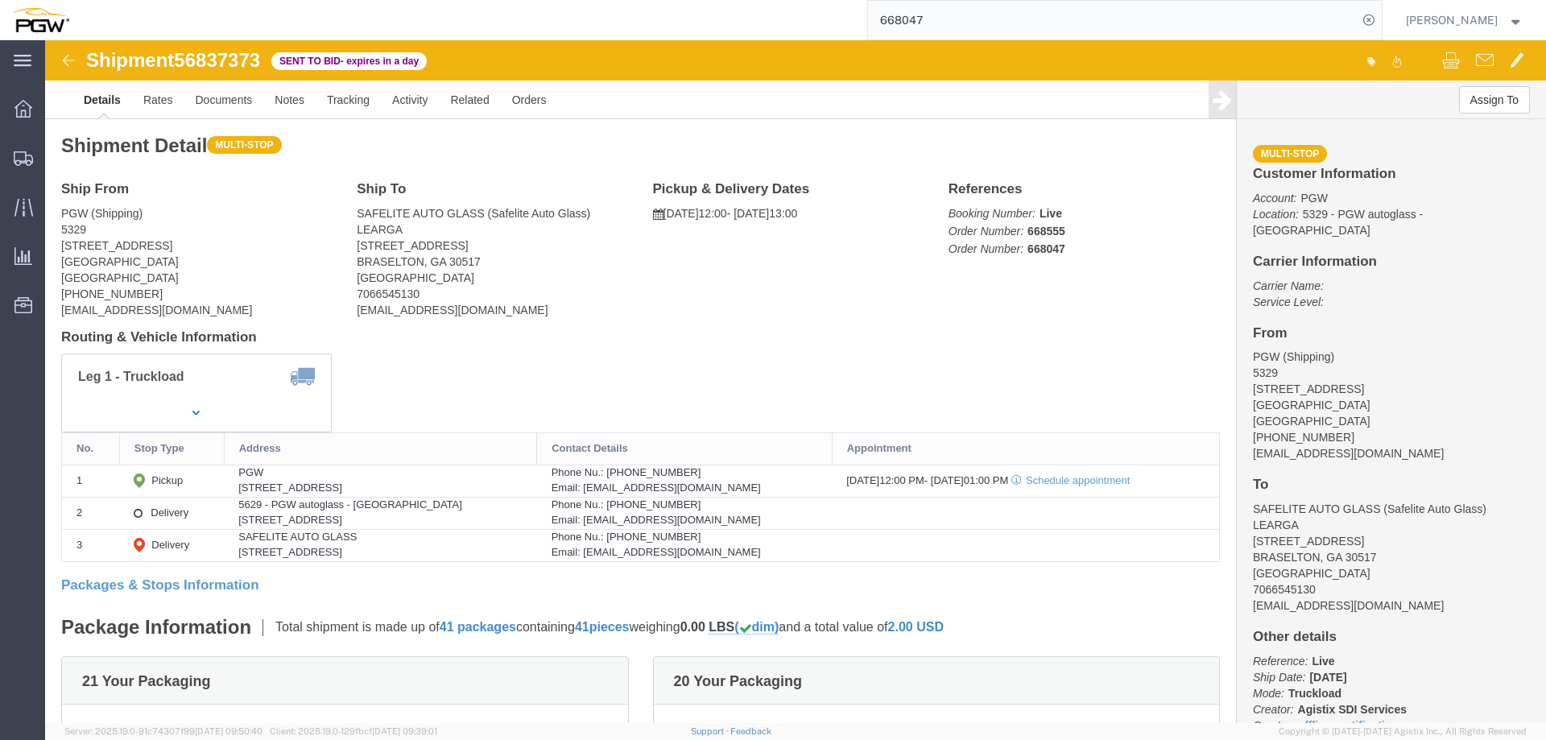
click span "56837373"
copy span "56837373"
click at [981, 17] on input "668047" at bounding box center [1113, 20] width 490 height 39
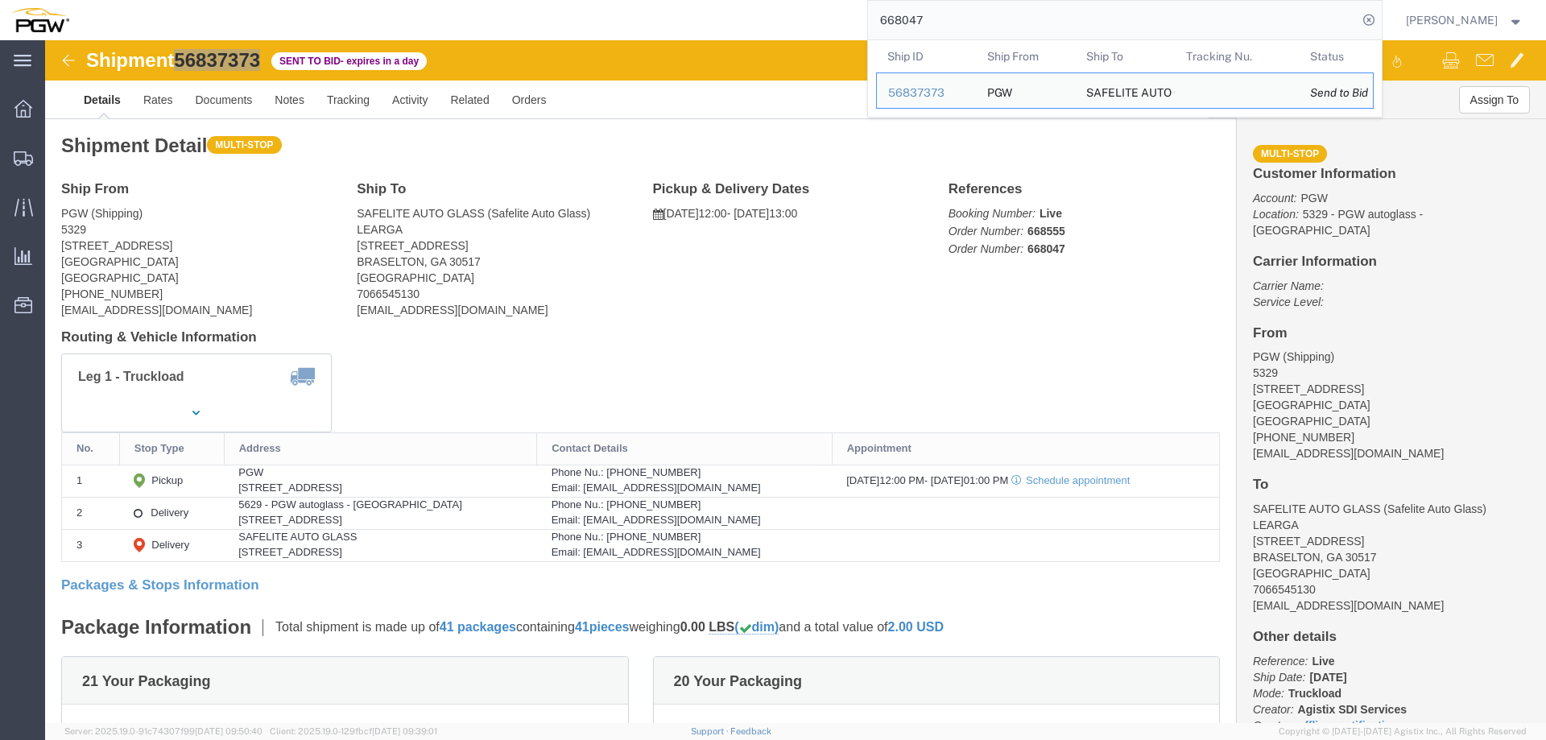
click at [981, 17] on input "668047" at bounding box center [1113, 20] width 490 height 39
paste input "542"
type input "668542"
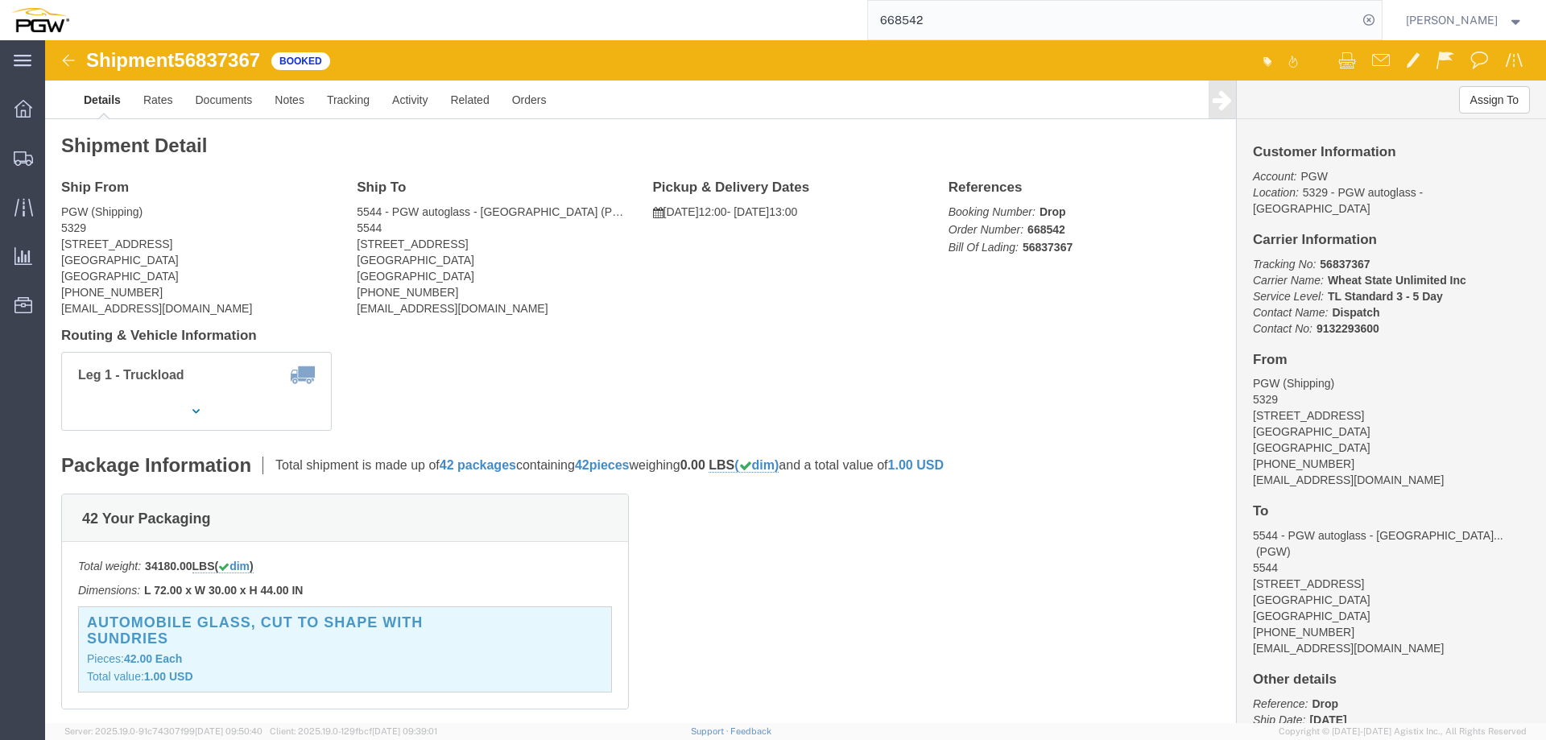
click span "56837367"
copy span "56837367"
click at [0, 0] on span "Location Appointment" at bounding box center [0, 0] width 0 height 0
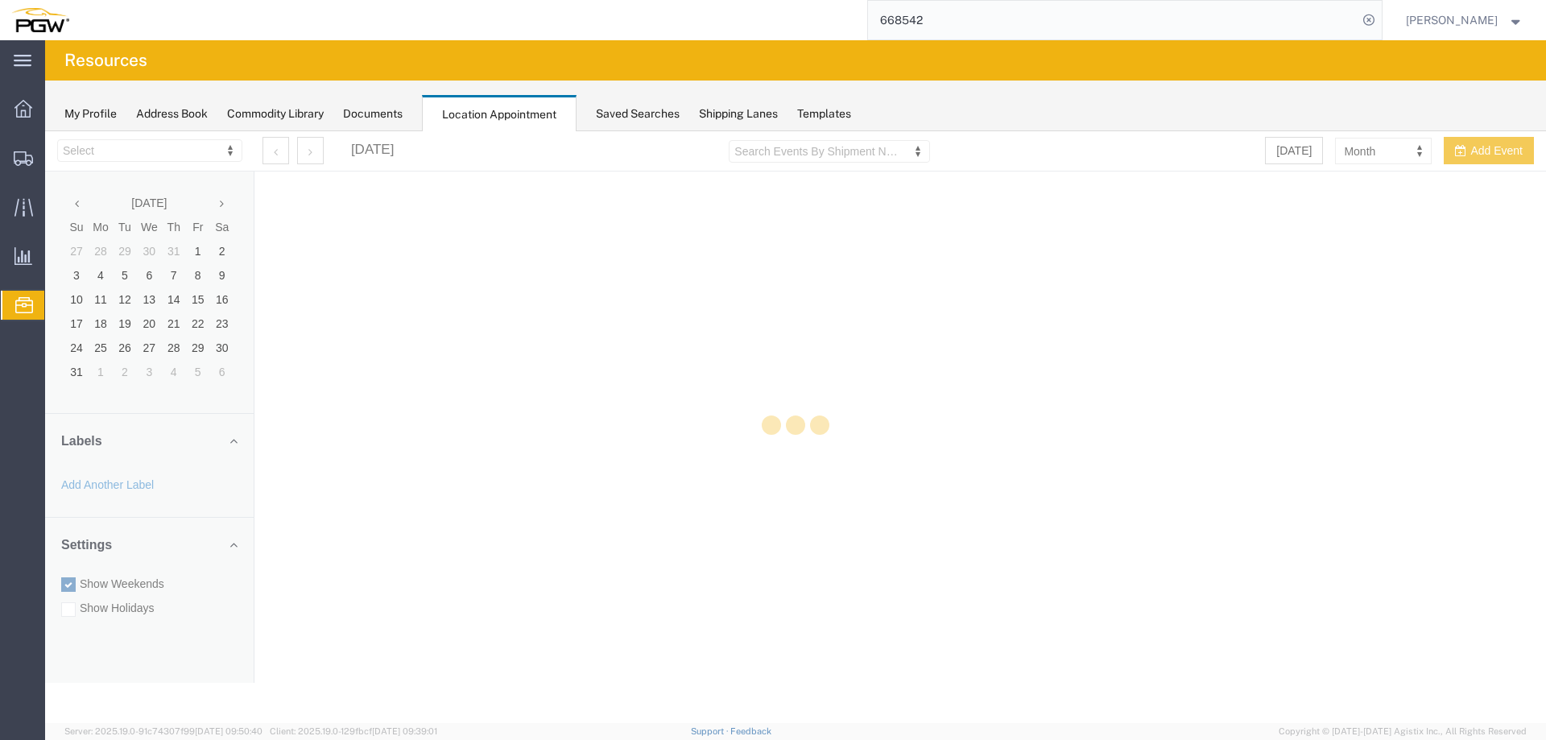
select select "28253"
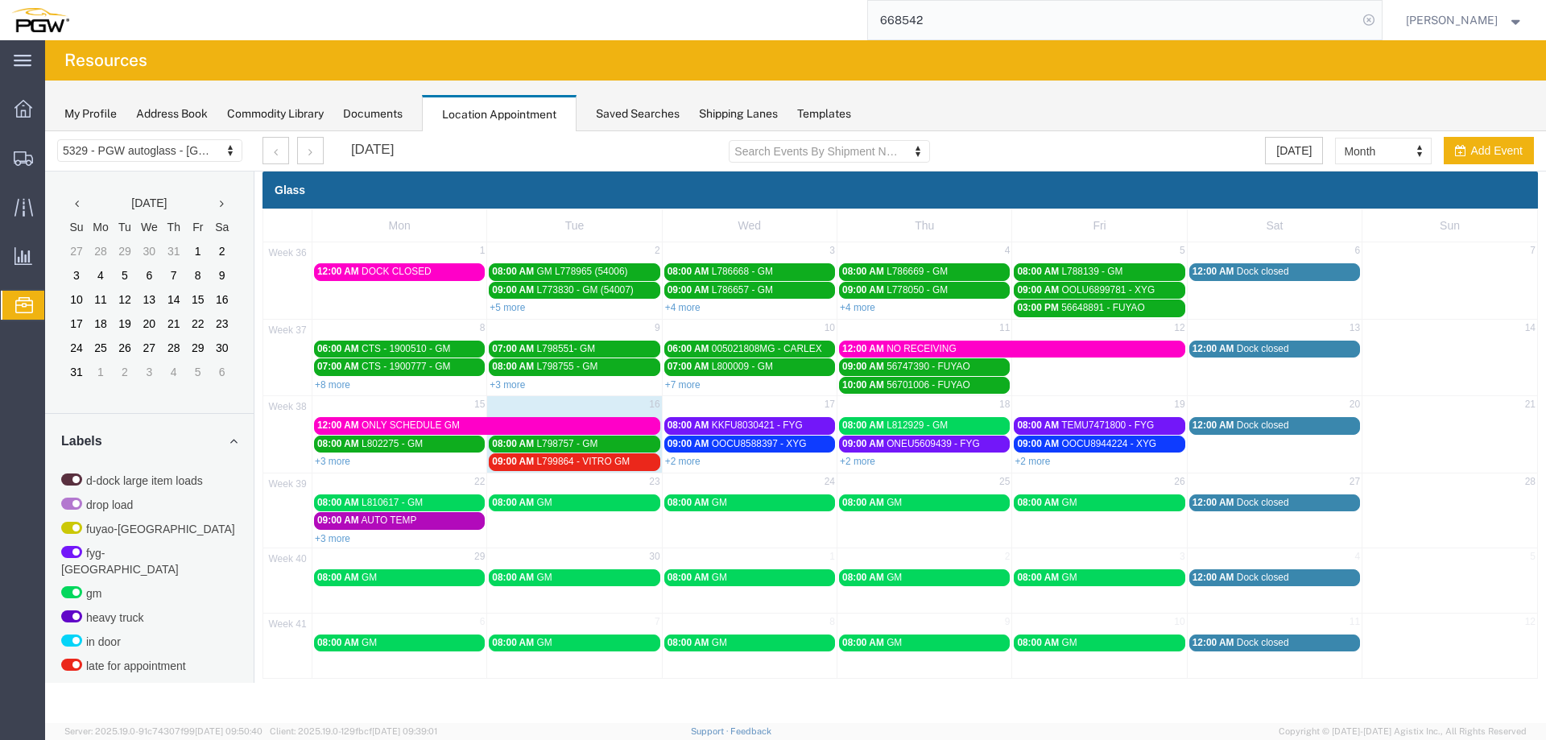
click at [1373, 28] on icon at bounding box center [1368, 20] width 23 height 23
click at [693, 461] on link "+2 more" at bounding box center [682, 461] width 35 height 11
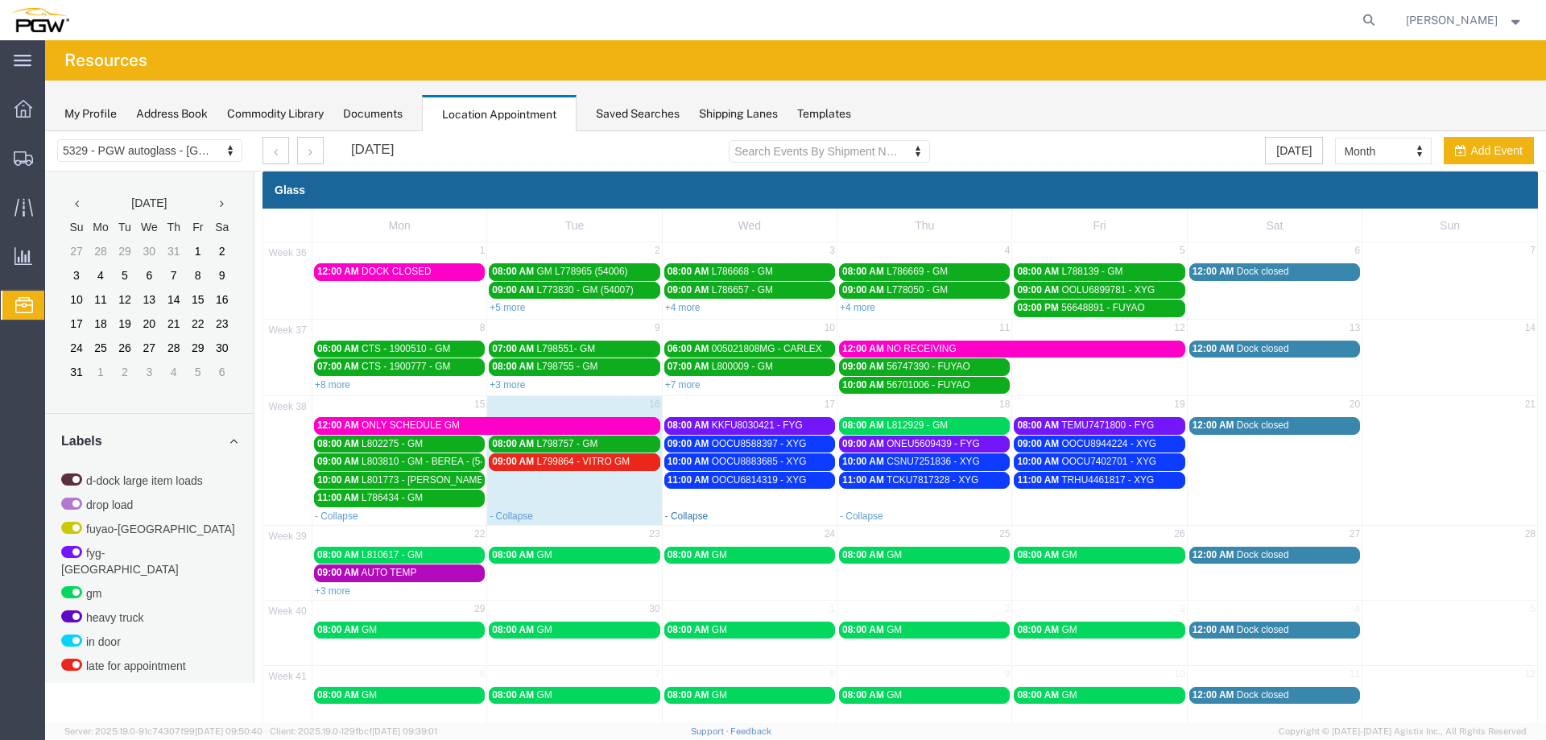
click at [677, 518] on link "- Collapse" at bounding box center [686, 515] width 43 height 11
